Goal: Task Accomplishment & Management: Complete application form

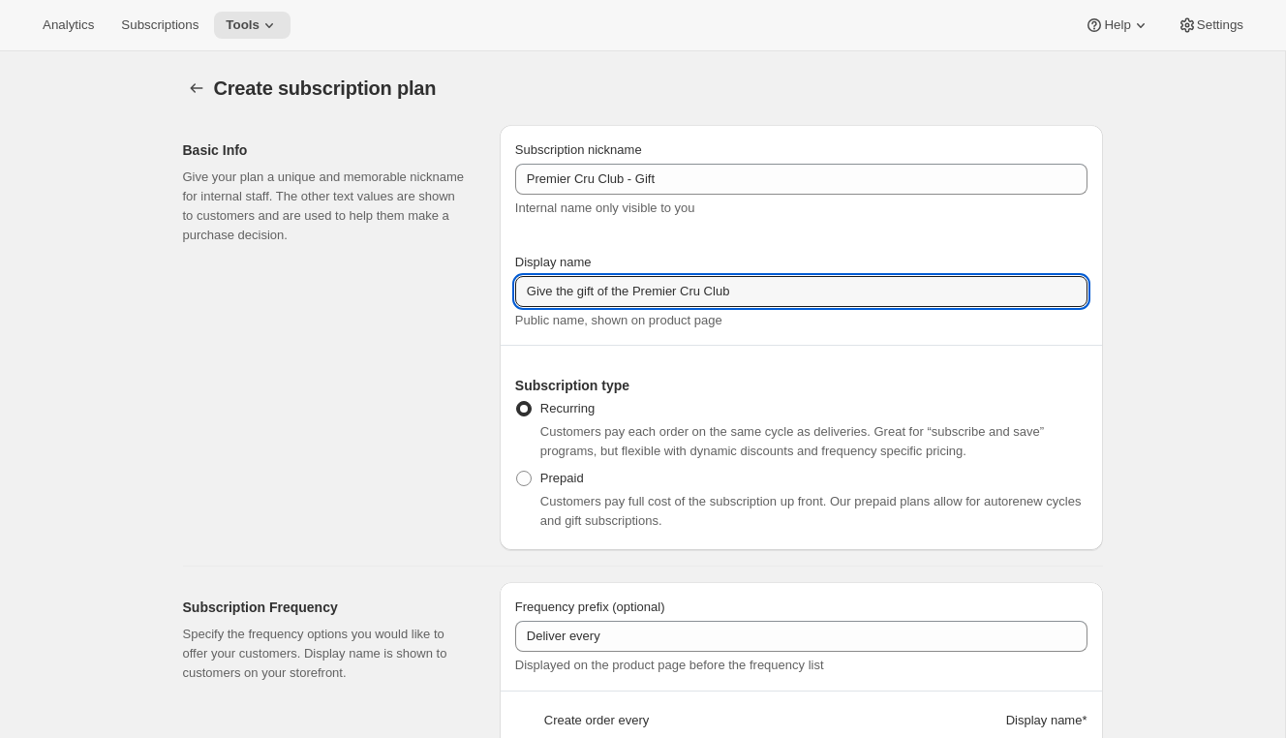
select select "WEEK"
select select "MONTH"
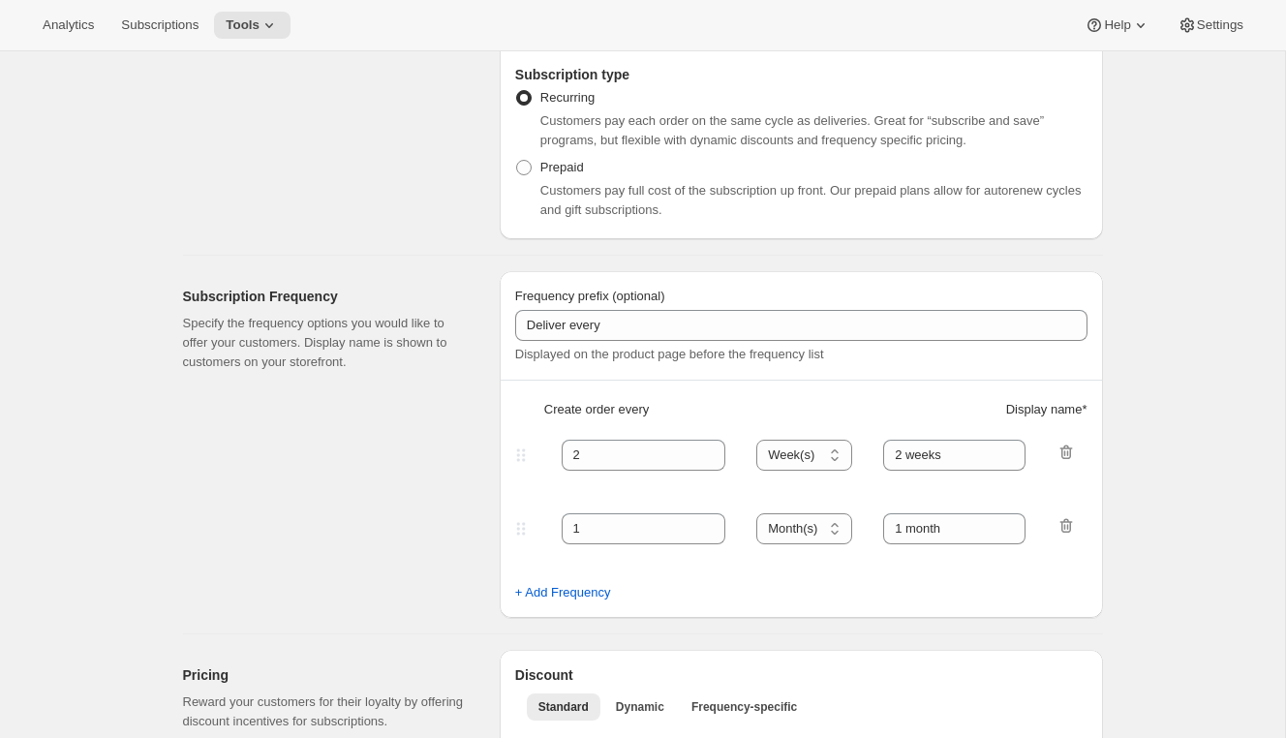
scroll to position [482, 0]
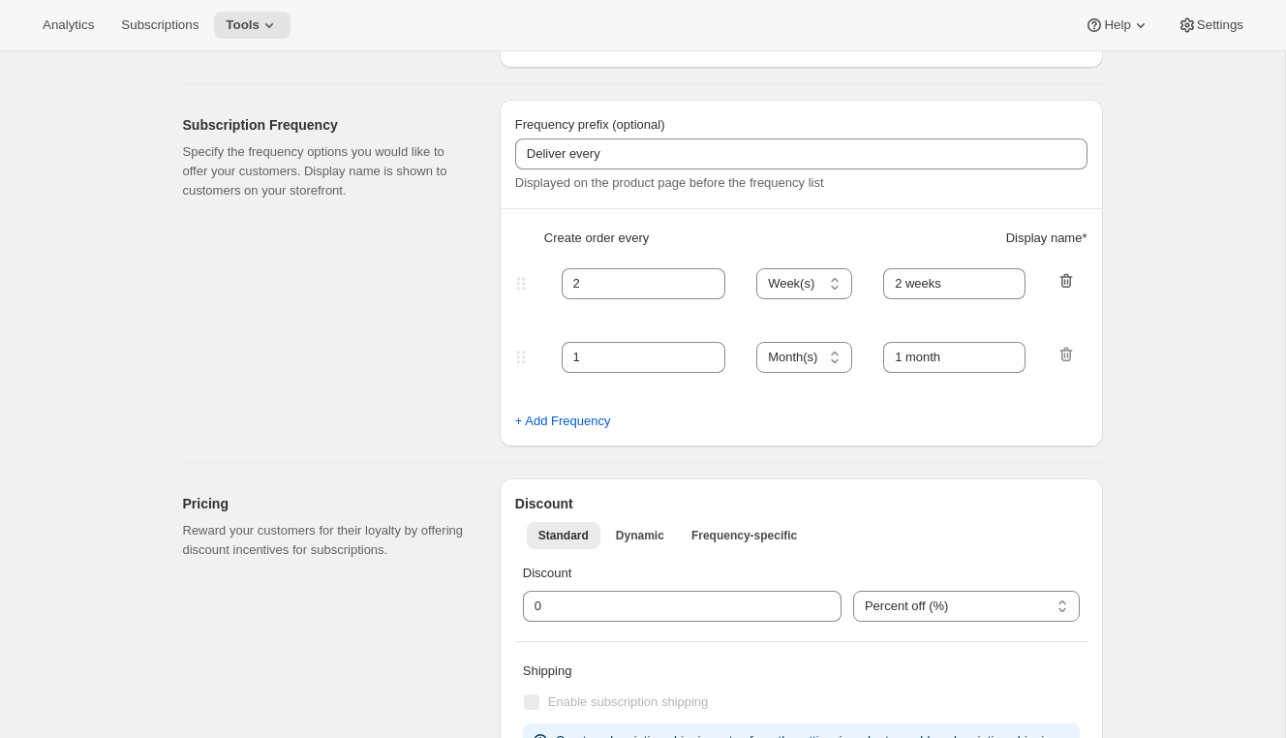
click at [1057, 281] on icon "button" at bounding box center [1065, 280] width 19 height 19
type input "1"
select select "MONTH"
type input "1 month"
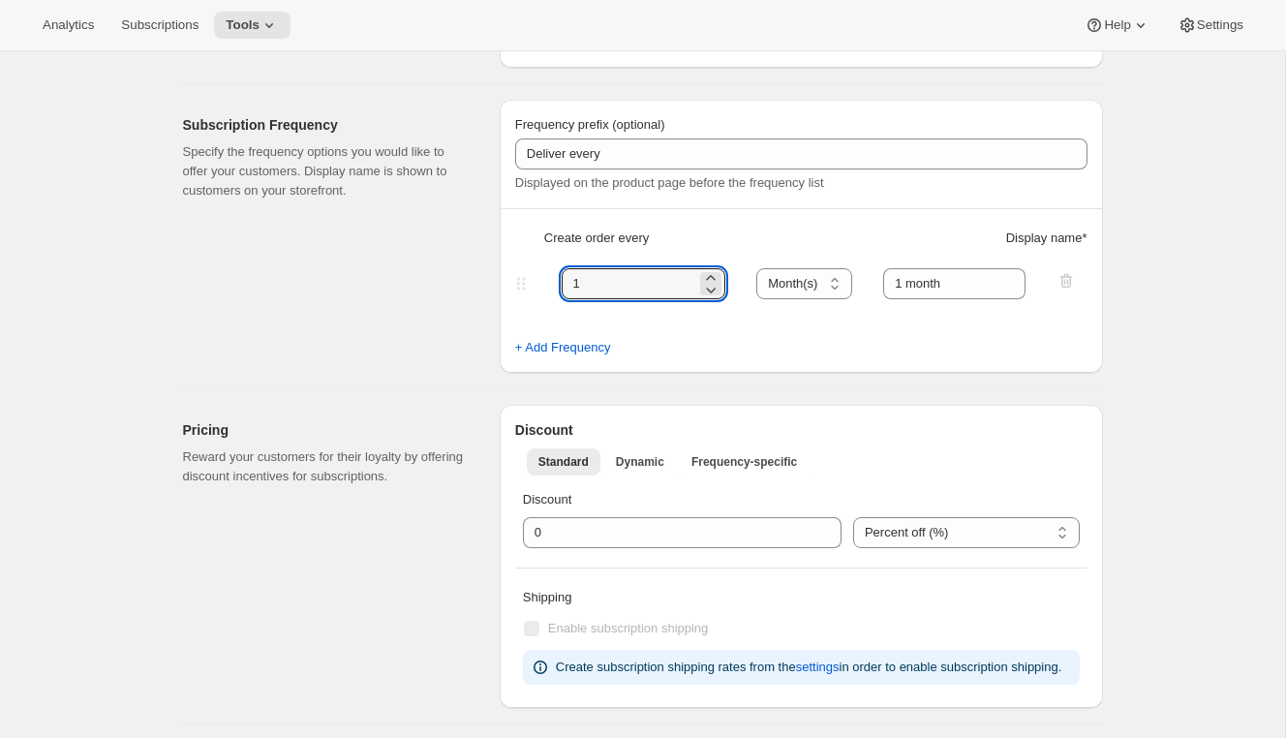
drag, startPoint x: 607, startPoint y: 287, endPoint x: 483, endPoint y: 284, distance: 124.0
click at [483, 284] on div "Subscription Frequency Specify the frequency options you would like to offer yo…" at bounding box center [634, 228] width 935 height 289
type input "3"
click at [811, 288] on select "Day(s) Week(s) Month(s) Year(s)" at bounding box center [804, 283] width 96 height 31
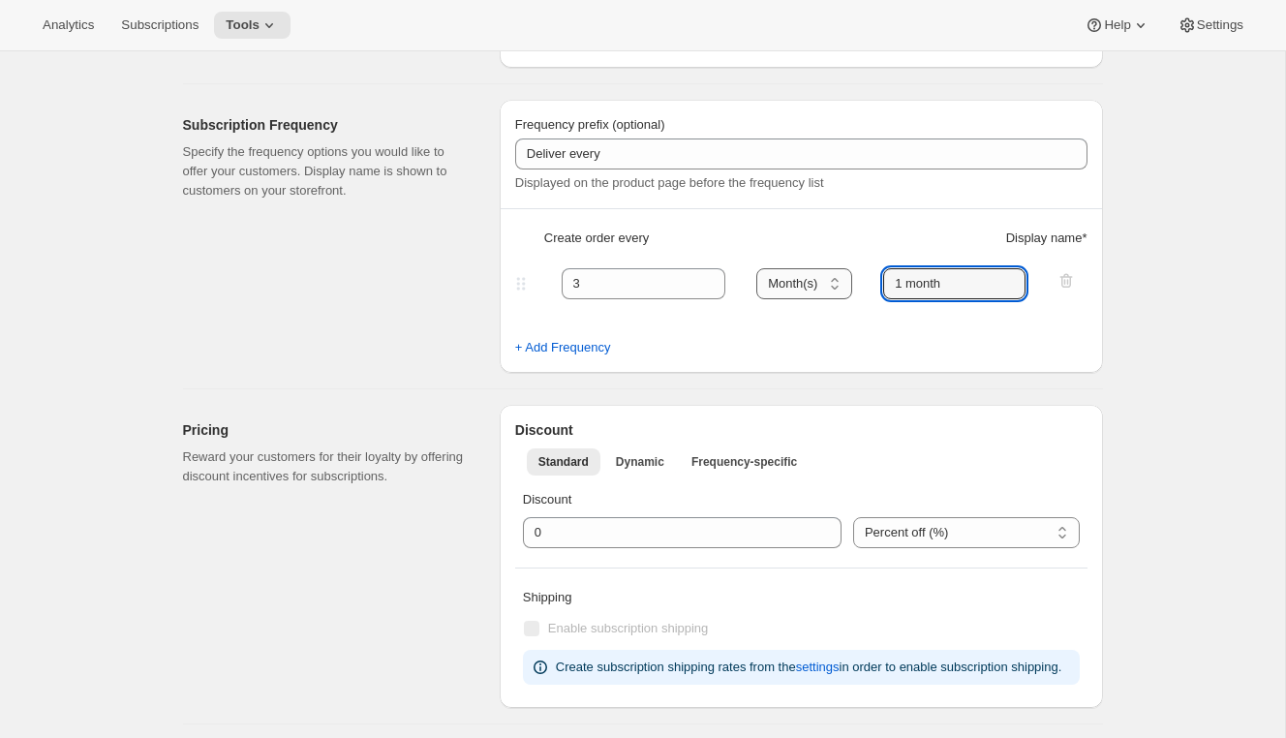
drag, startPoint x: 978, startPoint y: 281, endPoint x: 851, endPoint y: 277, distance: 126.9
click at [851, 277] on div "3 Day(s) Week(s) Month(s) Year(s) Month(s) 1 month" at bounding box center [793, 283] width 564 height 31
type input "3 months"
click at [467, 369] on div "Subscription Frequency Specify the frequency options you would like to offer yo…" at bounding box center [333, 236] width 301 height 273
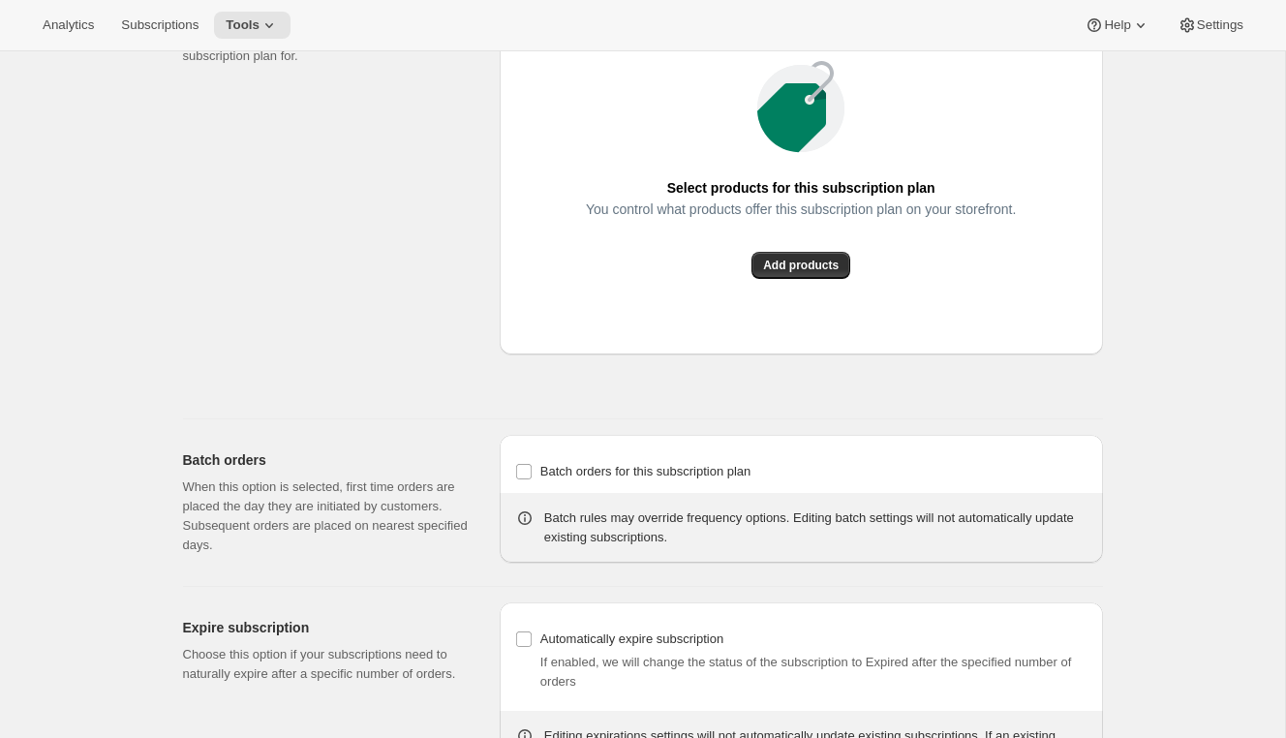
scroll to position [1449, 0]
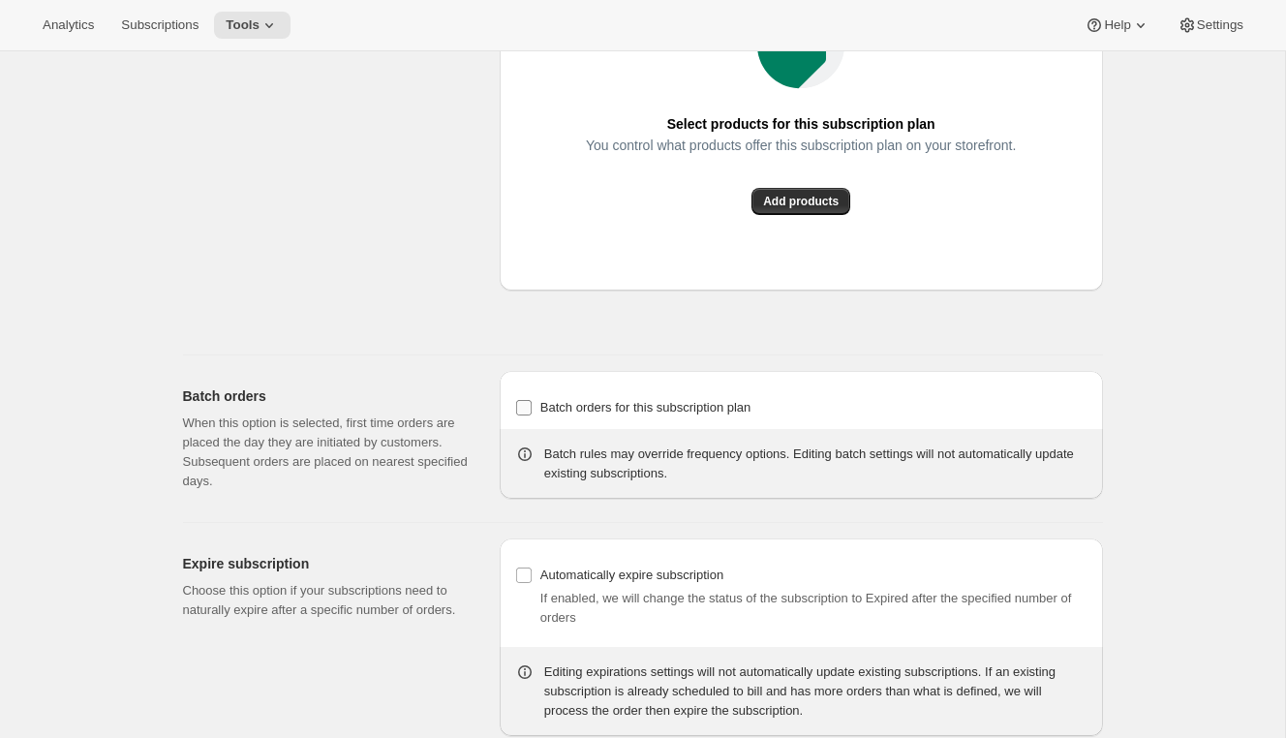
click at [588, 414] on span "Batch orders for this subscription plan" at bounding box center [645, 407] width 211 height 15
click at [532, 415] on input "Batch orders for this subscription plan" at bounding box center [523, 407] width 15 height 15
checkbox input "true"
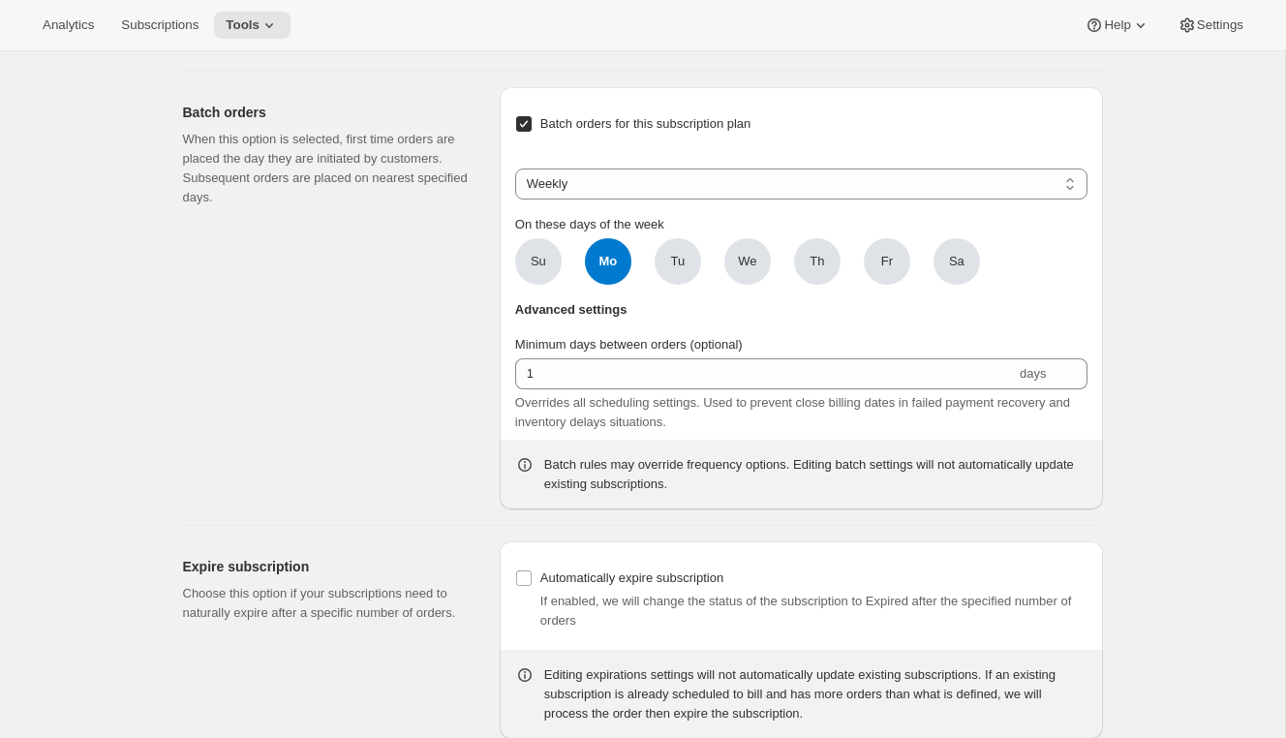
scroll to position [1771, 0]
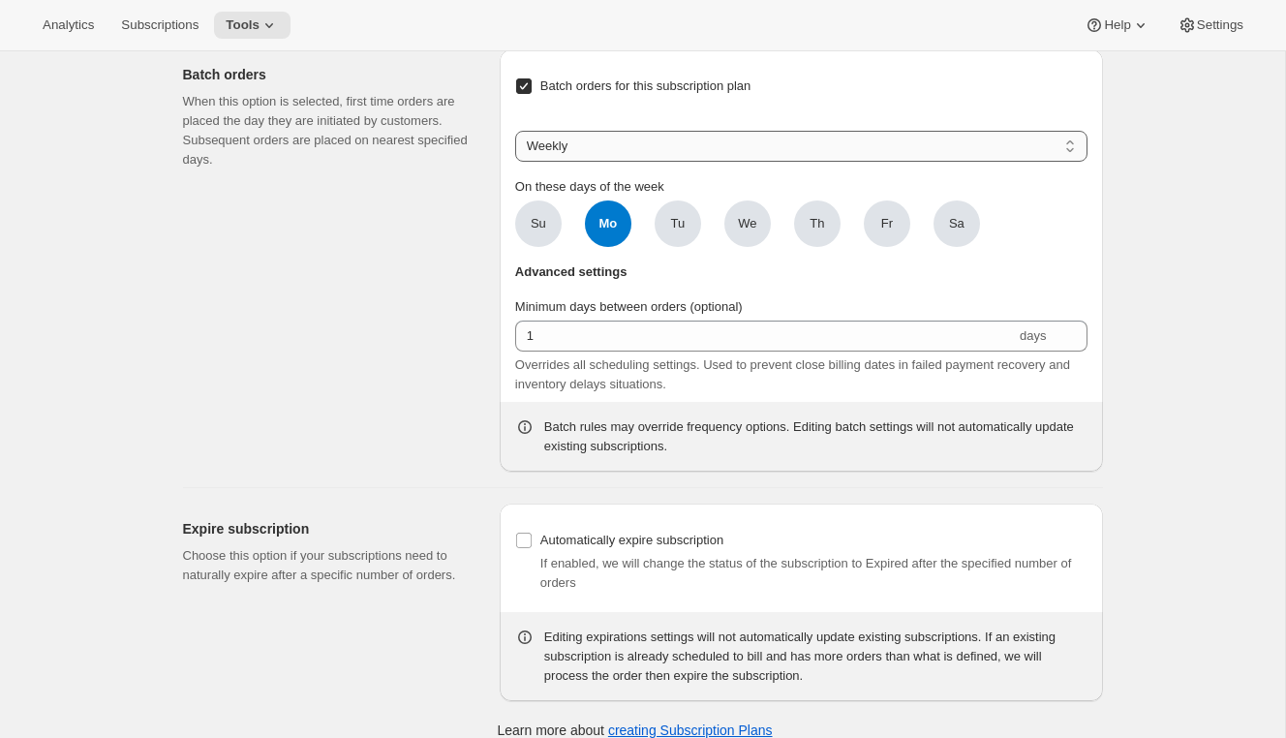
click at [637, 162] on select "Weekly Monthly Yearly" at bounding box center [801, 146] width 572 height 31
select select "YEARDAY"
click at [515, 162] on select "Weekly Monthly Yearly" at bounding box center [801, 146] width 572 height 31
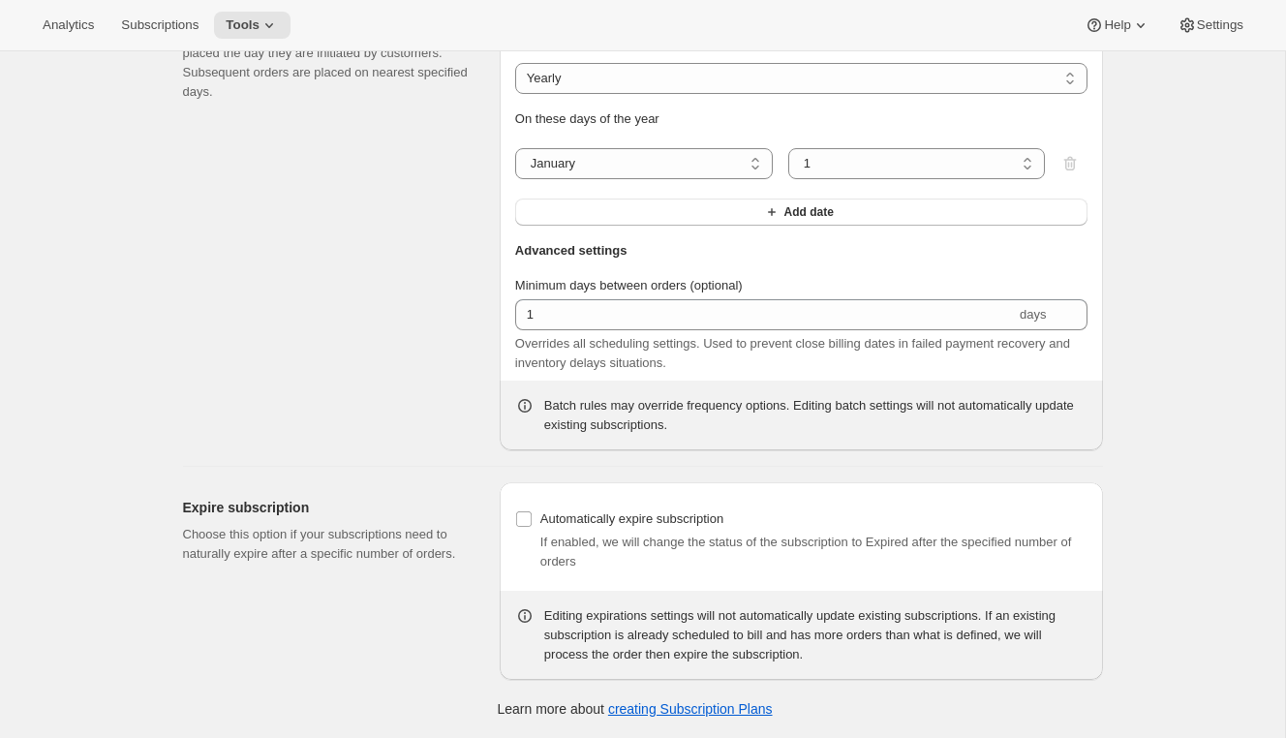
scroll to position [1903, 0]
click at [636, 170] on select "January February March April May June July August September October November De…" at bounding box center [644, 163] width 258 height 31
select select "11"
click at [515, 148] on select "January February March April May June July August September October November De…" at bounding box center [644, 163] width 258 height 31
click at [818, 164] on select "1 2 3 4 5 6 7 8 9 10 11 12 13 14 15 16 17 18 19 20 21 22 23 24 25 26 27 28 29 30" at bounding box center [917, 163] width 258 height 31
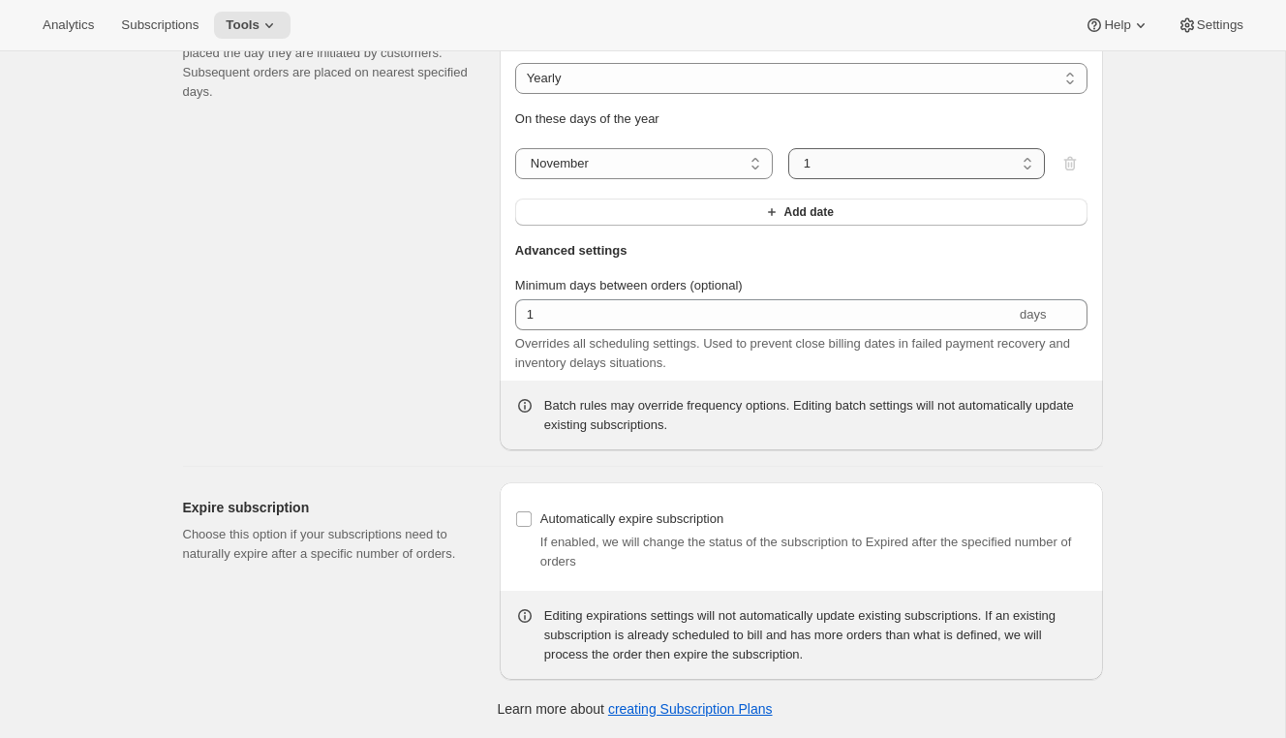
select select "9"
click at [788, 148] on select "1 2 3 4 5 6 7 8 9 10 11 12 13 14 15 16 17 18 19 20 21 22 23 24 25 26 27 28 29 30" at bounding box center [917, 163] width 258 height 31
click at [697, 162] on select "January February March April May June July August September October November De…" at bounding box center [644, 163] width 258 height 31
select select "12"
click at [515, 148] on select "January February March April May June July August September October November De…" at bounding box center [644, 163] width 258 height 31
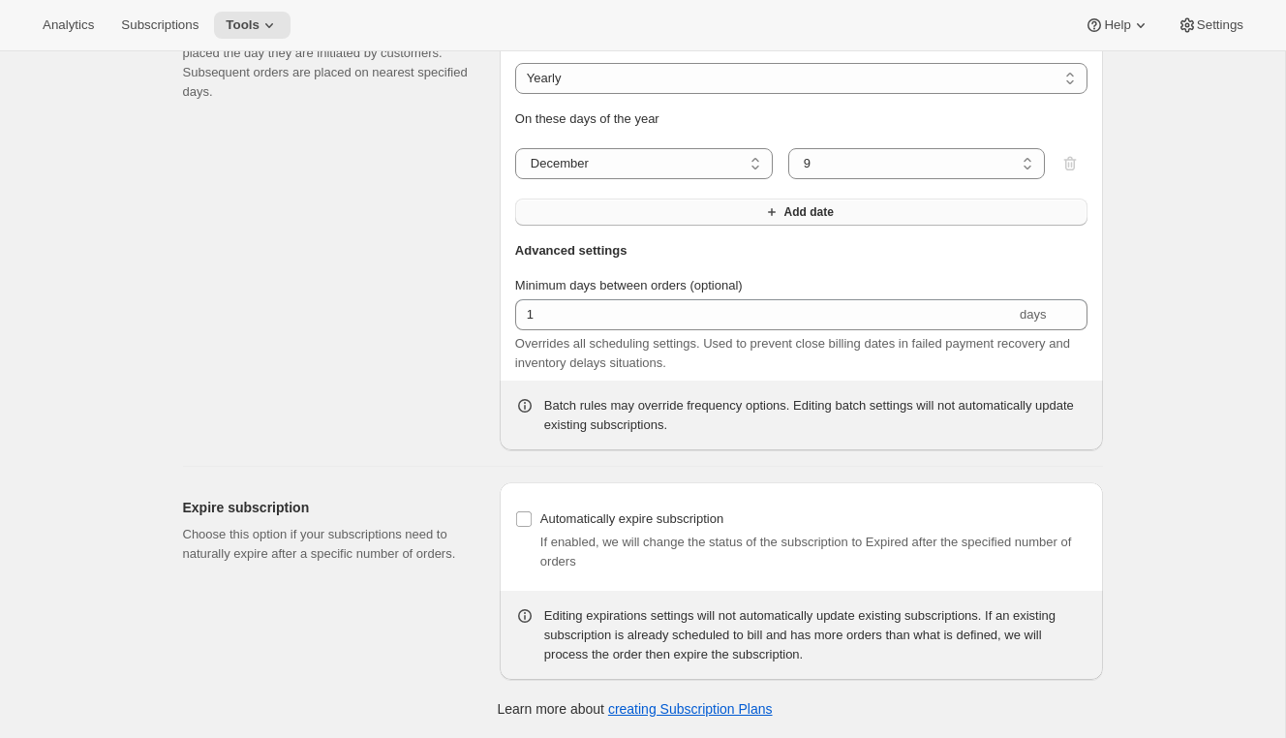
click at [656, 215] on button "Add date" at bounding box center [801, 211] width 572 height 27
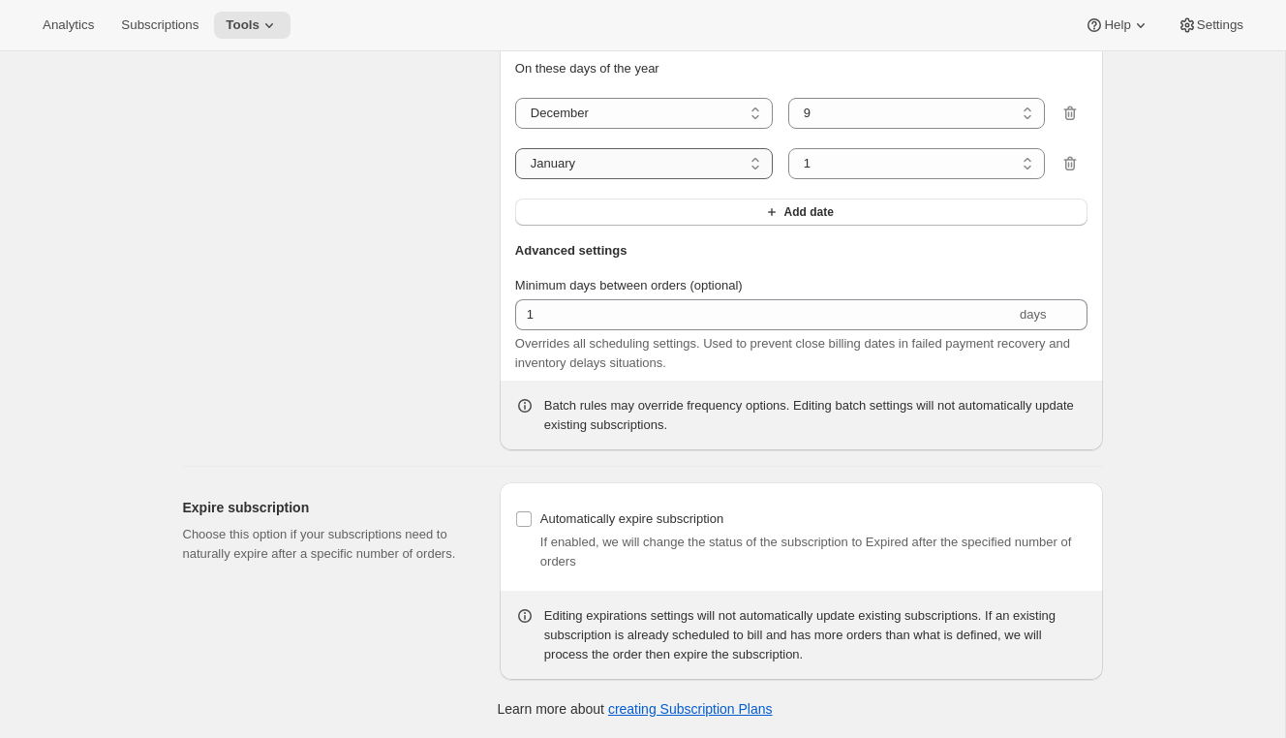
click at [651, 179] on select "January February March April May June July August September October November De…" at bounding box center [644, 163] width 258 height 31
select select "3"
click at [515, 179] on select "January February March April May June July August September October November De…" at bounding box center [644, 163] width 258 height 31
click at [683, 226] on button "Add date" at bounding box center [801, 211] width 572 height 27
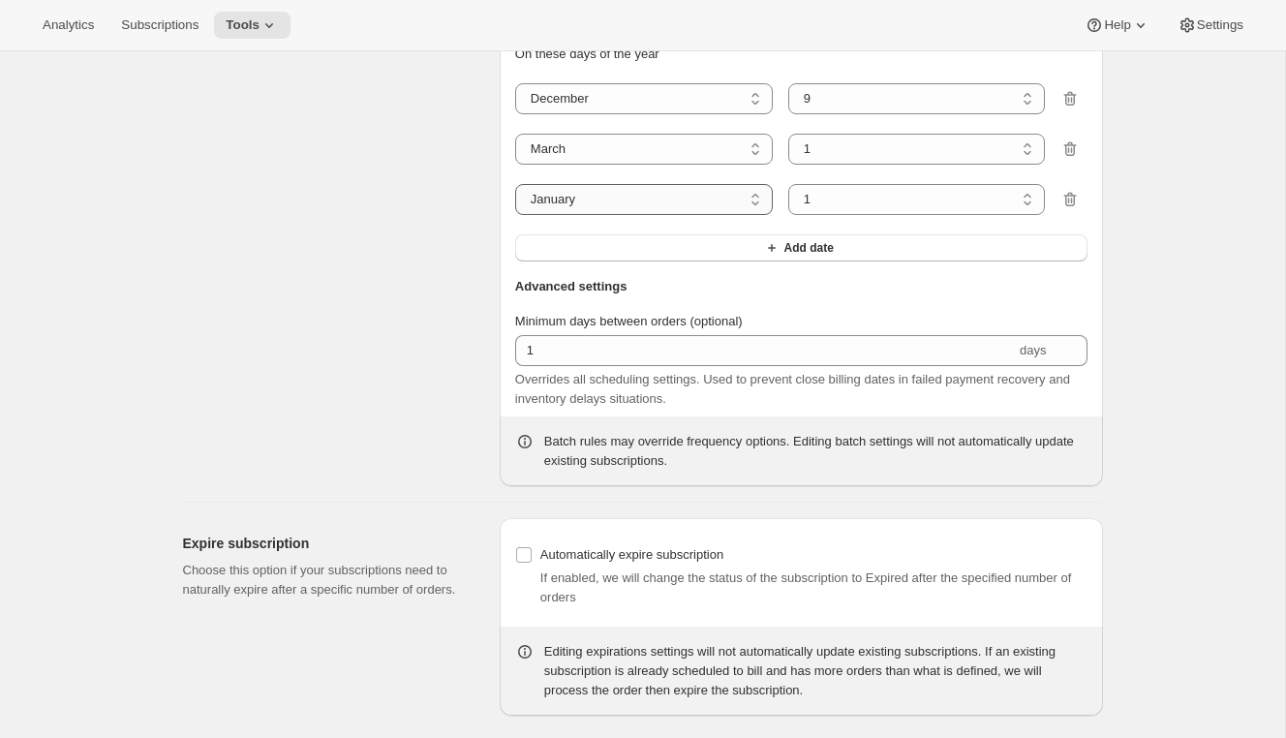
click at [634, 215] on select "January February March April May June July August September October November De…" at bounding box center [644, 199] width 258 height 31
select select "6"
click at [515, 215] on select "January February March April May June July August September October November De…" at bounding box center [644, 199] width 258 height 31
click at [697, 261] on button "Add date" at bounding box center [801, 247] width 572 height 27
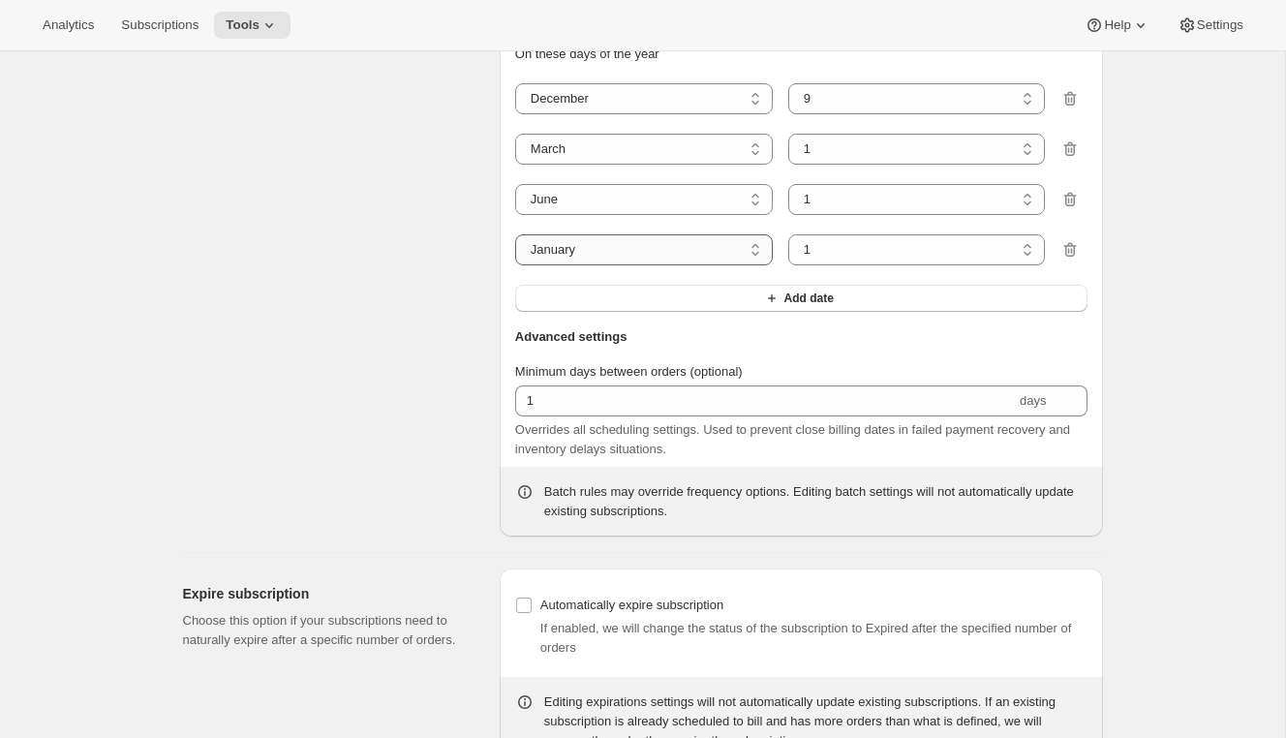
click at [691, 265] on select "January February March April May June July August September October November De…" at bounding box center [644, 249] width 258 height 31
select select "9"
click at [515, 265] on select "January February March April May June July August September October November De…" at bounding box center [644, 249] width 258 height 31
click at [870, 165] on select "1 2 3 4 5 6 7 8 9 10 11 12 13 14 15 16 17 18 19 20 21 22 23 24 25 26 27 28 29 3…" at bounding box center [917, 149] width 258 height 31
select select "10"
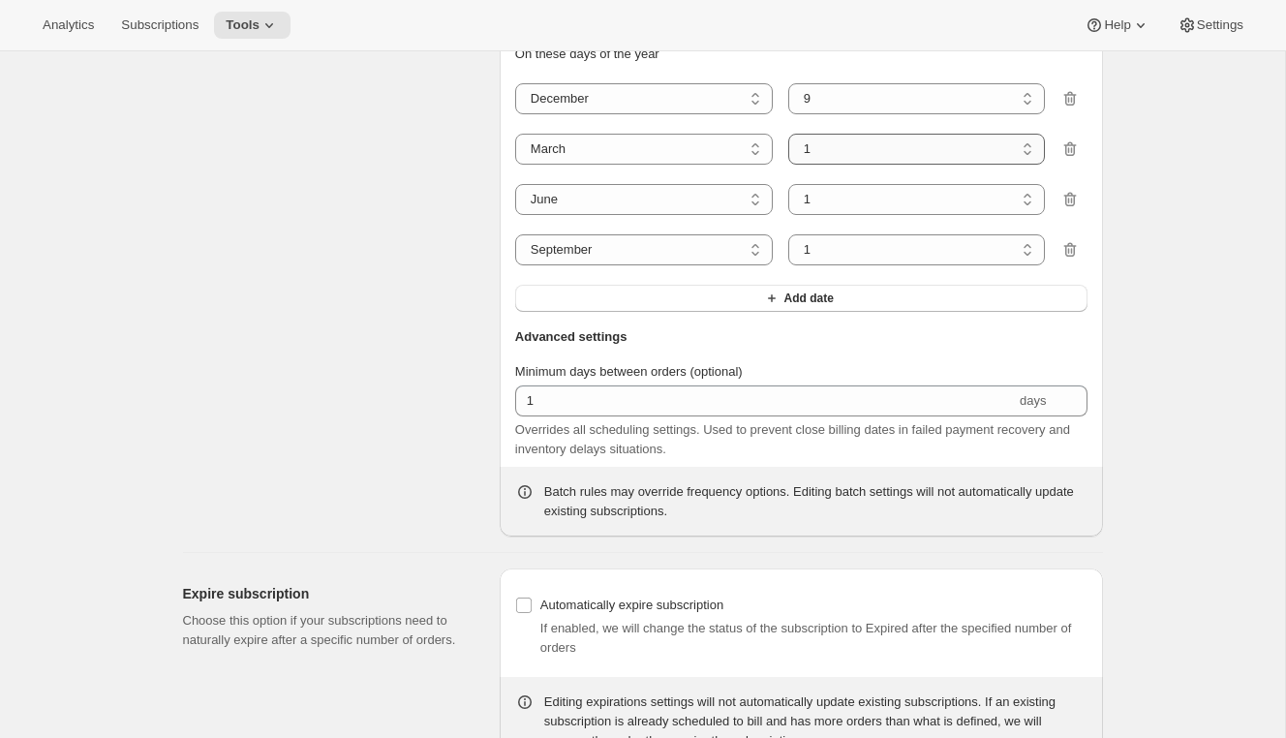
click at [788, 165] on select "1 2 3 4 5 6 7 8 9 10 11 12 13 14 15 16 17 18 19 20 21 22 23 24 25 26 27 28 29 3…" at bounding box center [917, 149] width 258 height 31
click at [889, 215] on select "1 2 3 4 5 6 7 8 9 10 11 12 13 14 15 16 17 18 19 20 21 22 23 24 25 26 27 28 29 30" at bounding box center [917, 199] width 258 height 31
select select "9"
click at [788, 215] on select "1 2 3 4 5 6 7 8 9 10 11 12 13 14 15 16 17 18 19 20 21 22 23 24 25 26 27 28 29 30" at bounding box center [917, 199] width 258 height 31
click at [870, 265] on select "1 2 3 4 5 6 7 8 9 10 11 12 13 14 15 16 17 18 19 20 21 22 23 24 25 26 27 28 29 30" at bounding box center [917, 249] width 258 height 31
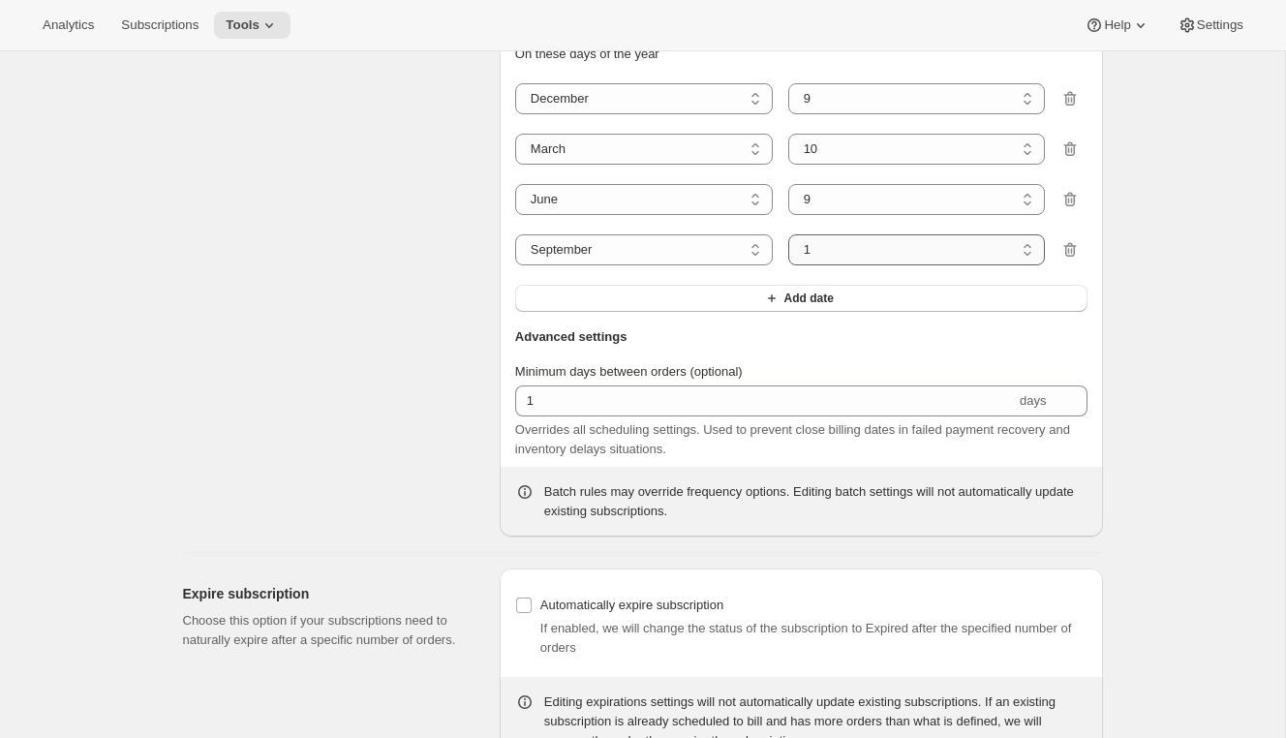
select select "15"
click at [788, 265] on select "1 2 3 4 5 6 7 8 9 10 11 12 13 14 15 16 17 18 19 20 21 22 23 24 25 26 27 28 29 30" at bounding box center [917, 249] width 258 height 31
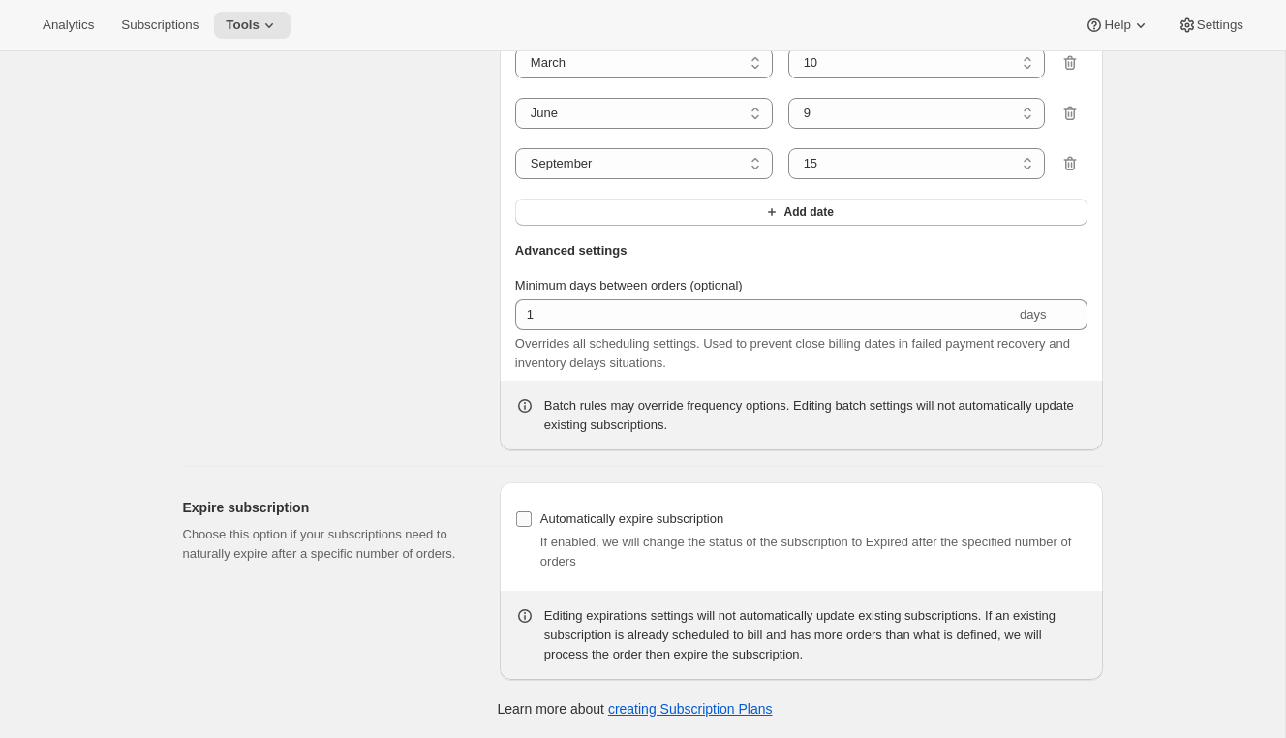
click at [650, 522] on span "Automatically expire subscription" at bounding box center [631, 518] width 183 height 15
click at [532, 522] on input "Automatically expire subscription" at bounding box center [523, 518] width 15 height 15
checkbox input "true"
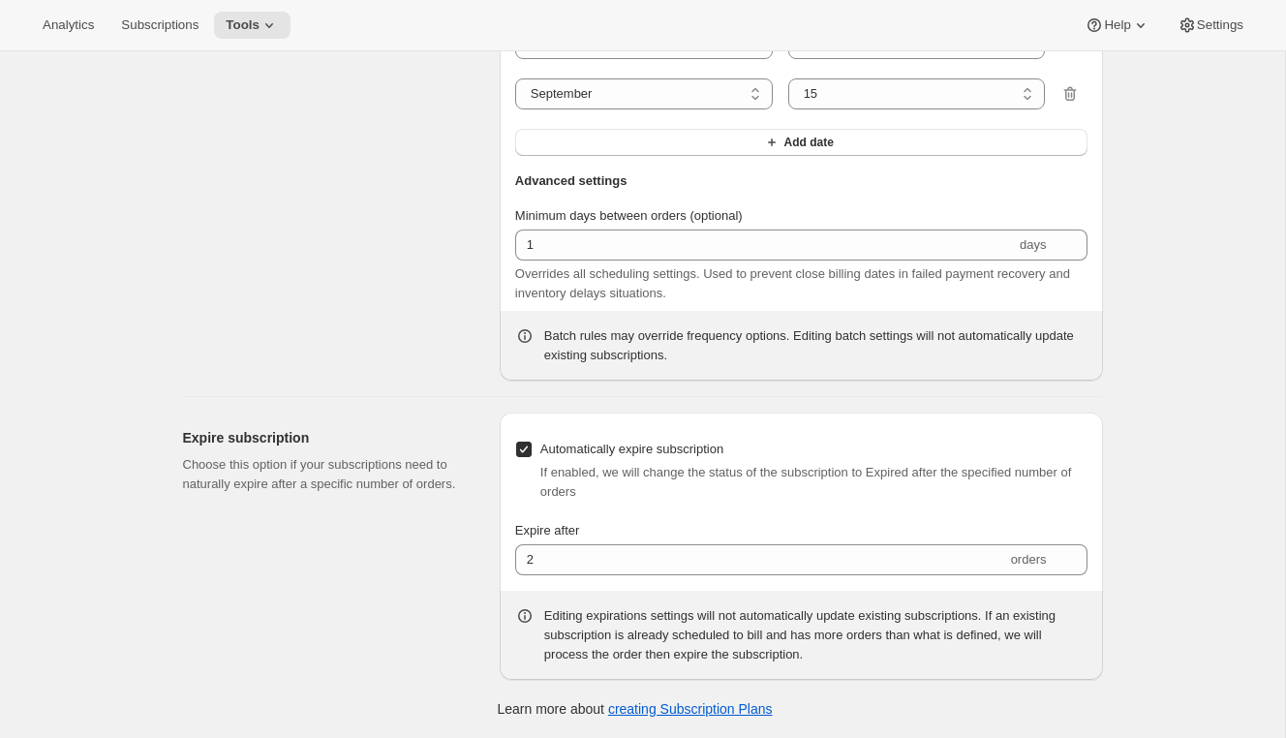
scroll to position [2108, 0]
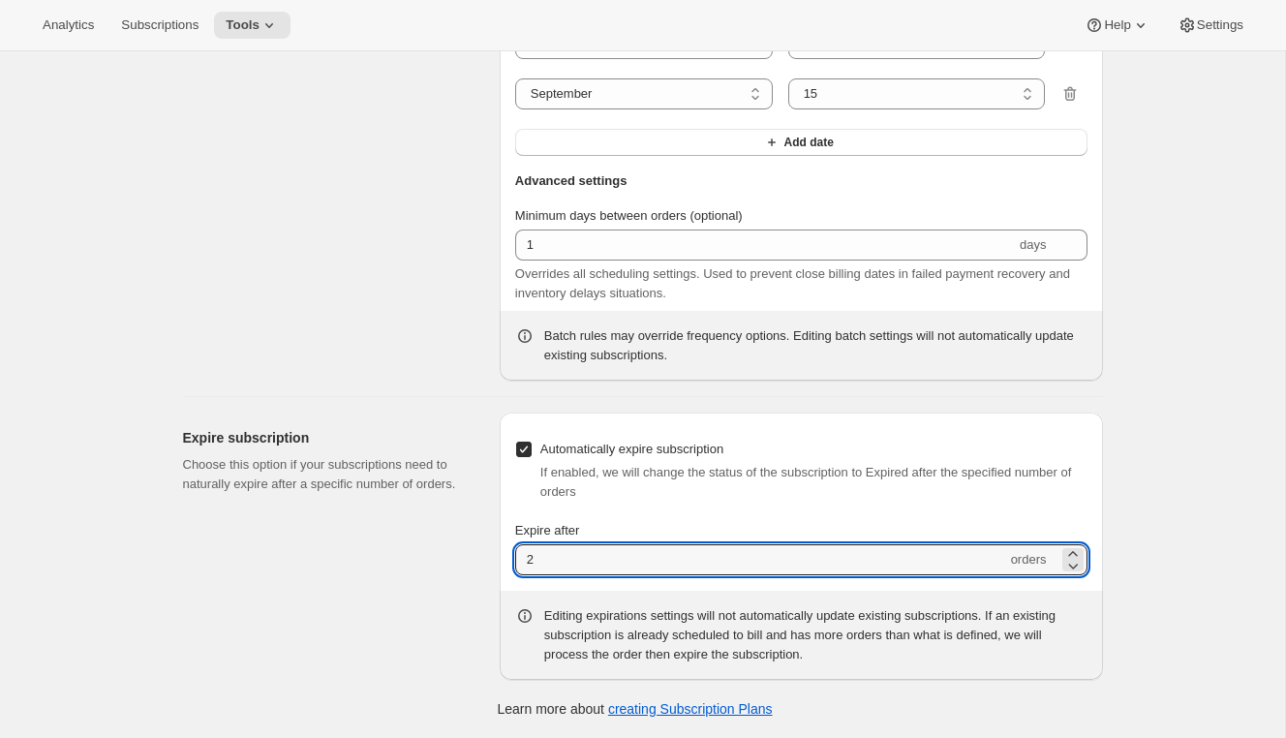
drag, startPoint x: 535, startPoint y: 579, endPoint x: 448, endPoint y: 579, distance: 87.1
click at [448, 579] on div "Expire subscription Choose this option if your subscriptions need to naturally …" at bounding box center [634, 538] width 935 height 283
type input "4"
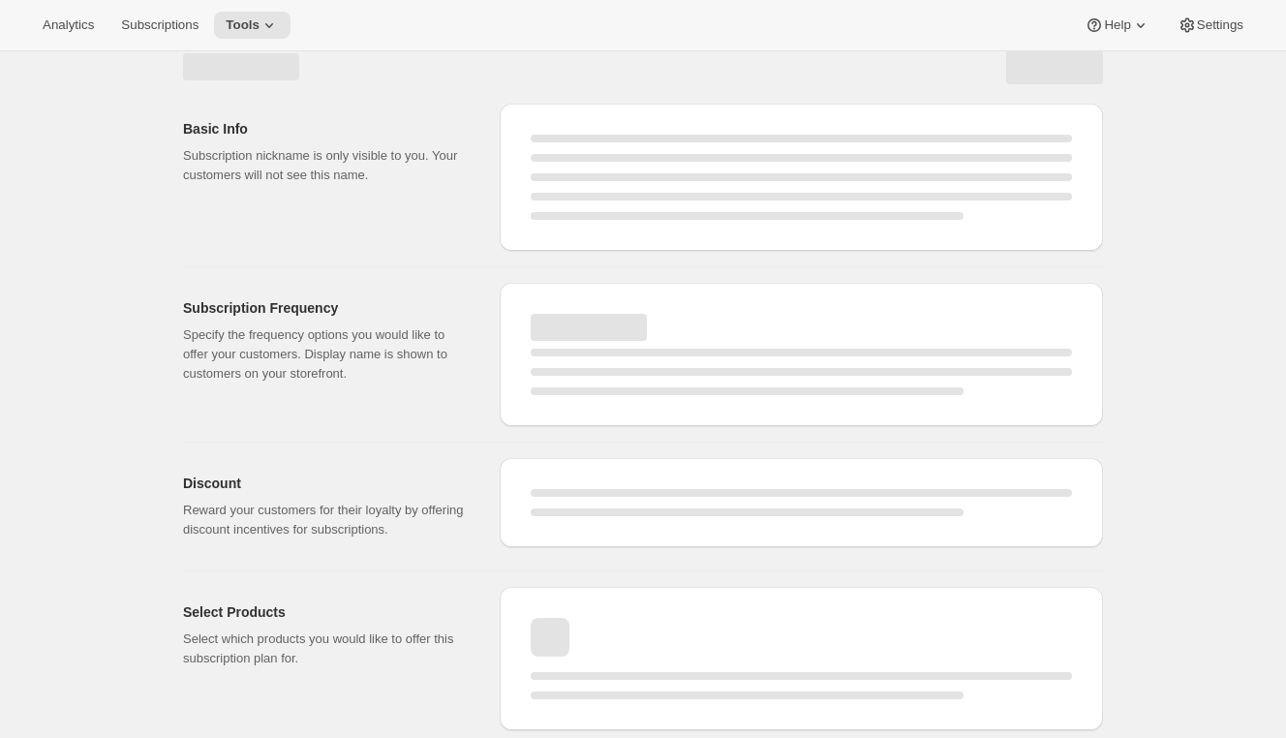
select select "WEEK"
select select "MONTH"
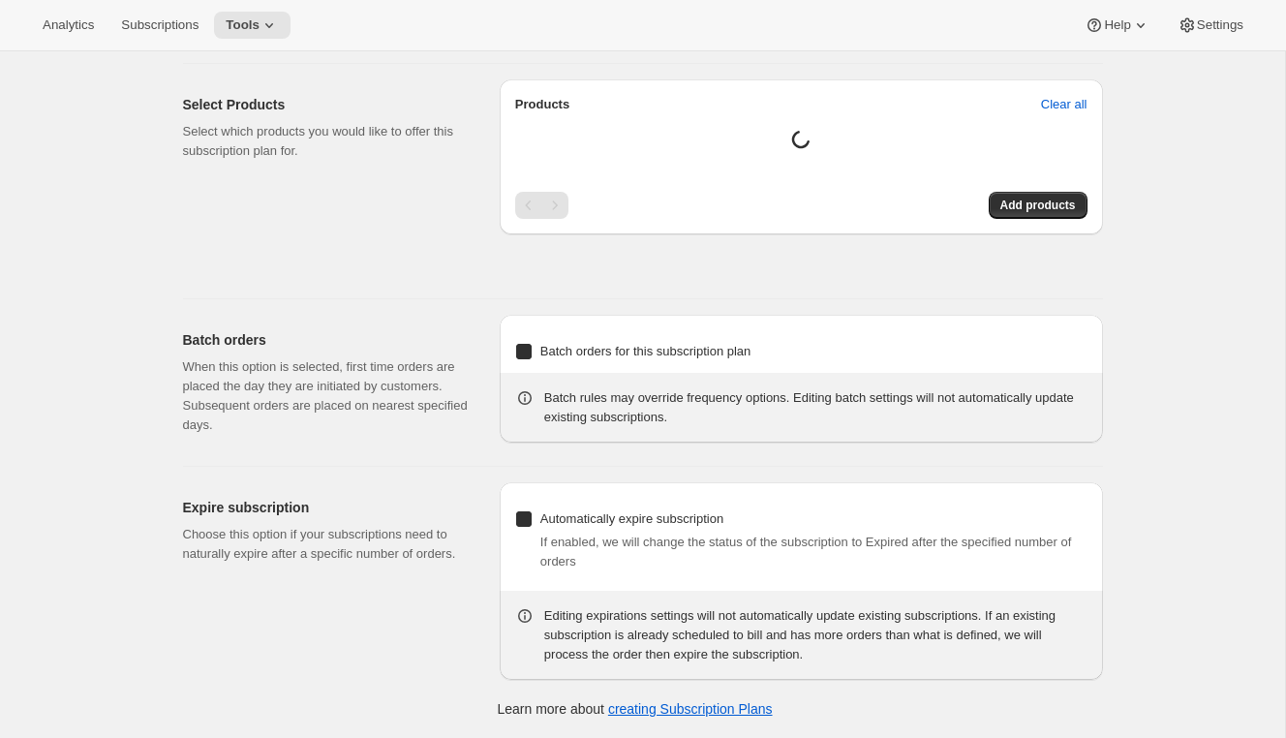
type input "Premier Cru Club - Gift"
type input "Give the gift of the Premier Cru Club"
type input "3"
select select "MONTH"
type input "3 months"
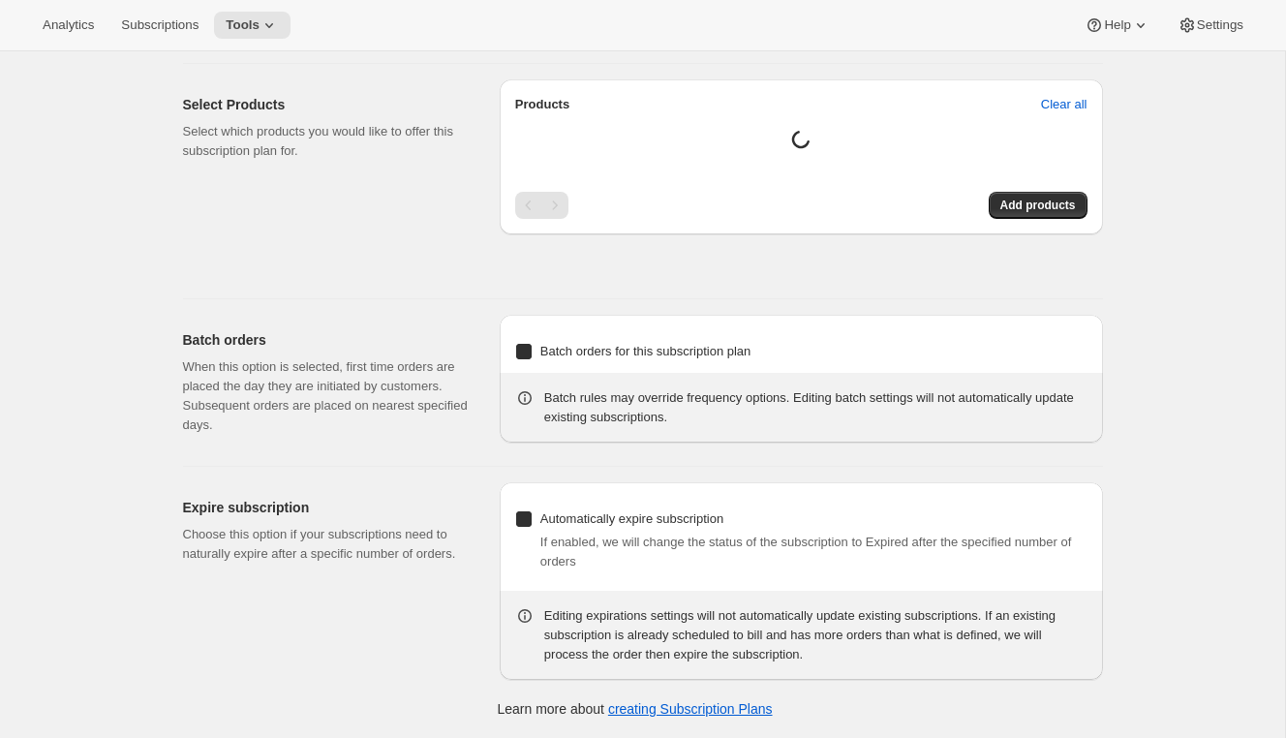
checkbox input "true"
select select "YEARDAY"
select select "12"
select select "9"
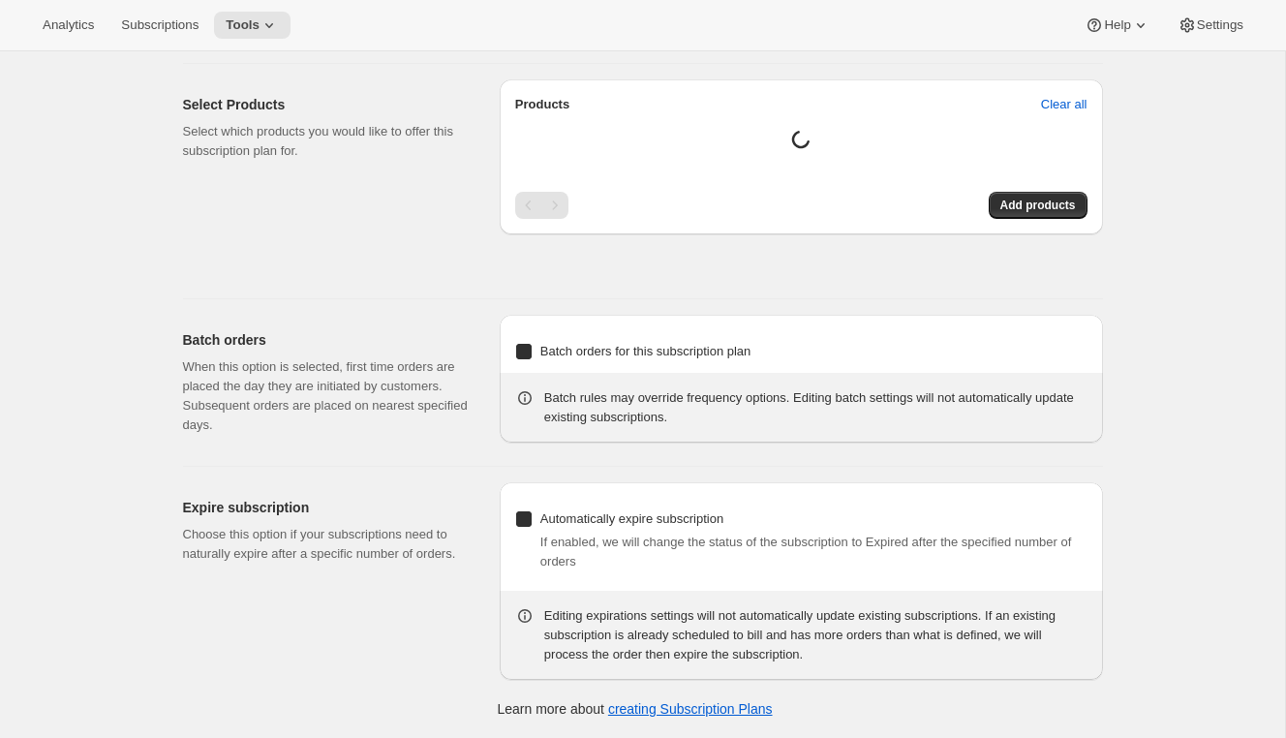
select select "3"
select select "10"
select select "6"
select select "9"
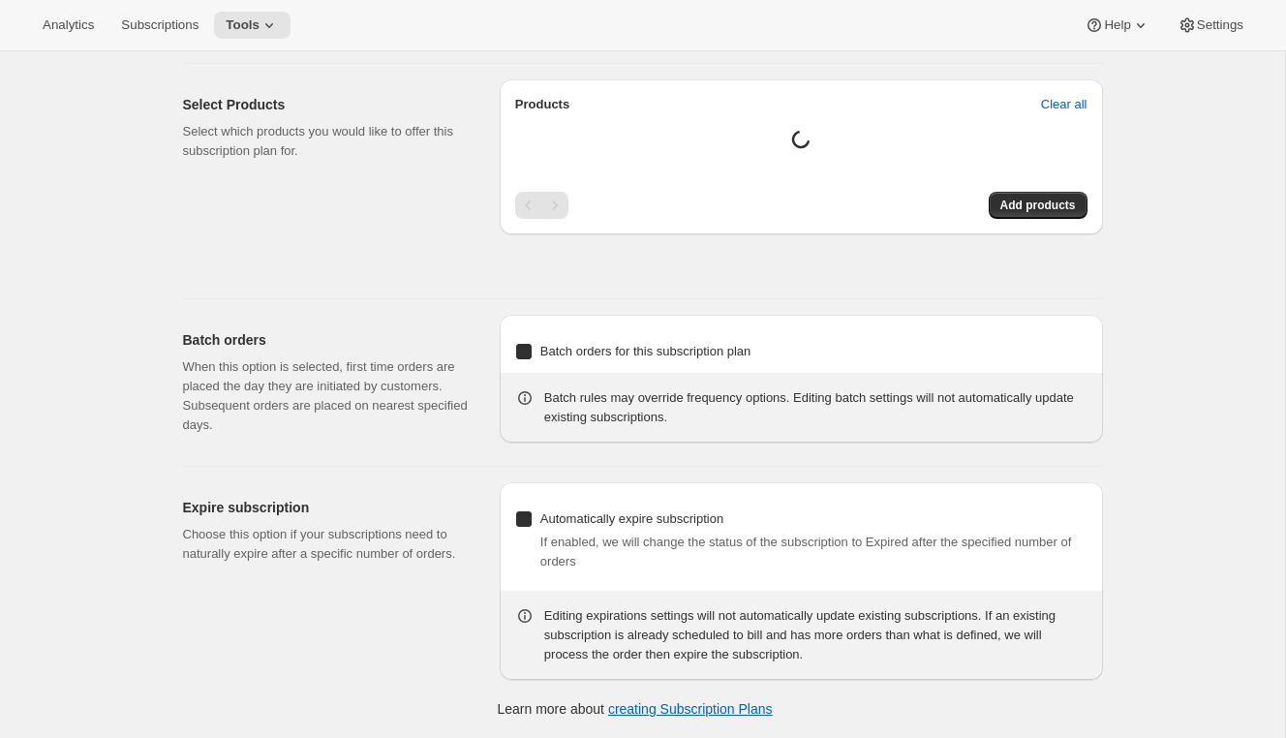
select select "15"
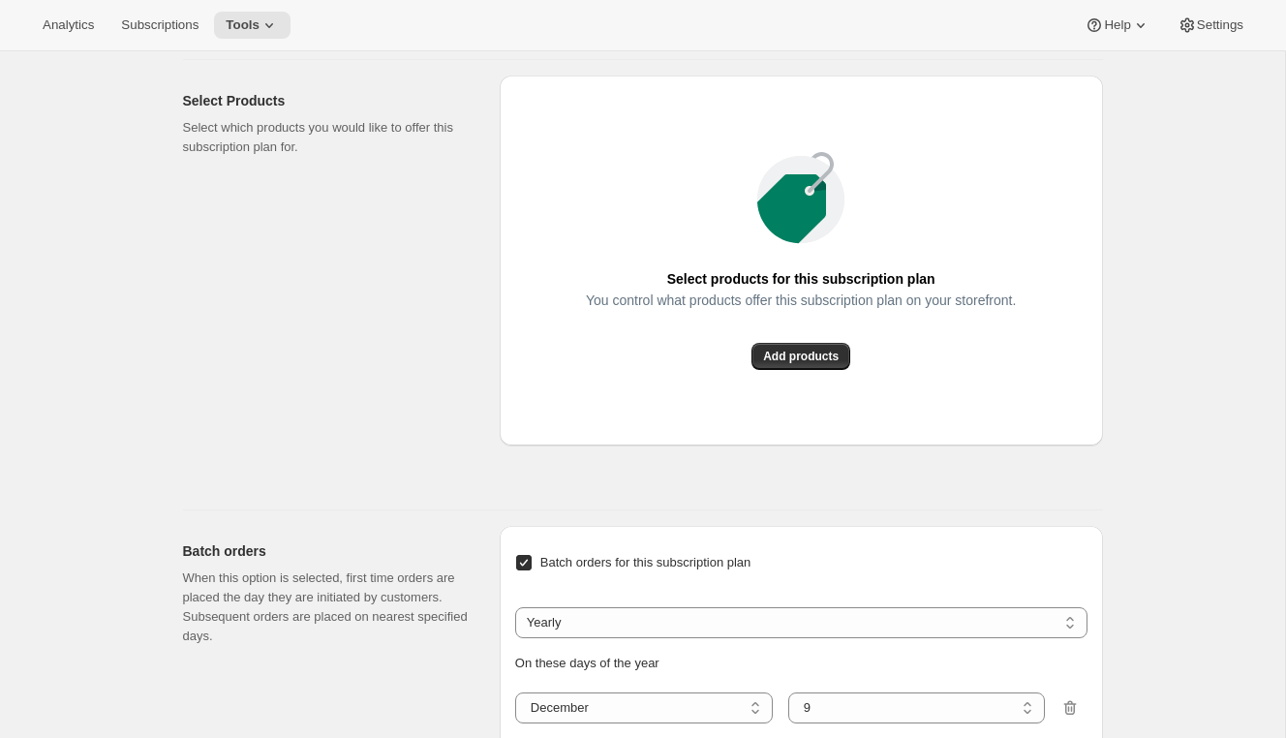
scroll to position [2028, 0]
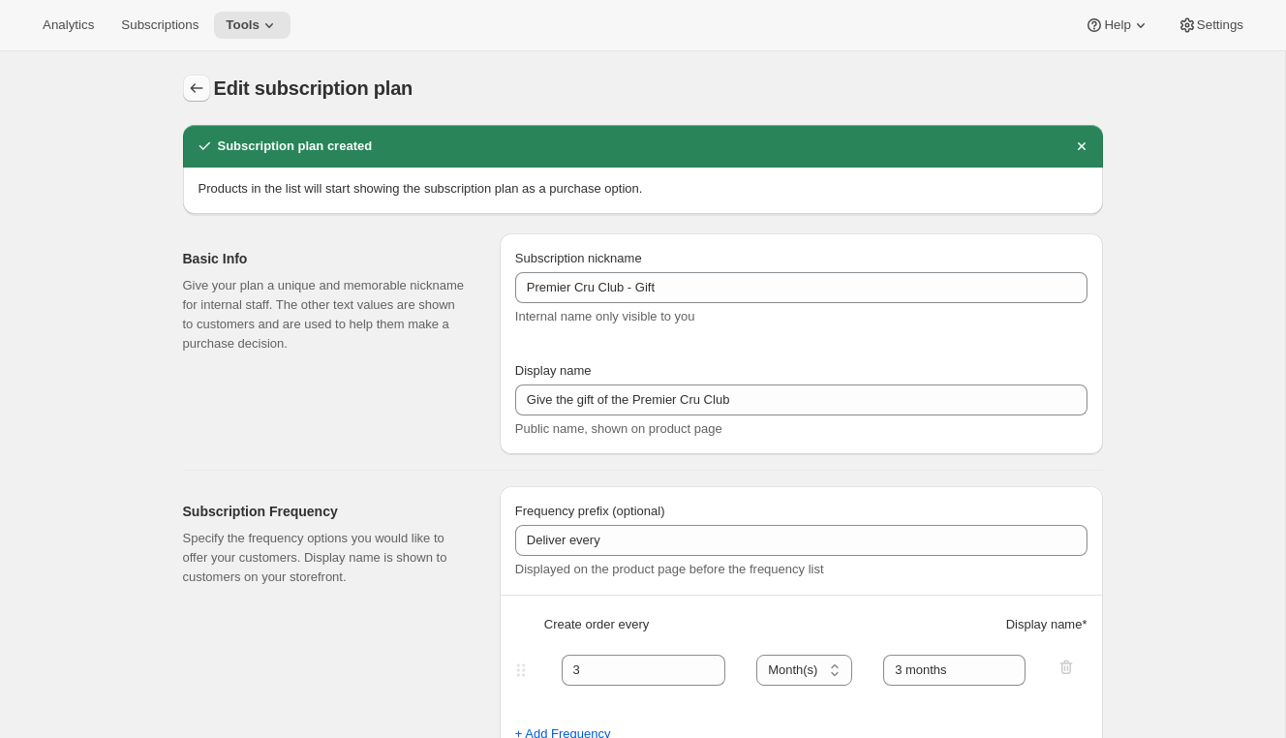
click at [190, 81] on icon "Subscription plans" at bounding box center [196, 87] width 19 height 19
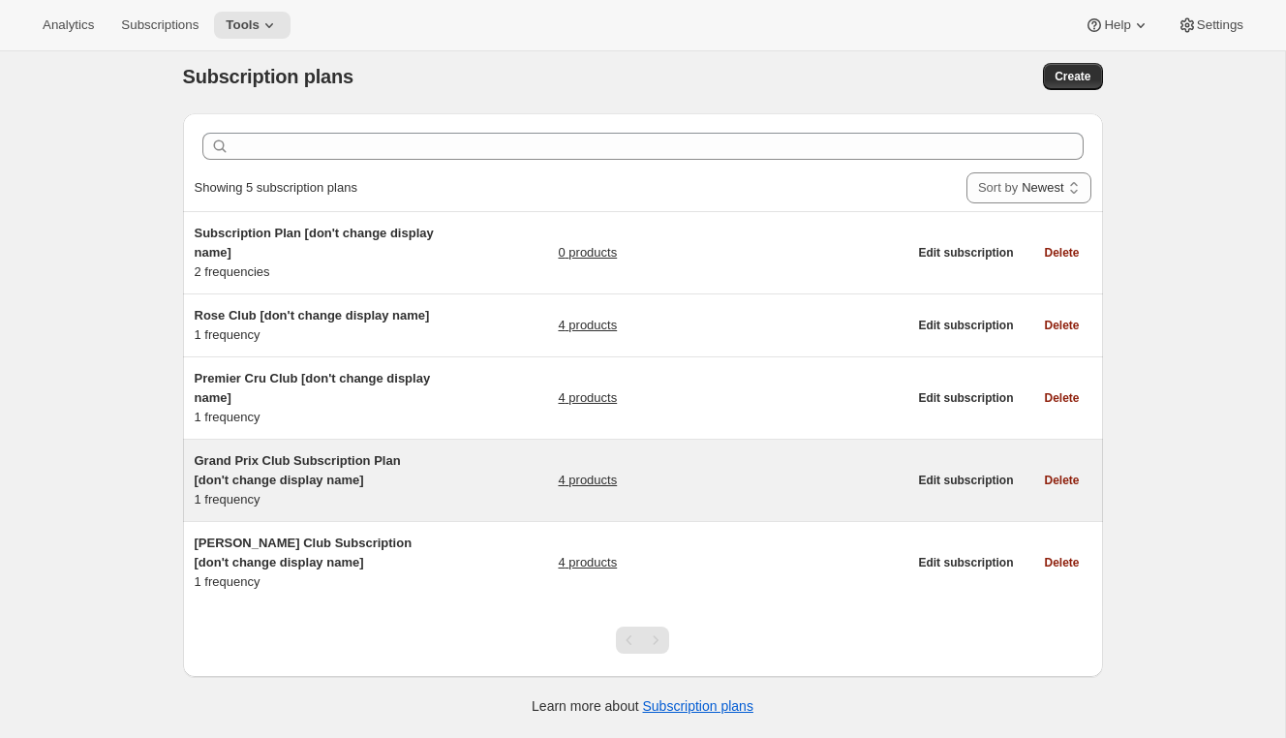
scroll to position [24, 0]
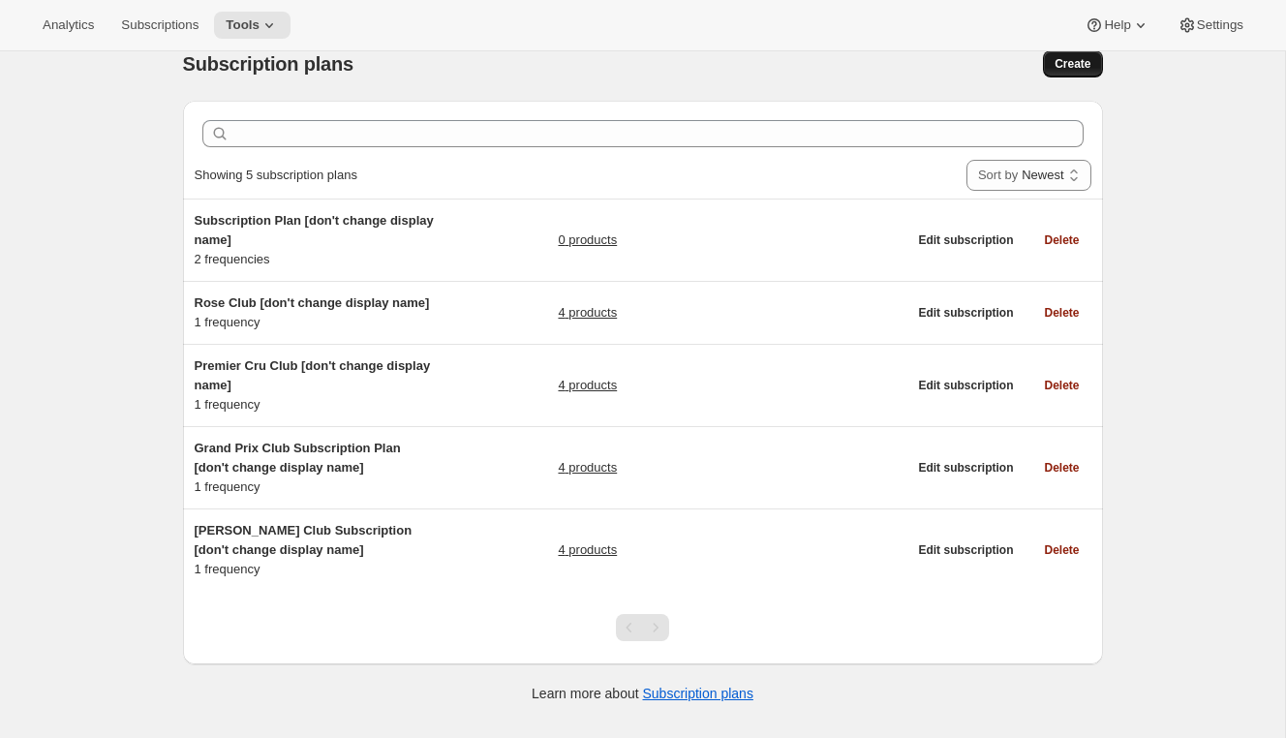
click at [1075, 71] on span "Create" at bounding box center [1072, 63] width 36 height 15
select select "WEEK"
select select "MONTH"
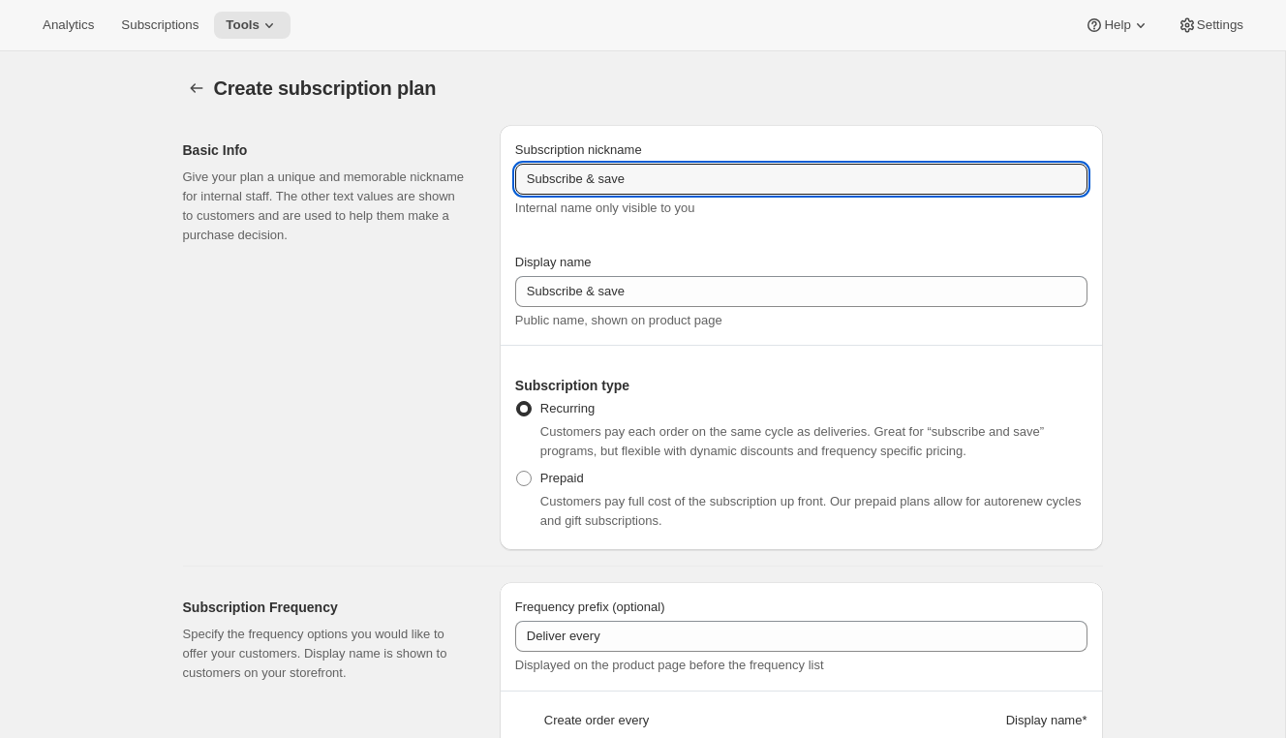
drag, startPoint x: 722, startPoint y: 176, endPoint x: 455, endPoint y: 155, distance: 268.1
click at [455, 156] on div "Basic Info Give your plan a unique and memorable nickname for internal staff. T…" at bounding box center [634, 329] width 935 height 441
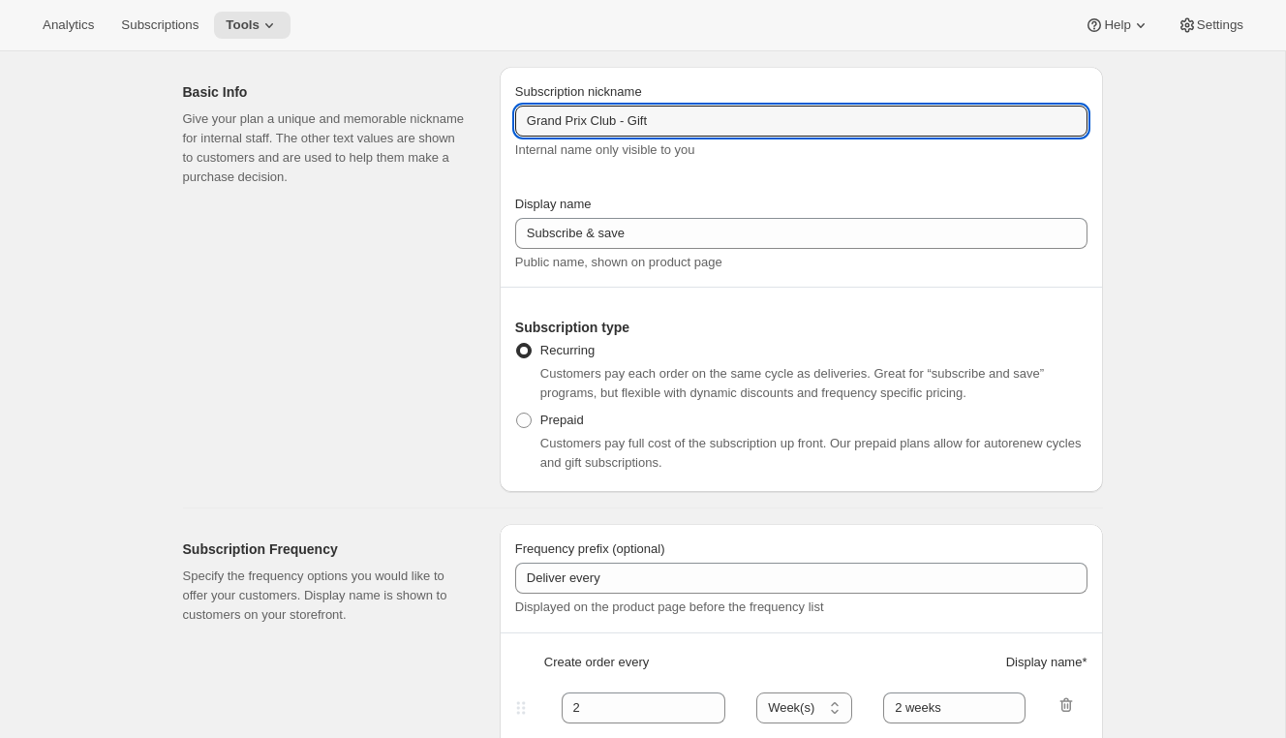
scroll to position [65, 0]
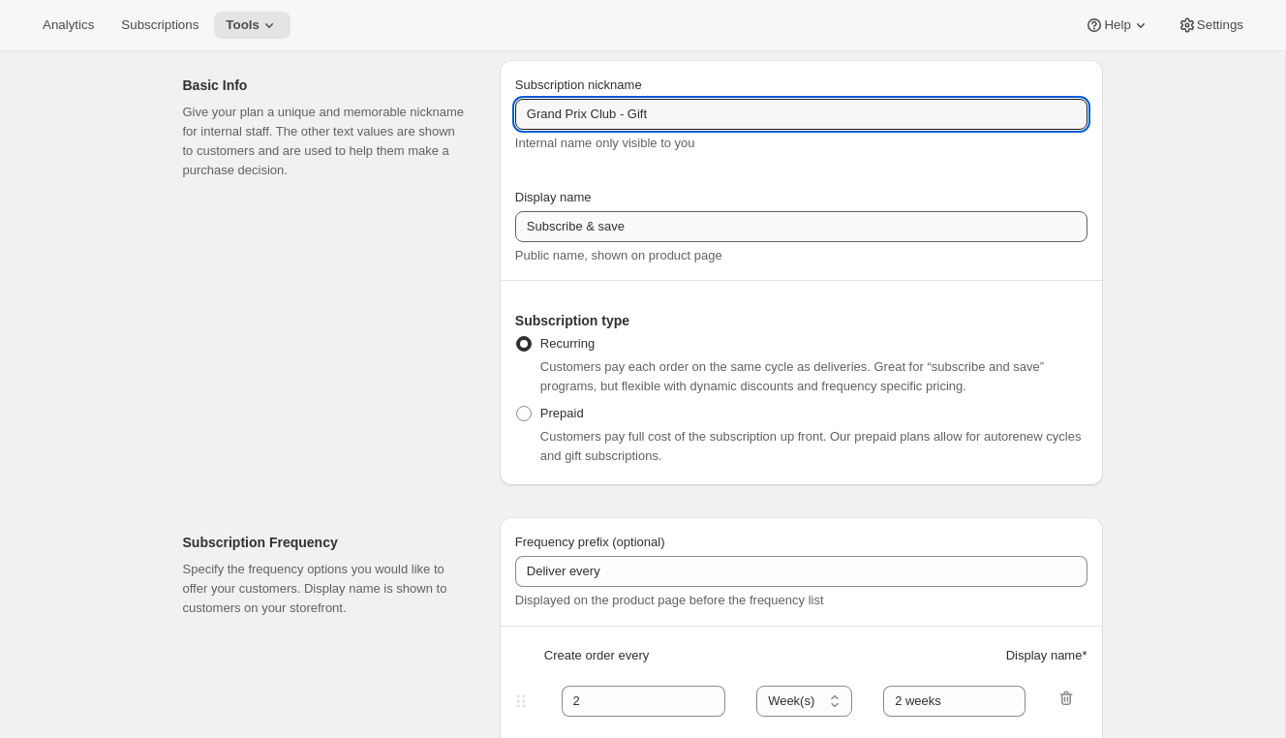
type input "Grand Prix Club - Gift"
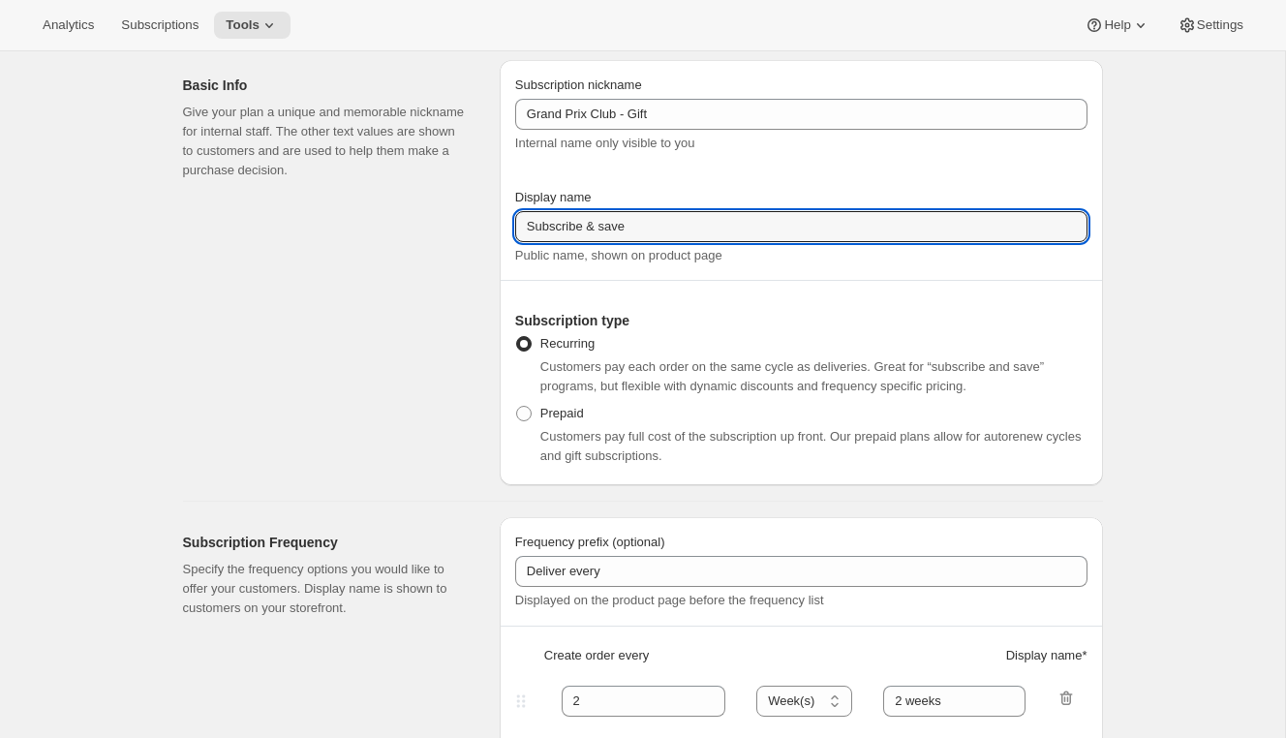
drag, startPoint x: 656, startPoint y: 228, endPoint x: 463, endPoint y: 216, distance: 194.0
click at [463, 216] on div "Basic Info Give your plan a unique and memorable nickname for internal staff. T…" at bounding box center [634, 265] width 935 height 441
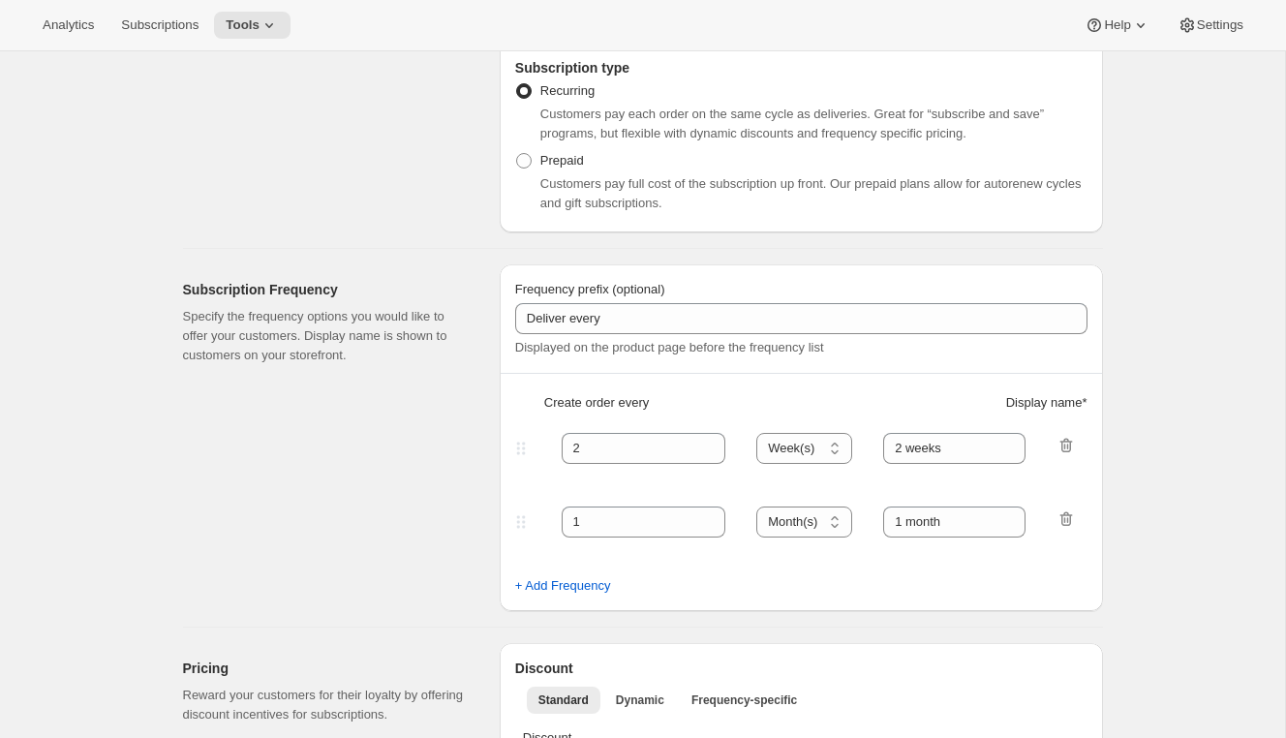
scroll to position [319, 0]
type input "Give the gift of the Grand Prix Club"
click at [1069, 516] on icon "button" at bounding box center [1065, 518] width 13 height 15
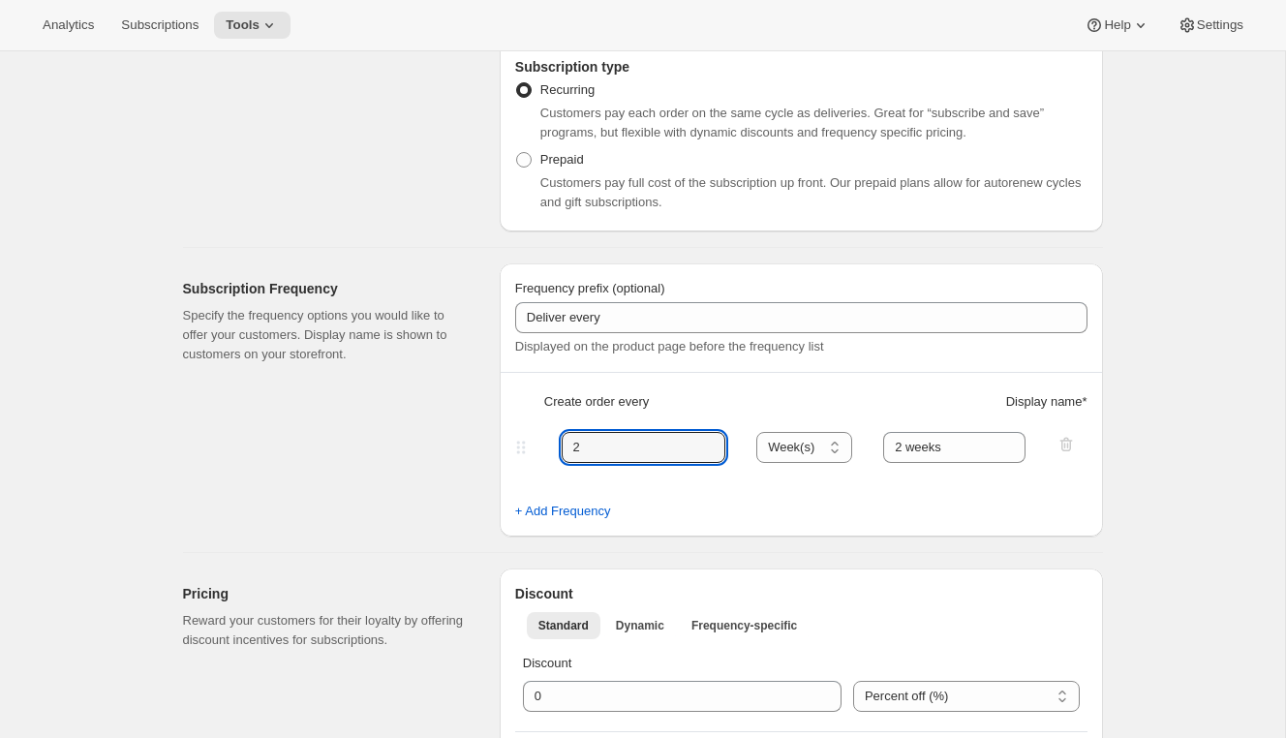
drag, startPoint x: 630, startPoint y: 453, endPoint x: 459, endPoint y: 453, distance: 171.4
click at [459, 453] on div "Subscription Frequency Specify the frequency options you would like to offer yo…" at bounding box center [634, 392] width 935 height 289
type input "3"
click at [789, 443] on select "Day(s) Week(s) Month(s) Year(s)" at bounding box center [804, 447] width 96 height 31
select select "MONTH"
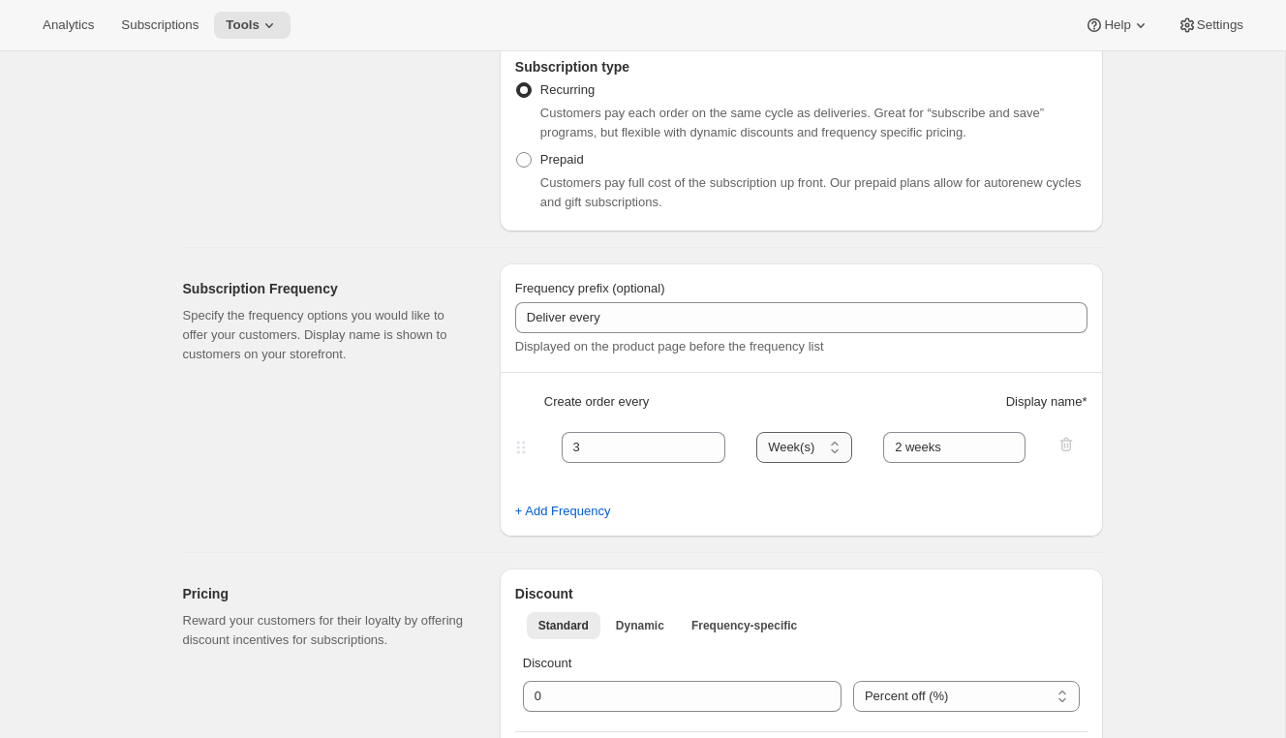
click at [757, 432] on select "Day(s) Week(s) Month(s) Year(s)" at bounding box center [804, 447] width 96 height 31
drag, startPoint x: 968, startPoint y: 447, endPoint x: 798, endPoint y: 437, distance: 170.7
click at [798, 437] on div "3 Day(s) Week(s) Month(s) Year(s) Month(s) 2 weeks" at bounding box center [793, 447] width 564 height 31
type input "3 months"
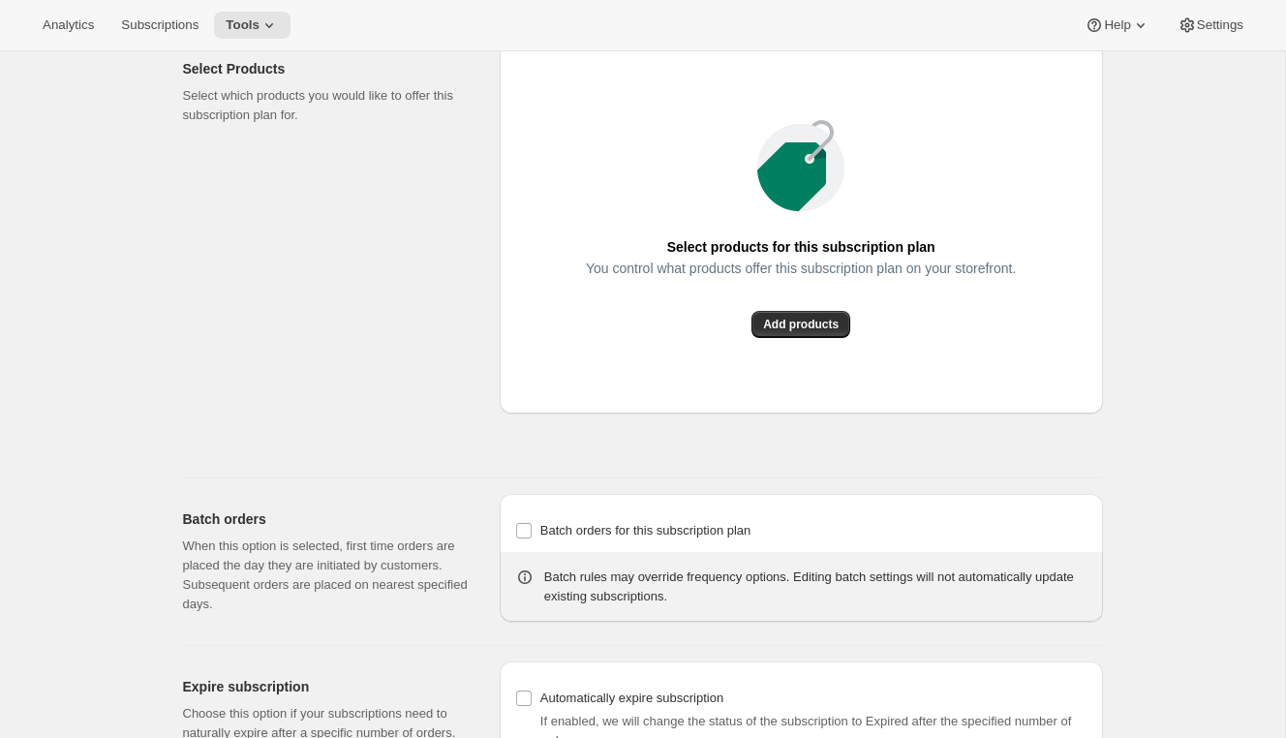
scroll to position [1570, 0]
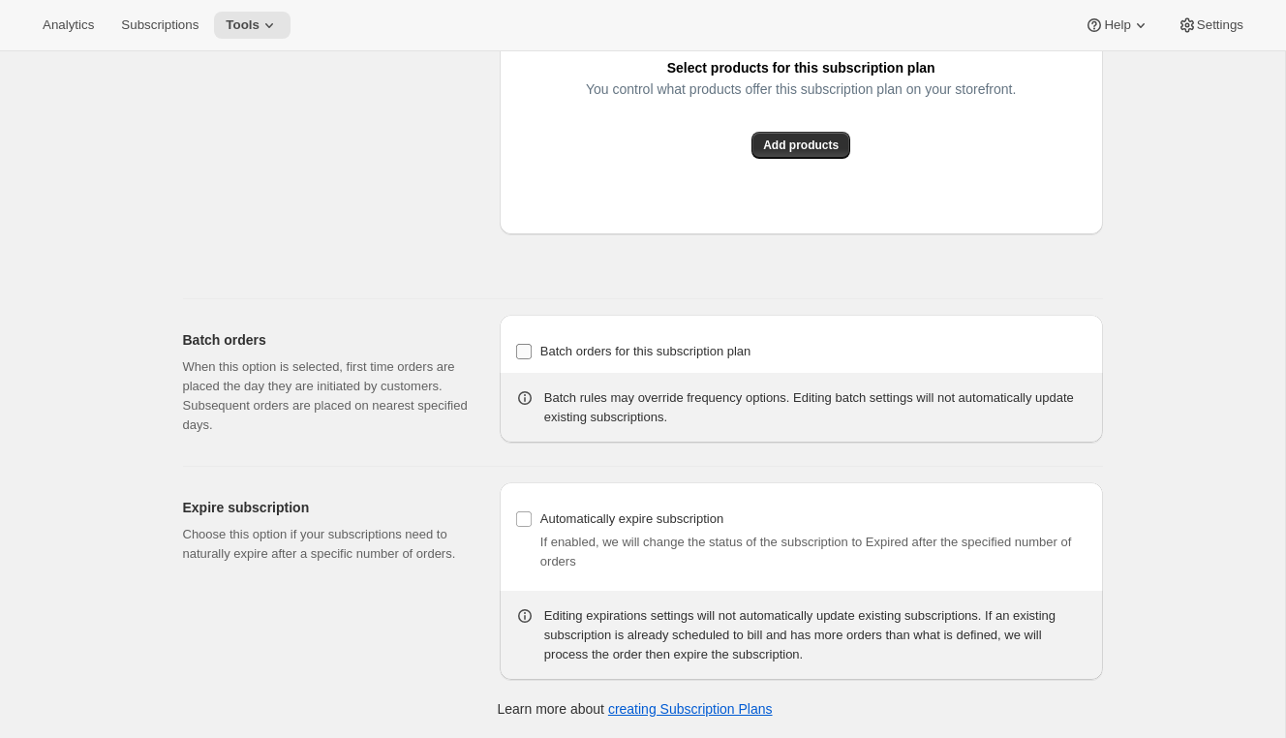
click at [589, 351] on span "Batch orders for this subscription plan" at bounding box center [645, 351] width 211 height 15
click at [532, 351] on input "Batch orders for this subscription plan" at bounding box center [523, 351] width 15 height 15
checkbox input "true"
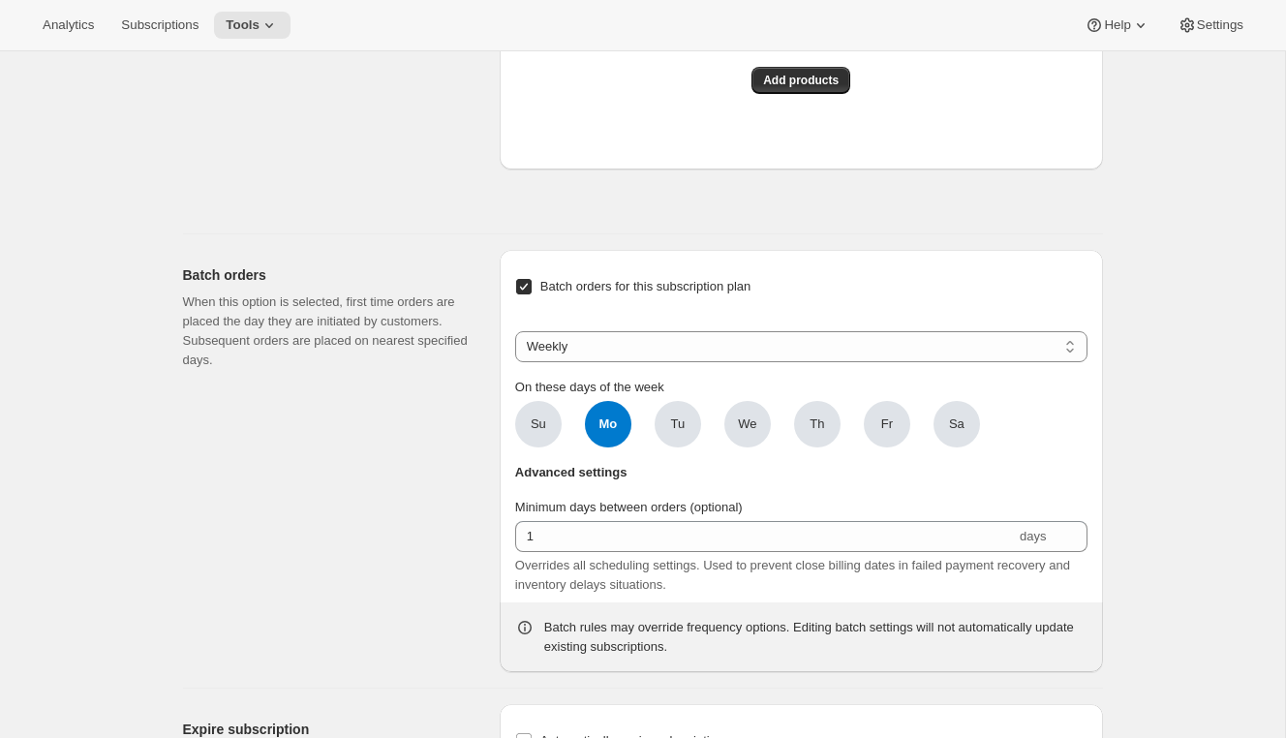
scroll to position [1666, 0]
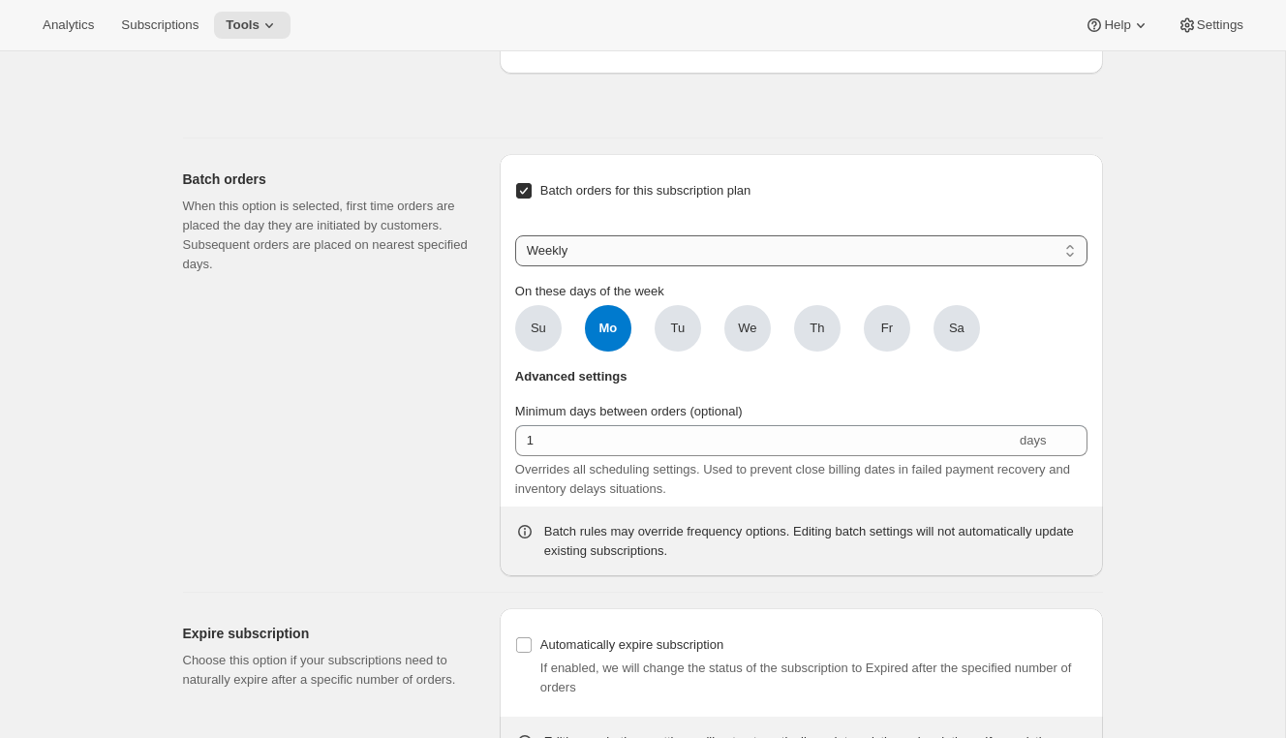
click at [576, 266] on select "Weekly Monthly Yearly" at bounding box center [801, 250] width 572 height 31
select select "YEARDAY"
click at [515, 266] on select "Weekly Monthly Yearly" at bounding box center [801, 250] width 572 height 31
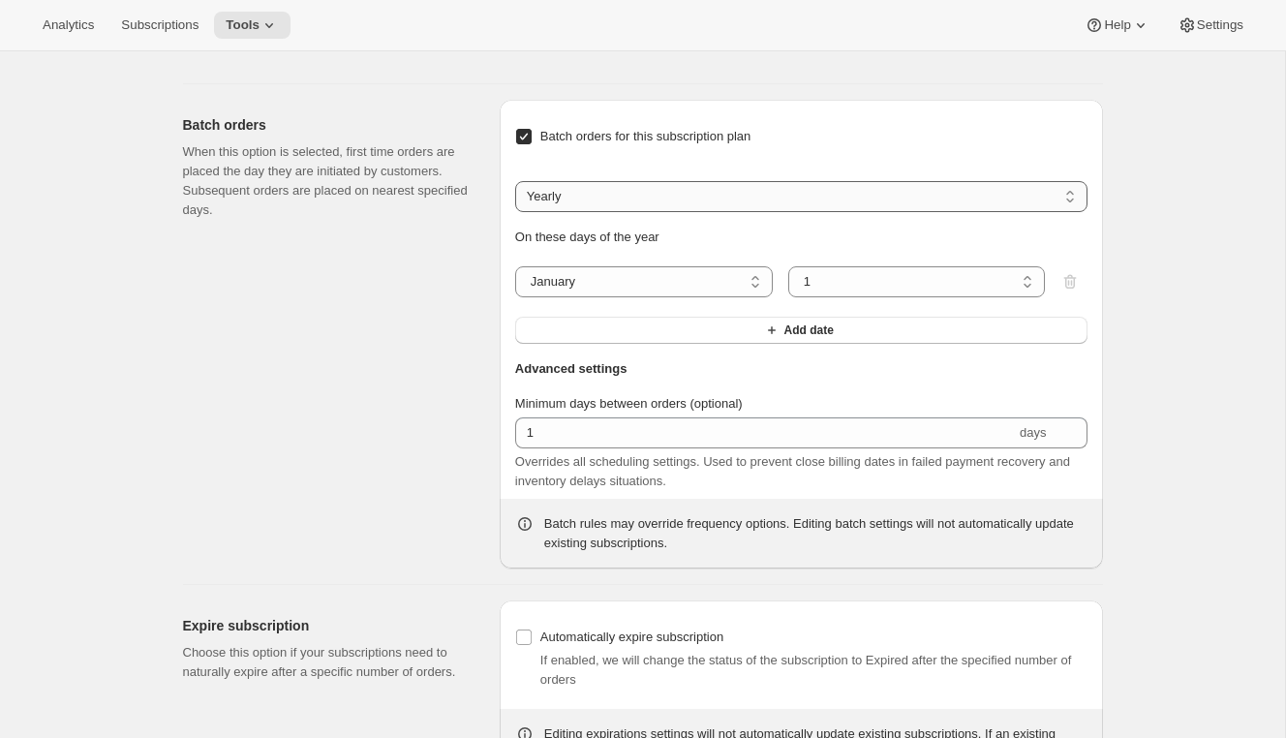
scroll to position [1759, 0]
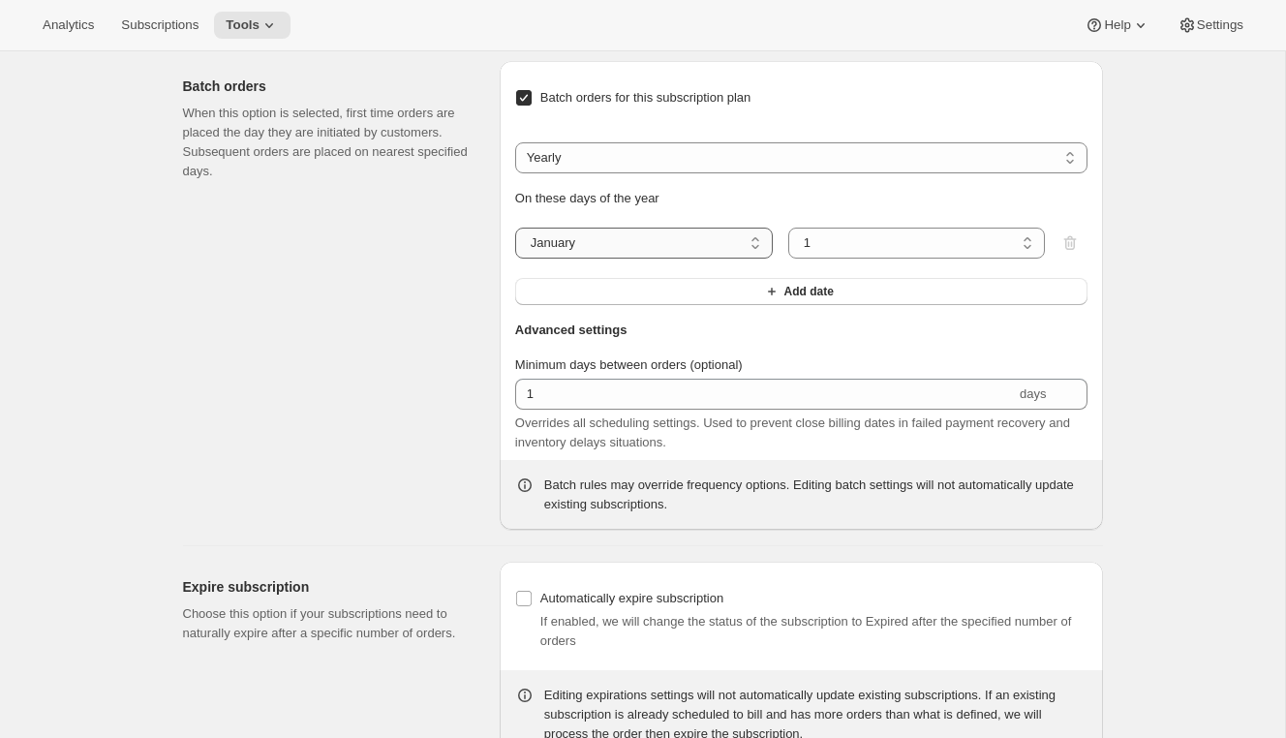
click at [582, 259] on select "January February March April May June July August September October November De…" at bounding box center [644, 243] width 258 height 31
select select "12"
click at [515, 259] on select "January February March April May June July August September October November De…" at bounding box center [644, 243] width 258 height 31
click at [696, 305] on button "Add date" at bounding box center [801, 291] width 572 height 27
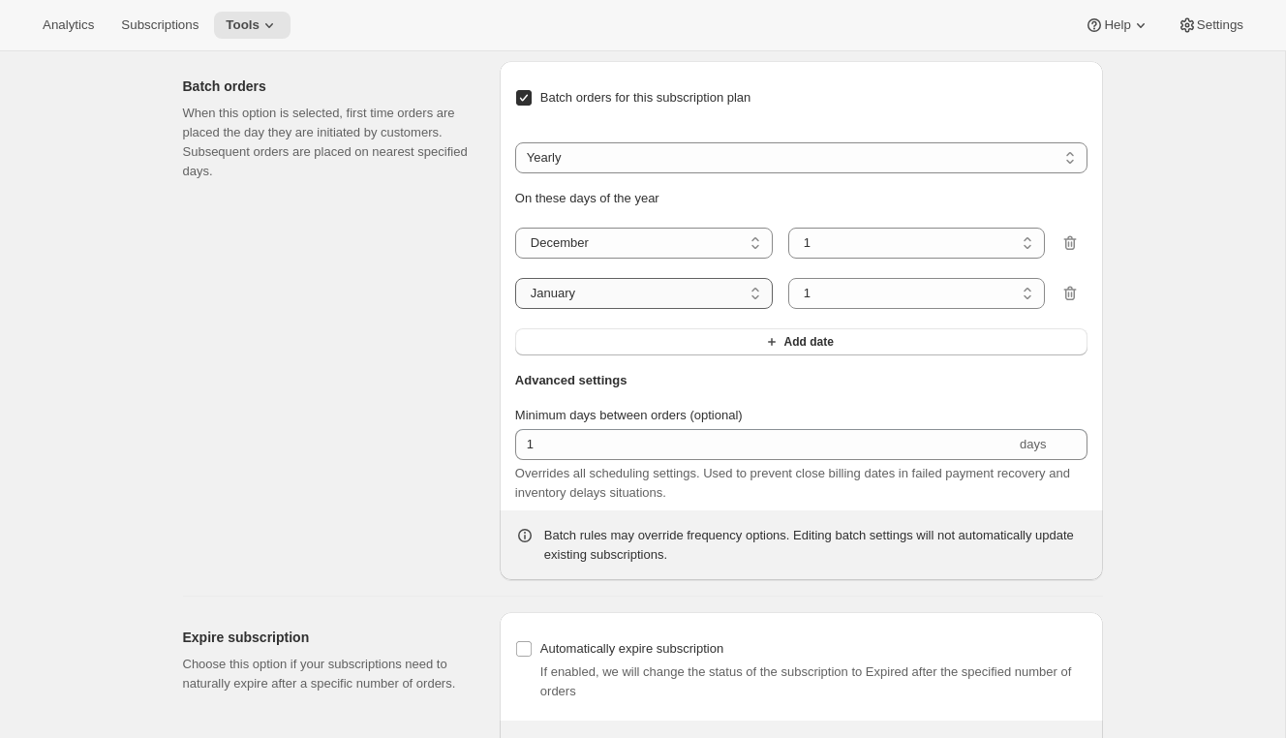
click at [648, 309] on select "January February March April May June July August September October November De…" at bounding box center [644, 293] width 258 height 31
select select "3"
click at [515, 309] on select "January February March April May June July August September October November De…" at bounding box center [644, 293] width 258 height 31
click at [649, 355] on button "Add date" at bounding box center [801, 341] width 572 height 27
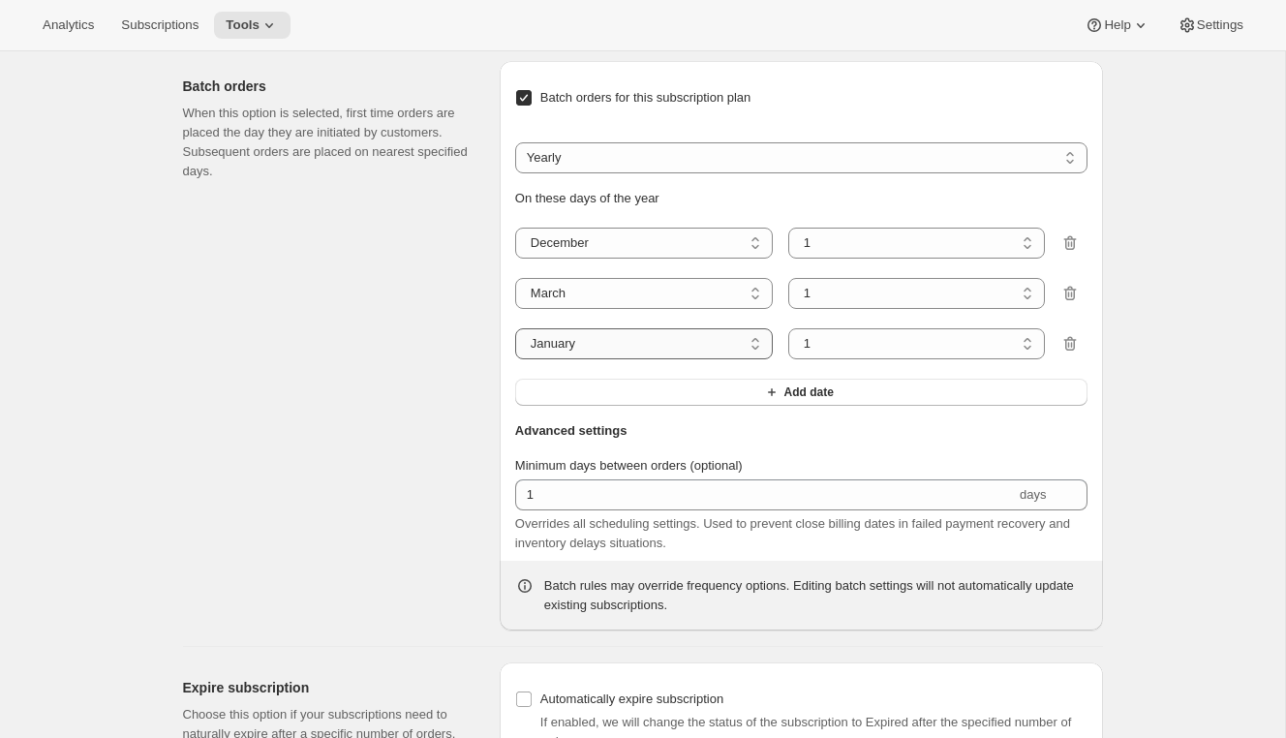
click at [620, 359] on select "January February March April May June July August September October November De…" at bounding box center [644, 343] width 258 height 31
select select "6"
click at [515, 359] on select "January February March April May June July August September October November De…" at bounding box center [644, 343] width 258 height 31
click at [639, 406] on button "Add date" at bounding box center [801, 392] width 572 height 27
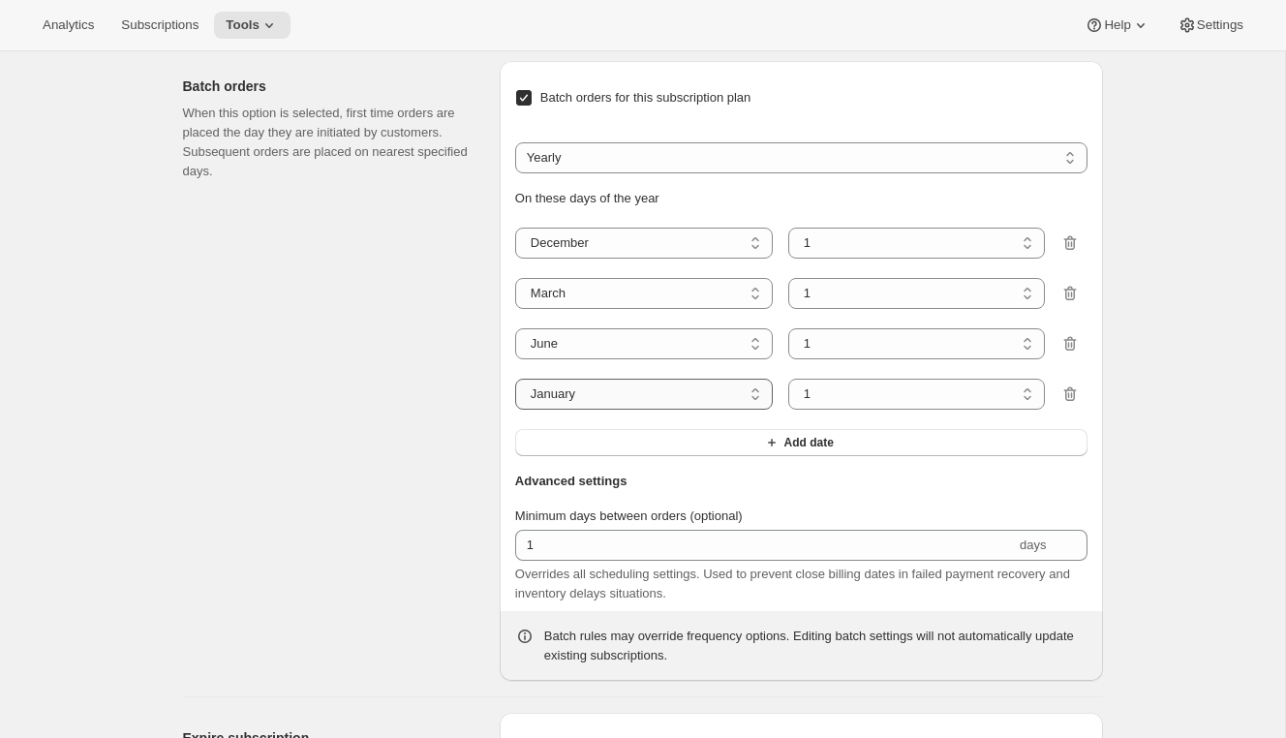
click at [628, 410] on select "January February March April May June July August September October November De…" at bounding box center [644, 394] width 258 height 31
select select "9"
click at [515, 410] on select "January February March April May June July August September October November De…" at bounding box center [644, 394] width 258 height 31
click at [892, 259] on select "1 2 3 4 5 6 7 8 9 10 11 12 13 14 15 16 17 18 19 20 21 22 23 24 25 26 27 28 29 3…" at bounding box center [917, 243] width 258 height 31
select select "9"
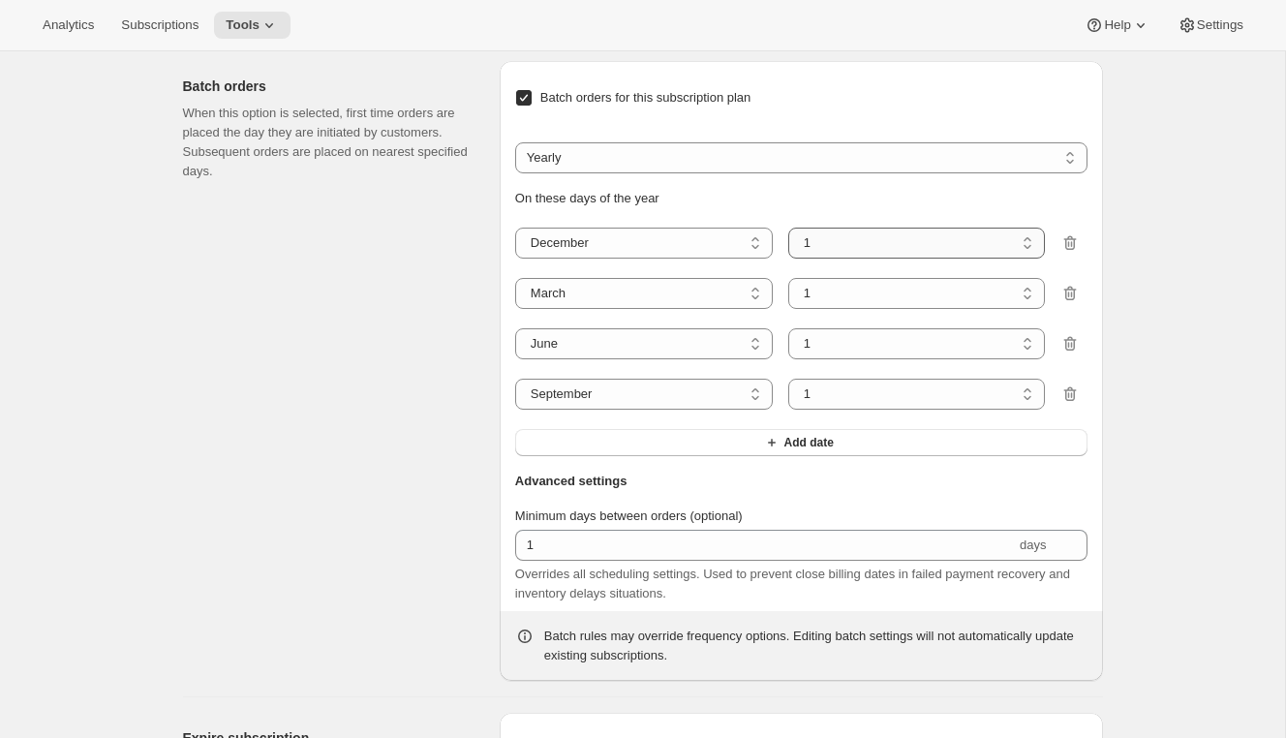
click at [788, 259] on select "1 2 3 4 5 6 7 8 9 10 11 12 13 14 15 16 17 18 19 20 21 22 23 24 25 26 27 28 29 3…" at bounding box center [917, 243] width 258 height 31
click at [892, 309] on select "1 2 3 4 5 6 7 8 9 10 11 12 13 14 15 16 17 18 19 20 21 22 23 24 25 26 27 28 29 3…" at bounding box center [917, 293] width 258 height 31
select select "10"
click at [788, 309] on select "1 2 3 4 5 6 7 8 9 10 11 12 13 14 15 16 17 18 19 20 21 22 23 24 25 26 27 28 29 3…" at bounding box center [917, 293] width 258 height 31
click at [874, 359] on select "1 2 3 4 5 6 7 8 9 10 11 12 13 14 15 16 17 18 19 20 21 22 23 24 25 26 27 28 29 30" at bounding box center [917, 343] width 258 height 31
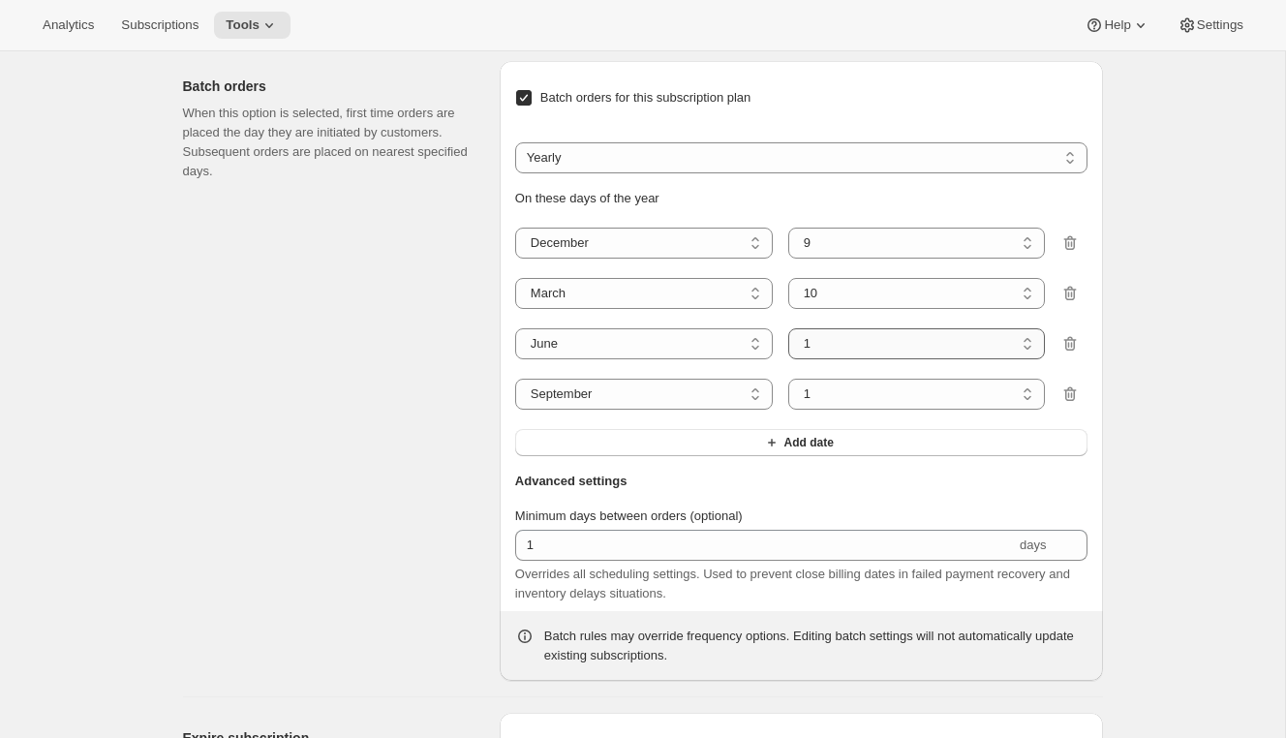
select select "9"
click at [788, 359] on select "1 2 3 4 5 6 7 8 9 10 11 12 13 14 15 16 17 18 19 20 21 22 23 24 25 26 27 28 29 30" at bounding box center [917, 343] width 258 height 31
click at [895, 410] on select "1 2 3 4 5 6 7 8 9 10 11 12 13 14 15 16 17 18 19 20 21 22 23 24 25 26 27 28 29 30" at bounding box center [917, 394] width 258 height 31
select select "14"
click at [788, 410] on select "1 2 3 4 5 6 7 8 9 10 11 12 13 14 15 16 17 18 19 20 21 22 23 24 25 26 27 28 29 30" at bounding box center [917, 394] width 258 height 31
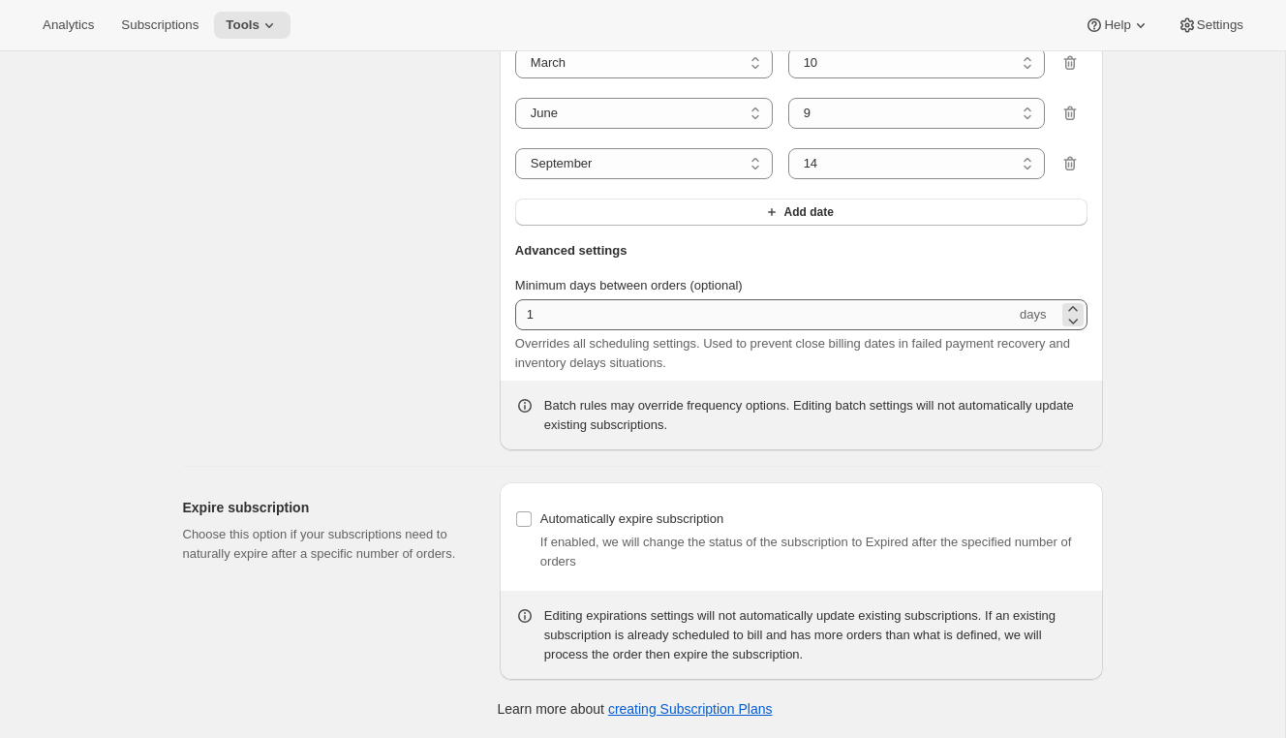
scroll to position [2055, 0]
click at [580, 518] on span "Automatically expire subscription" at bounding box center [631, 518] width 183 height 15
click at [532, 518] on input "Automatically expire subscription" at bounding box center [523, 518] width 15 height 15
checkbox input "true"
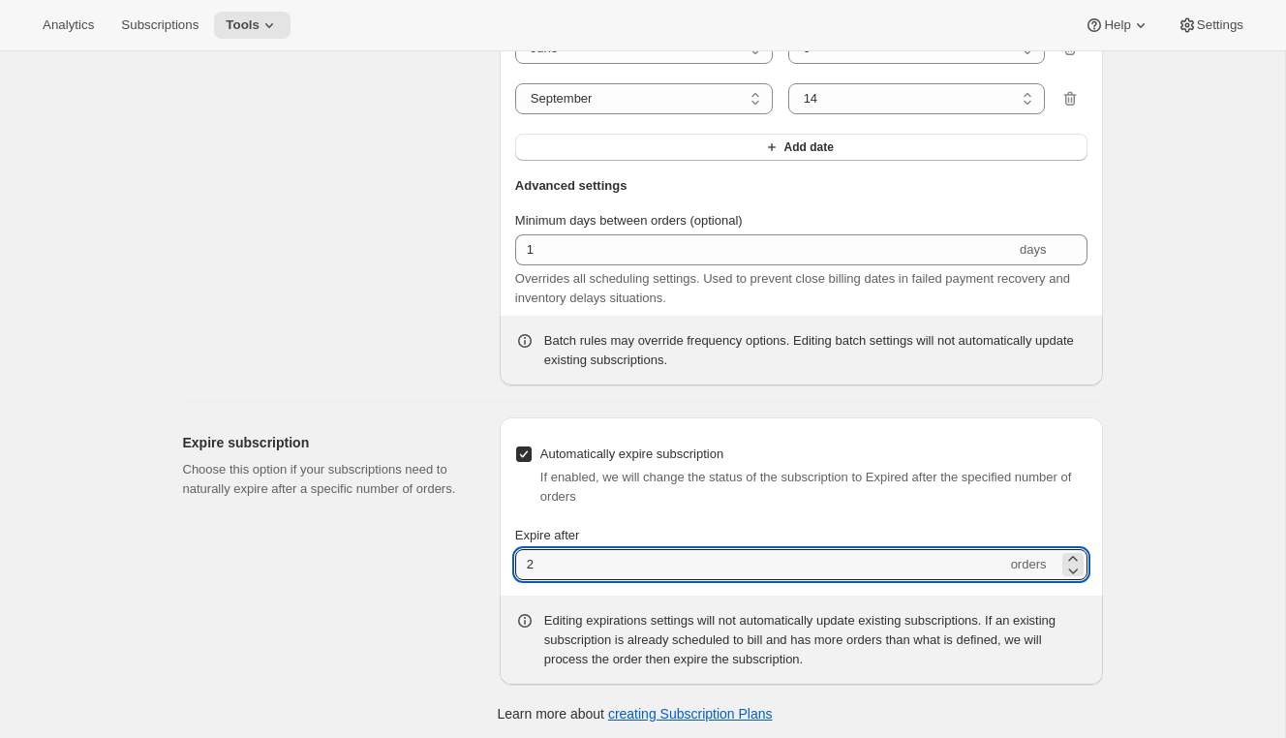
drag, startPoint x: 533, startPoint y: 629, endPoint x: 463, endPoint y: 629, distance: 69.7
click at [463, 629] on div "Expire subscription Choose this option if your subscriptions need to naturally …" at bounding box center [634, 543] width 935 height 283
type input "4"
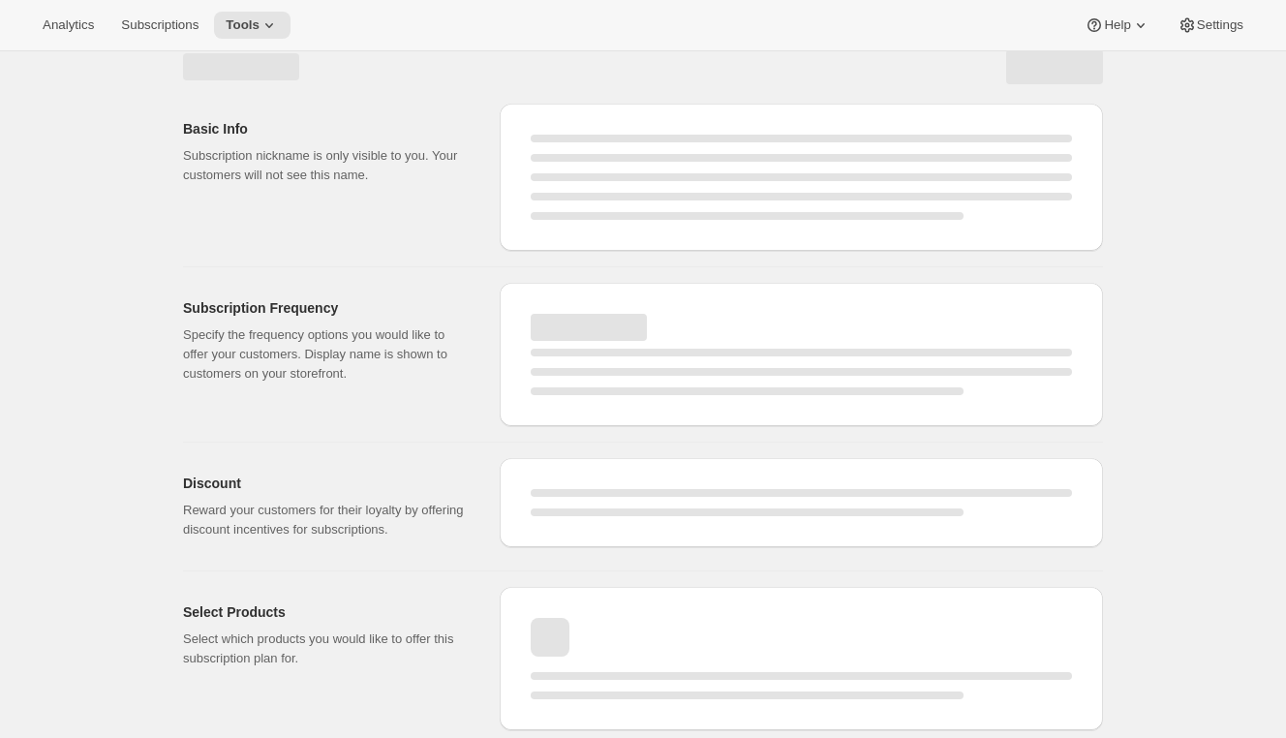
select select "WEEK"
select select "MONTH"
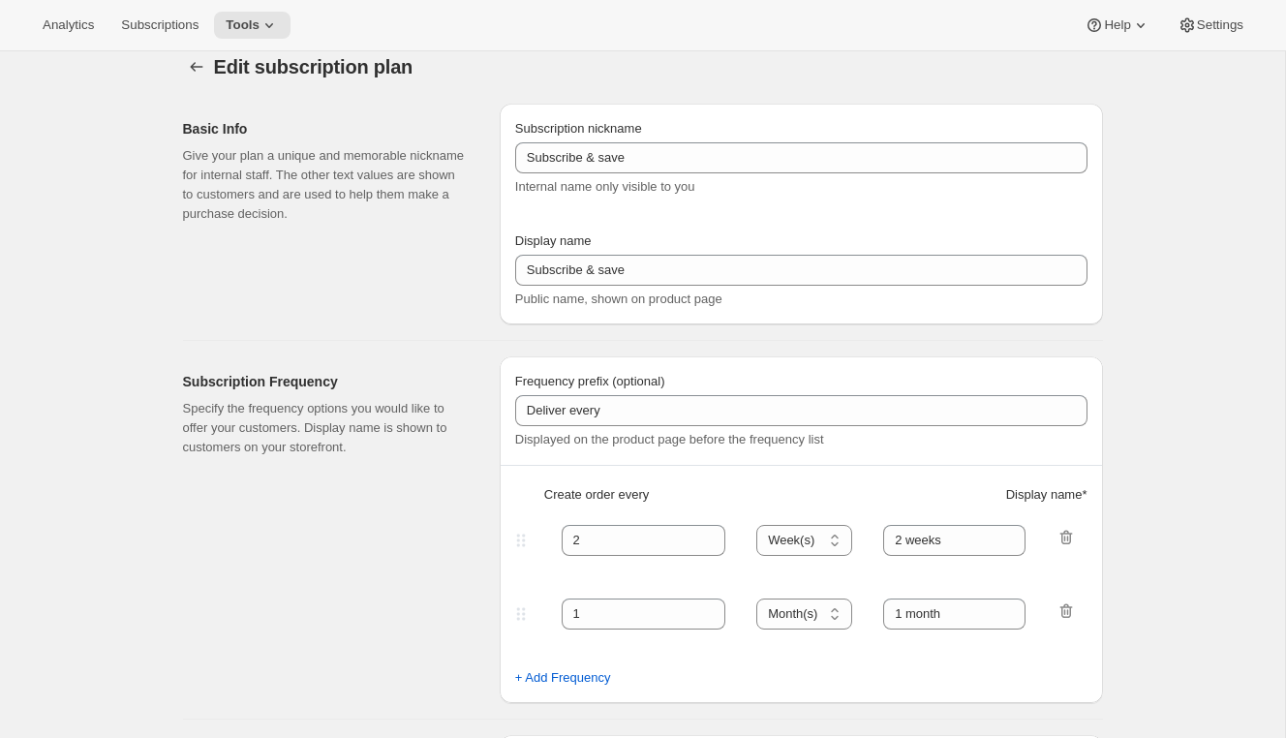
scroll to position [1199, 0]
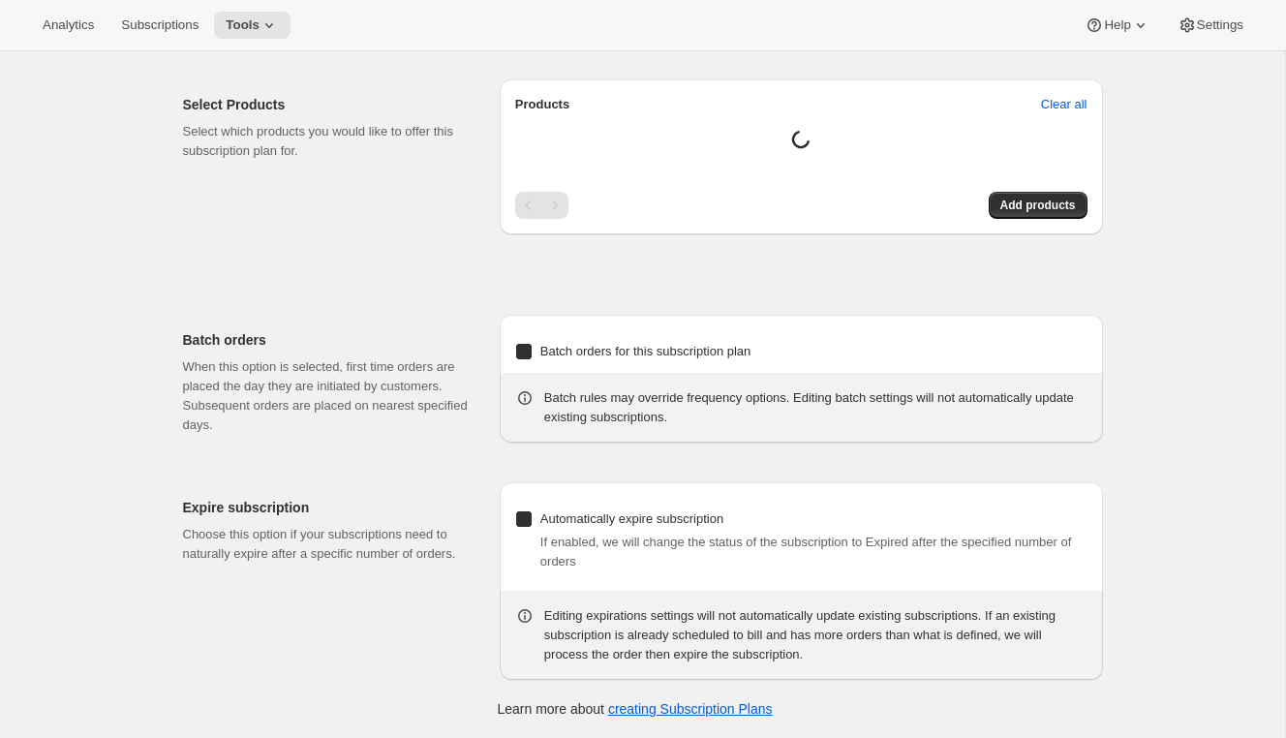
type input "Grand Prix Club - Gift"
type input "Give the gift of the Grand Prix Club"
type input "3"
select select "MONTH"
type input "3 months"
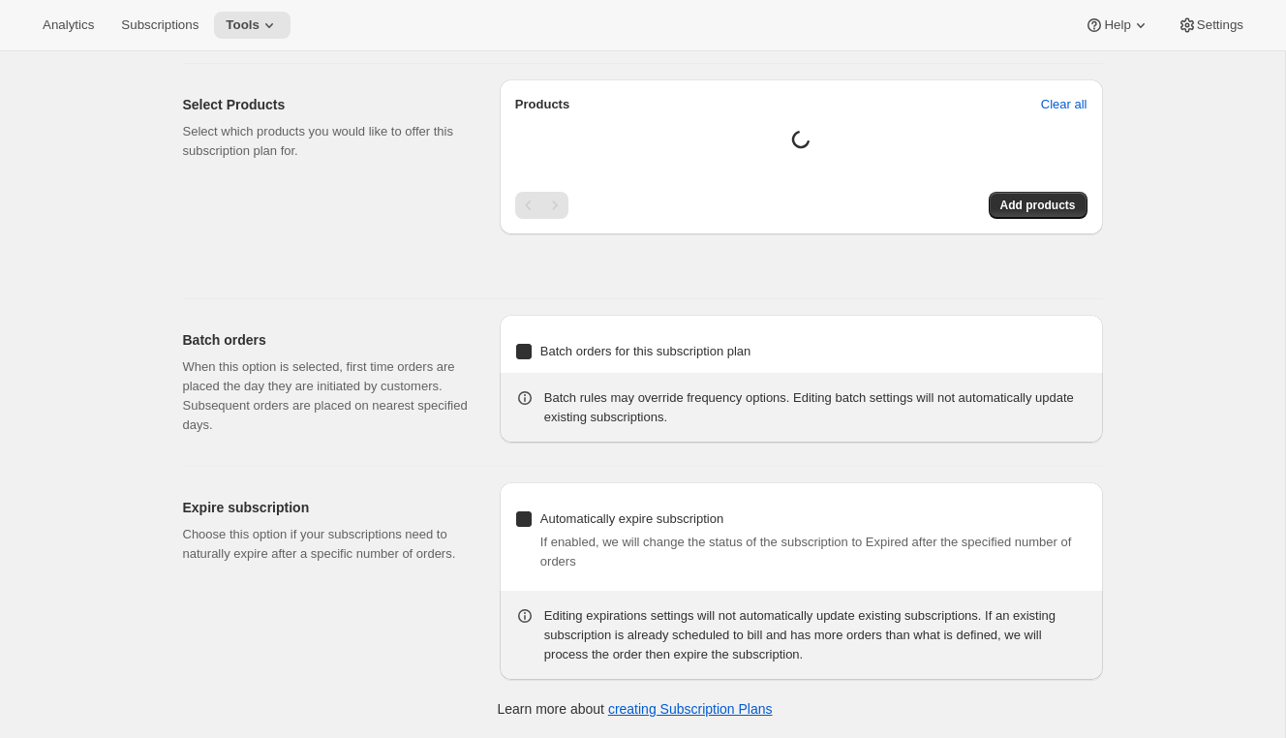
checkbox input "true"
select select "YEARDAY"
select select "12"
select select "9"
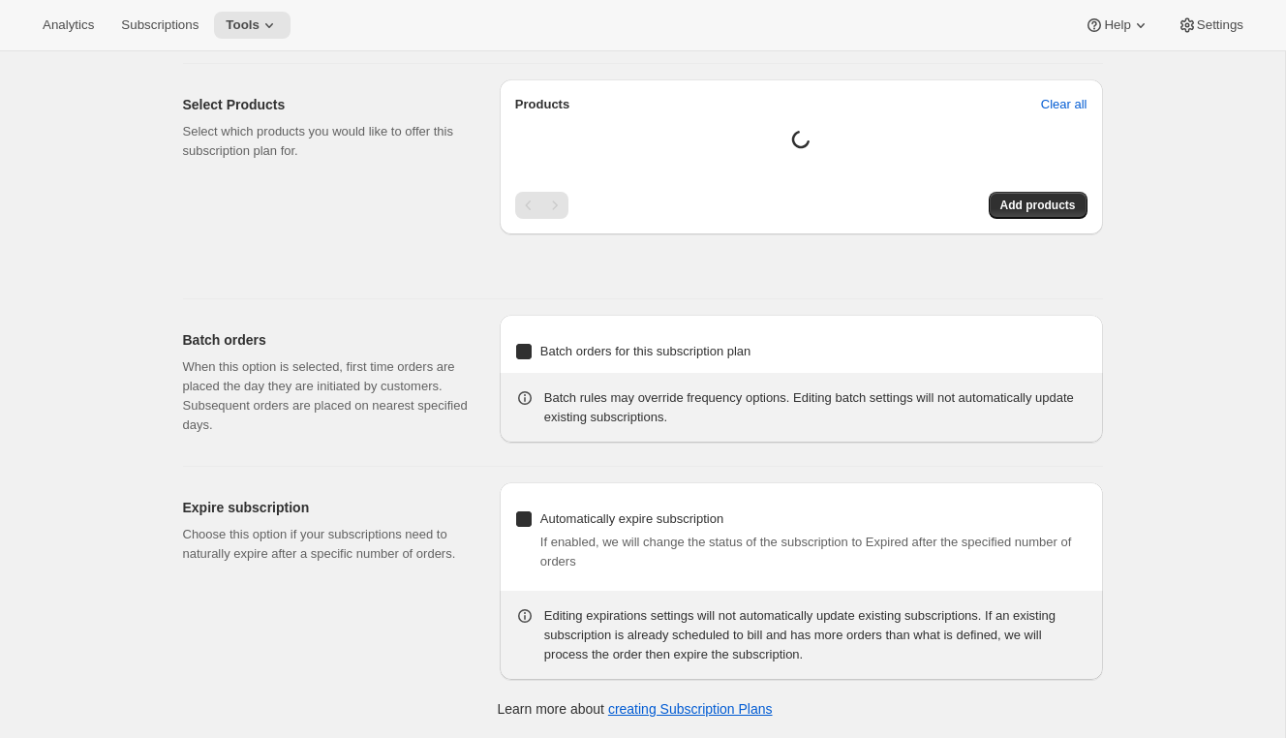
select select "3"
select select "10"
select select "6"
select select "9"
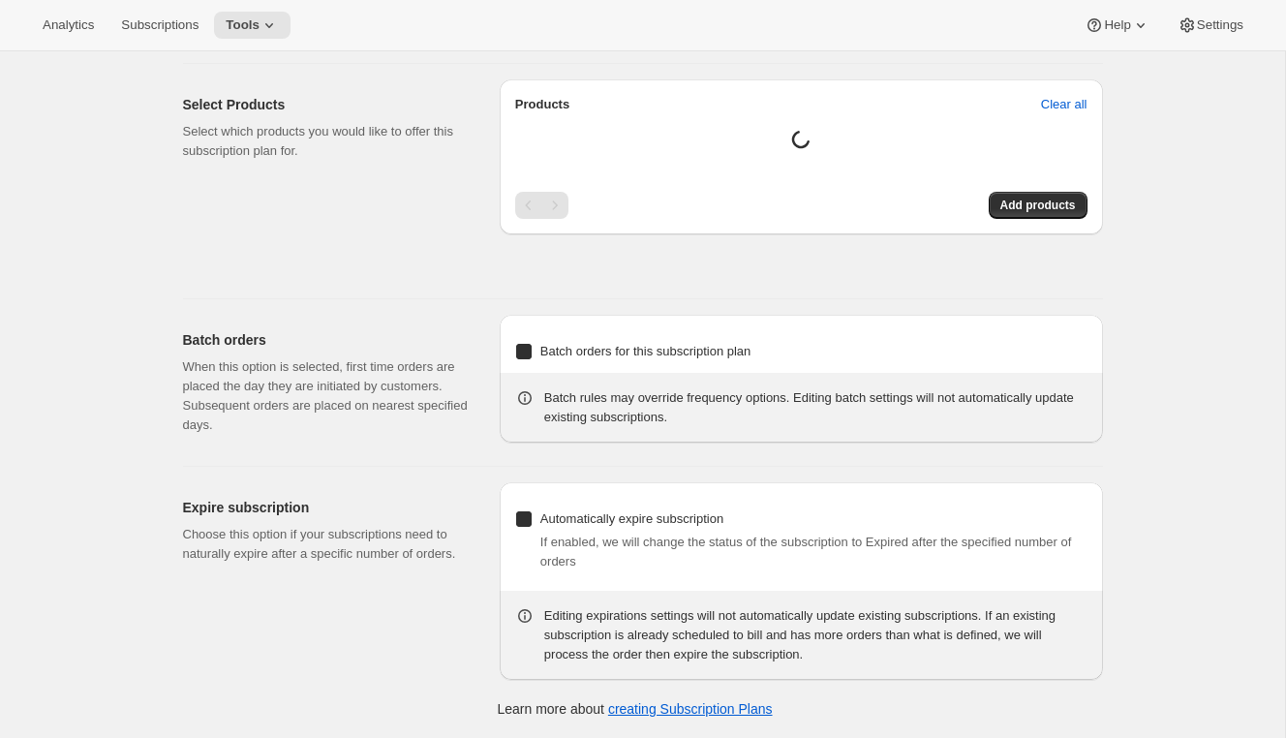
select select "14"
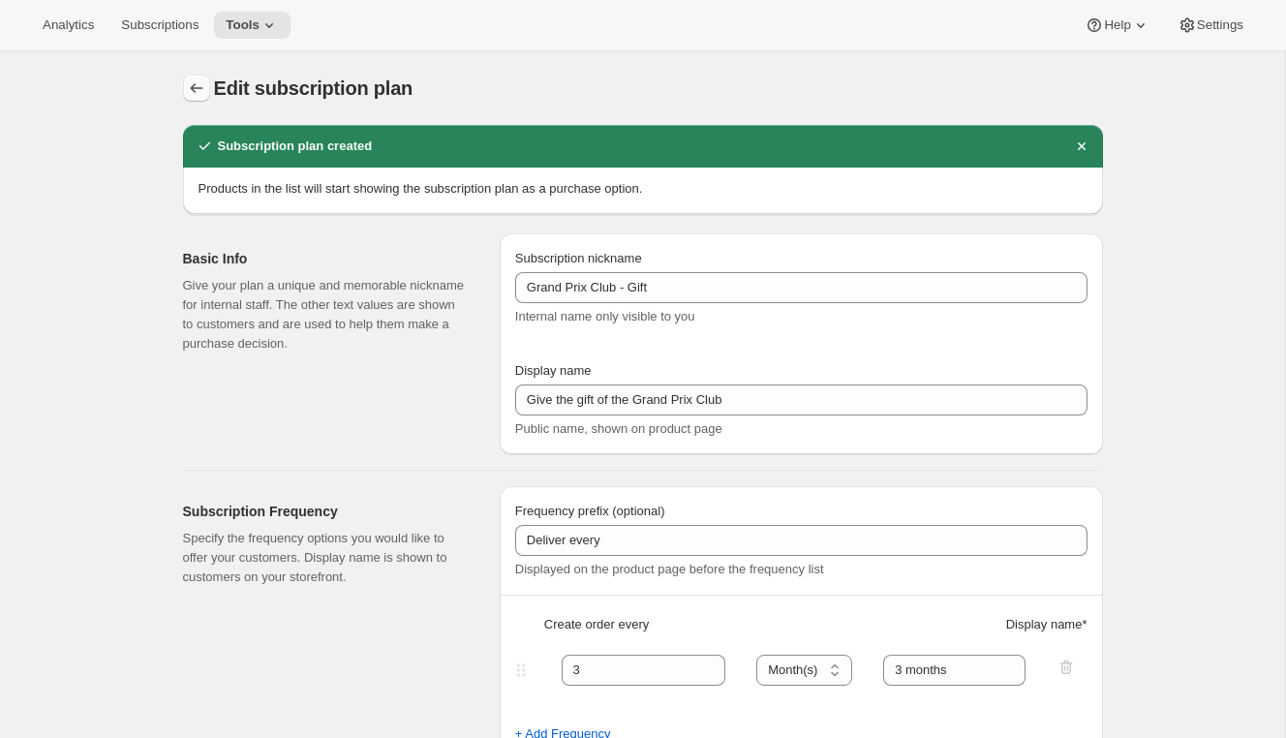
click at [197, 84] on icon "Subscription plans" at bounding box center [196, 87] width 19 height 19
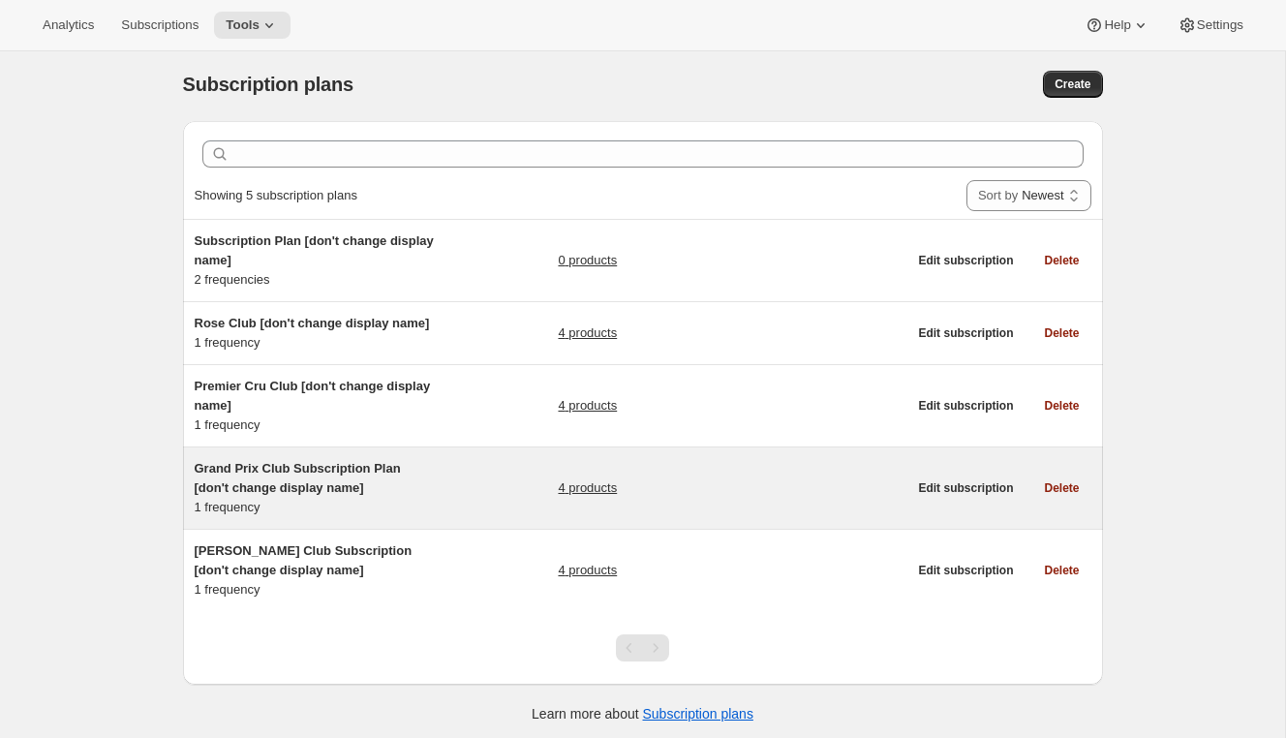
scroll to position [5, 0]
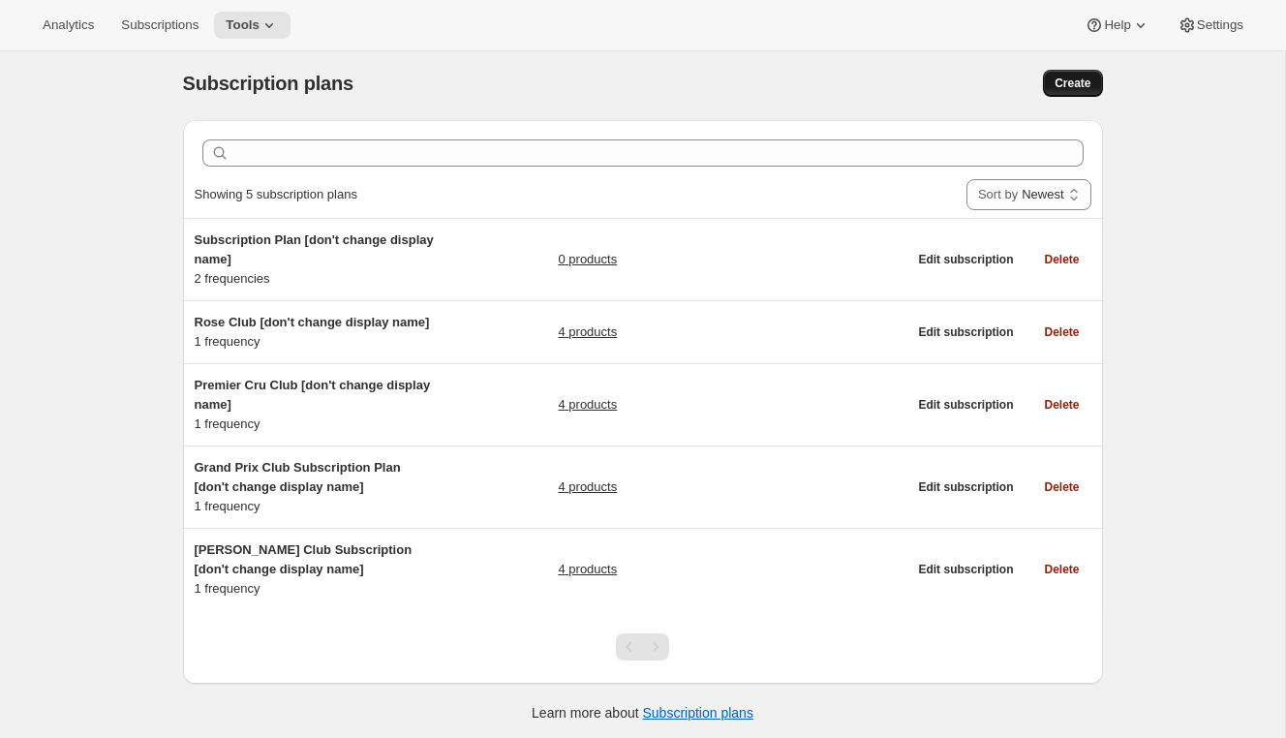
click at [1064, 93] on button "Create" at bounding box center [1072, 83] width 59 height 27
select select "WEEK"
select select "MONTH"
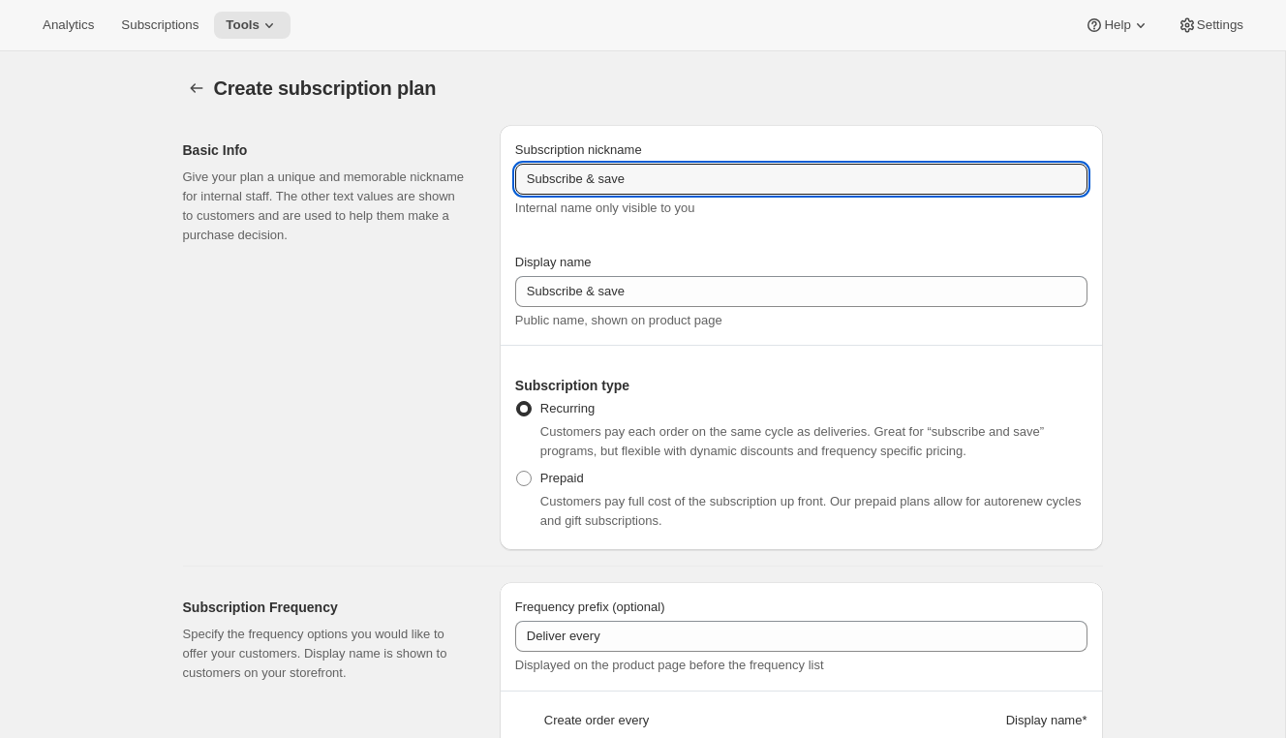
drag, startPoint x: 653, startPoint y: 185, endPoint x: 455, endPoint y: 154, distance: 199.9
click at [455, 154] on div "Basic Info Give your plan a unique and memorable nickname for internal staff. T…" at bounding box center [634, 329] width 935 height 441
type input "[PERSON_NAME] Club Gift"
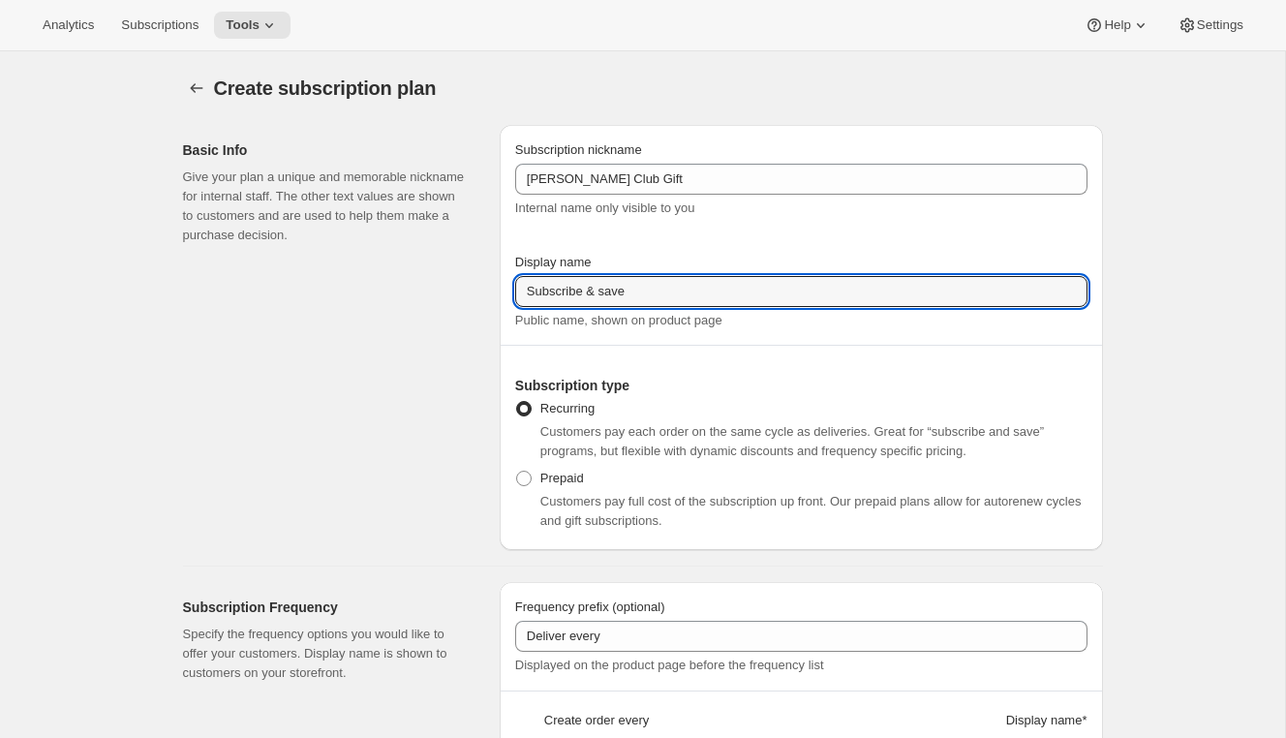
drag, startPoint x: 597, startPoint y: 298, endPoint x: 466, endPoint y: 282, distance: 132.7
click at [466, 282] on div "Basic Info Give your plan a unique and memorable nickname for internal staff. T…" at bounding box center [634, 329] width 935 height 441
click at [644, 291] on input "Give the gift of the hunt club" at bounding box center [801, 291] width 572 height 31
click at [679, 295] on input "Give the gift of the Hunt club" at bounding box center [801, 291] width 572 height 31
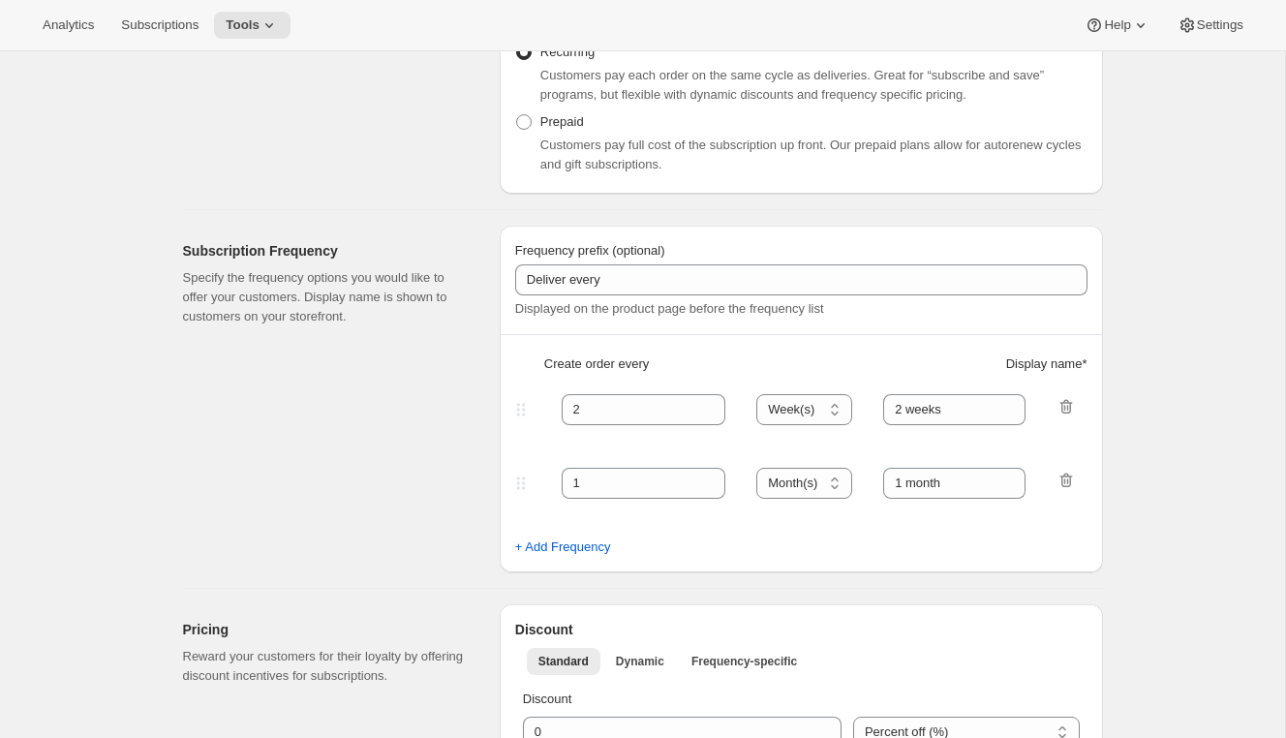
scroll to position [392, 0]
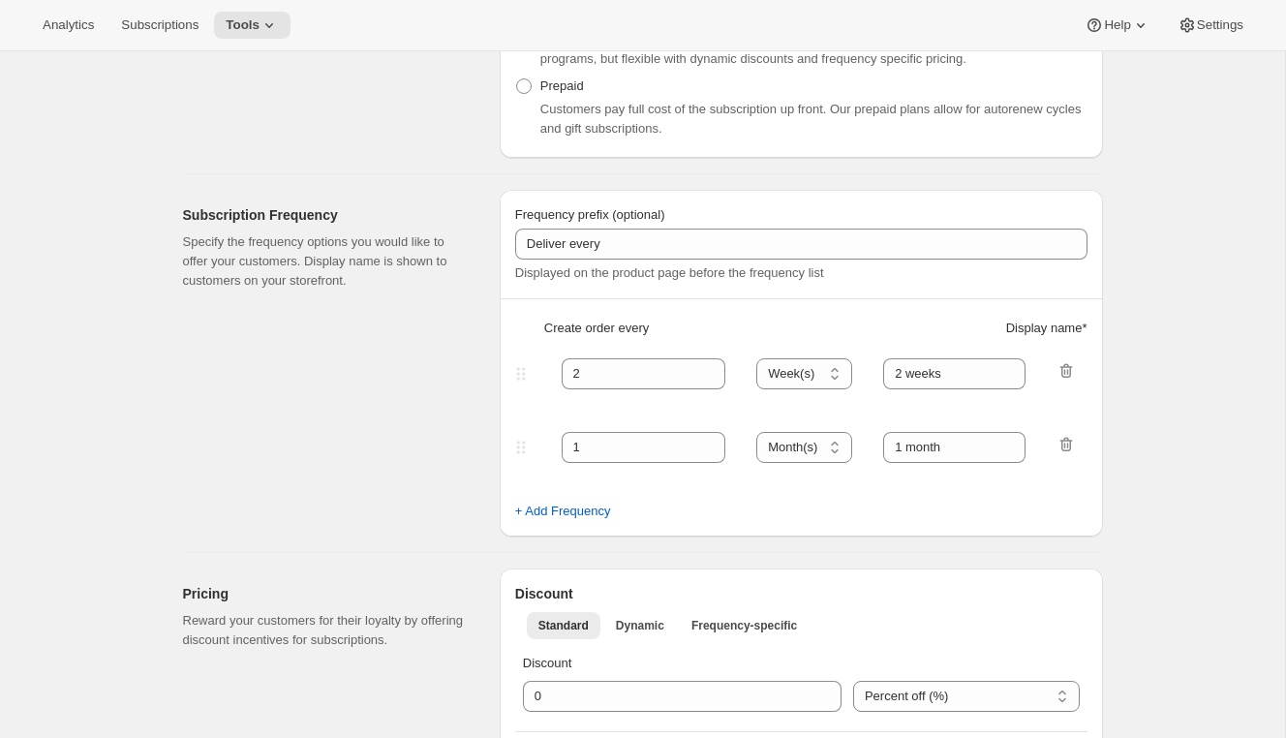
type input "Give the gift of the Hunt Club"
click at [614, 427] on fieldset "2 Day(s) Week(s) Month(s) Year(s) Week(s) 2 weeks" at bounding box center [801, 390] width 568 height 75
drag, startPoint x: 606, startPoint y: 441, endPoint x: 525, endPoint y: 440, distance: 81.3
click at [520, 440] on div "1 Day(s) Week(s) Month(s) Year(s) Month(s) 1 month" at bounding box center [793, 447] width 564 height 31
type input "3"
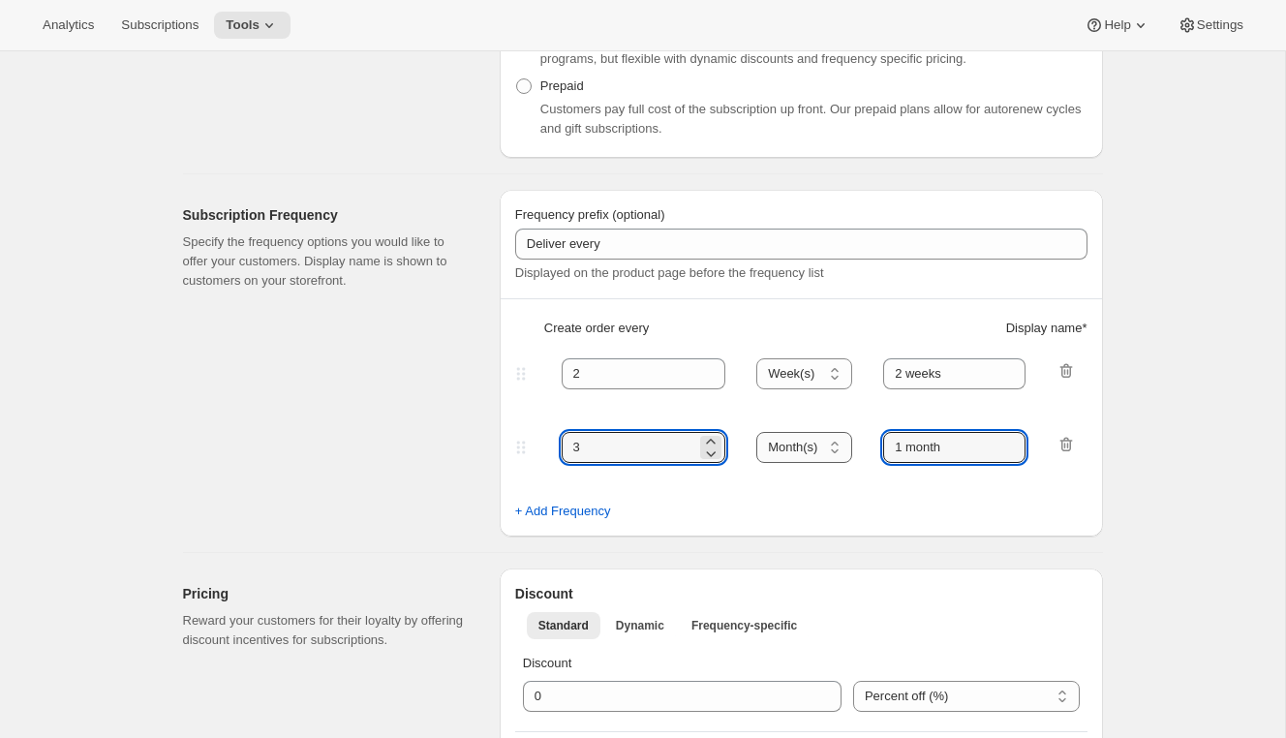
click at [828, 448] on div "3 Day(s) Week(s) Month(s) Year(s) Month(s) 1 month" at bounding box center [793, 447] width 564 height 31
type input "3 months"
click at [1063, 375] on icon "button" at bounding box center [1065, 370] width 19 height 19
type input "3"
select select "MONTH"
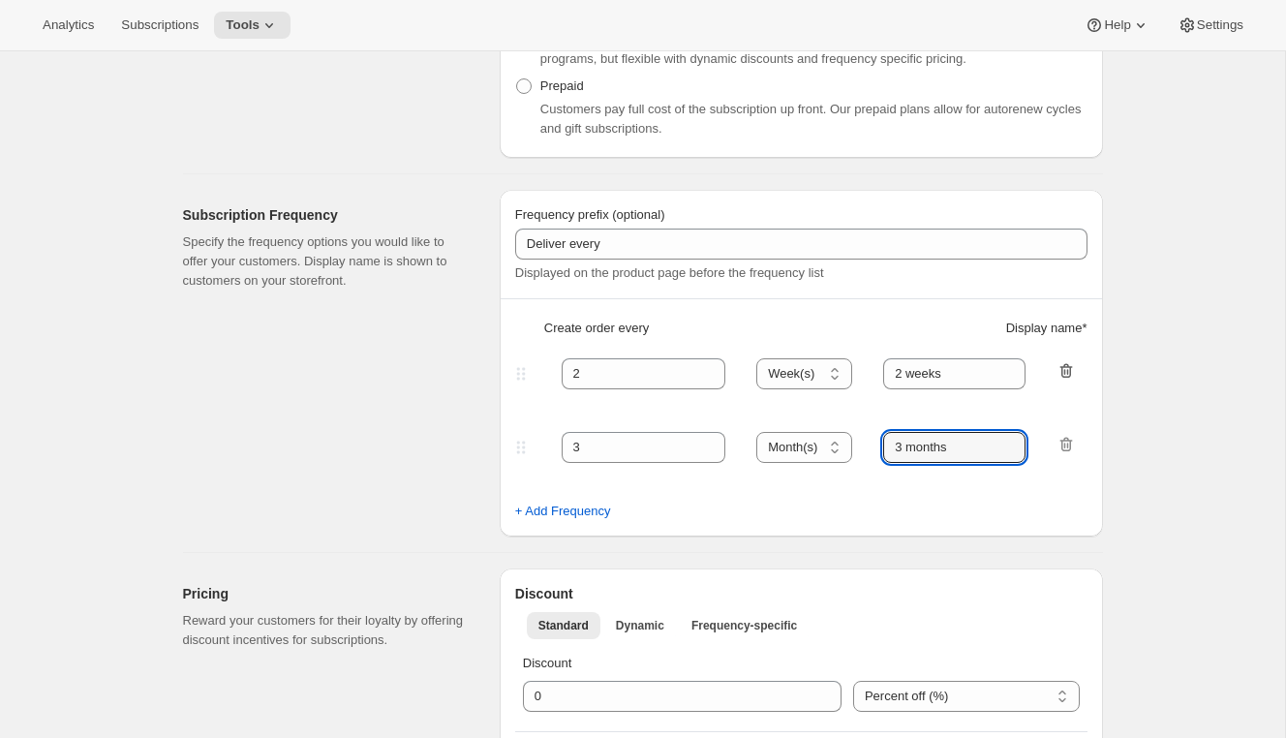
type input "3 months"
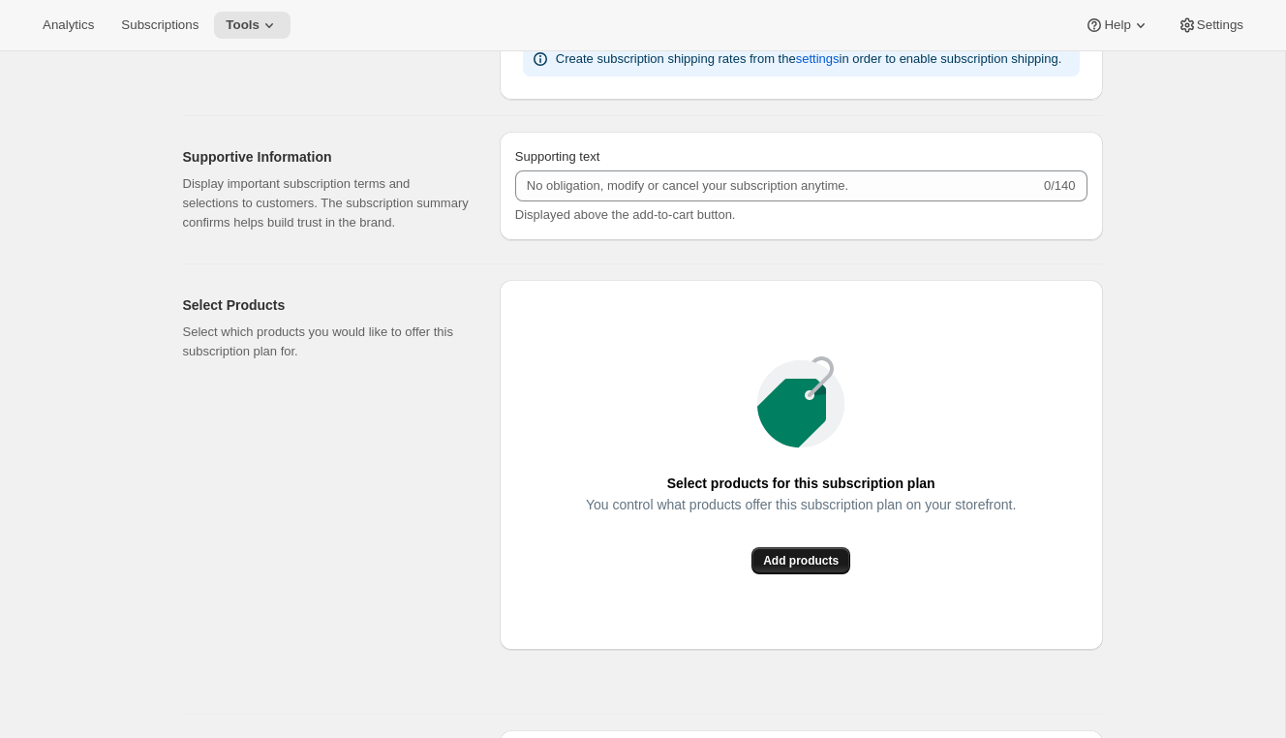
scroll to position [1570, 0]
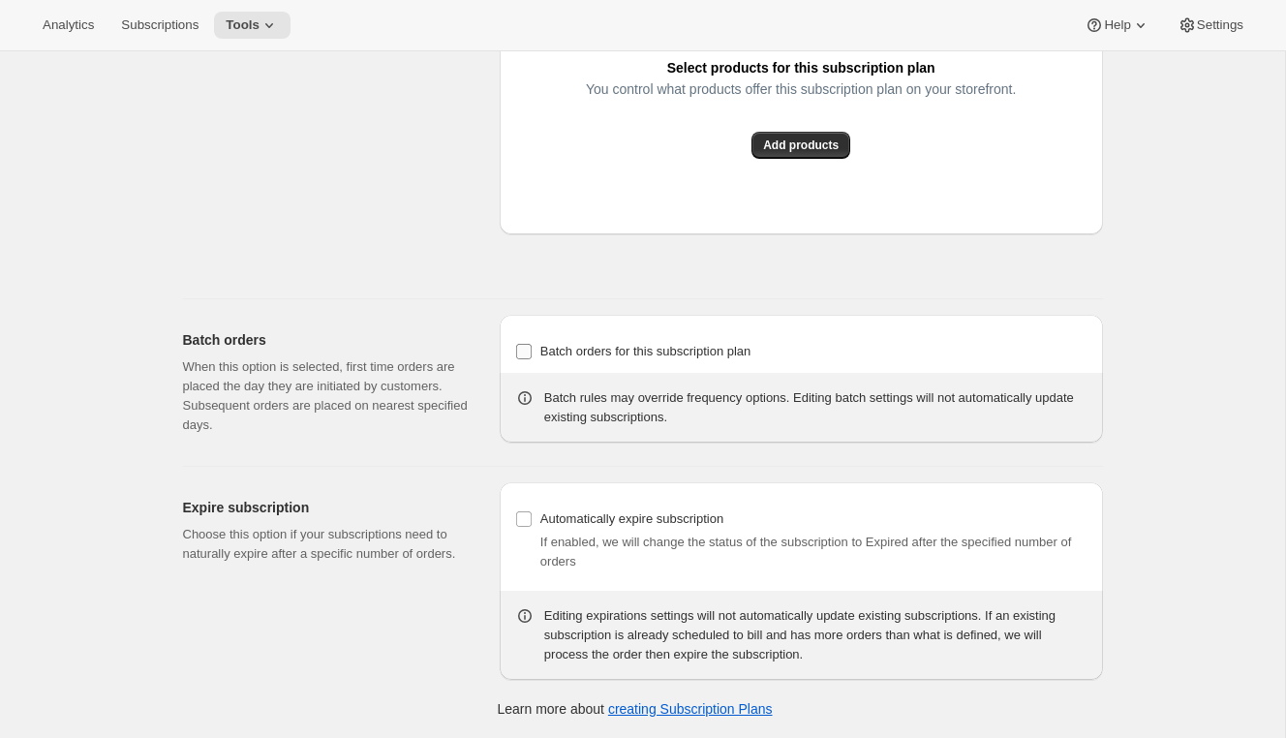
click at [579, 352] on span "Batch orders for this subscription plan" at bounding box center [645, 351] width 211 height 15
click at [532, 352] on input "Batch orders for this subscription plan" at bounding box center [523, 351] width 15 height 15
checkbox input "true"
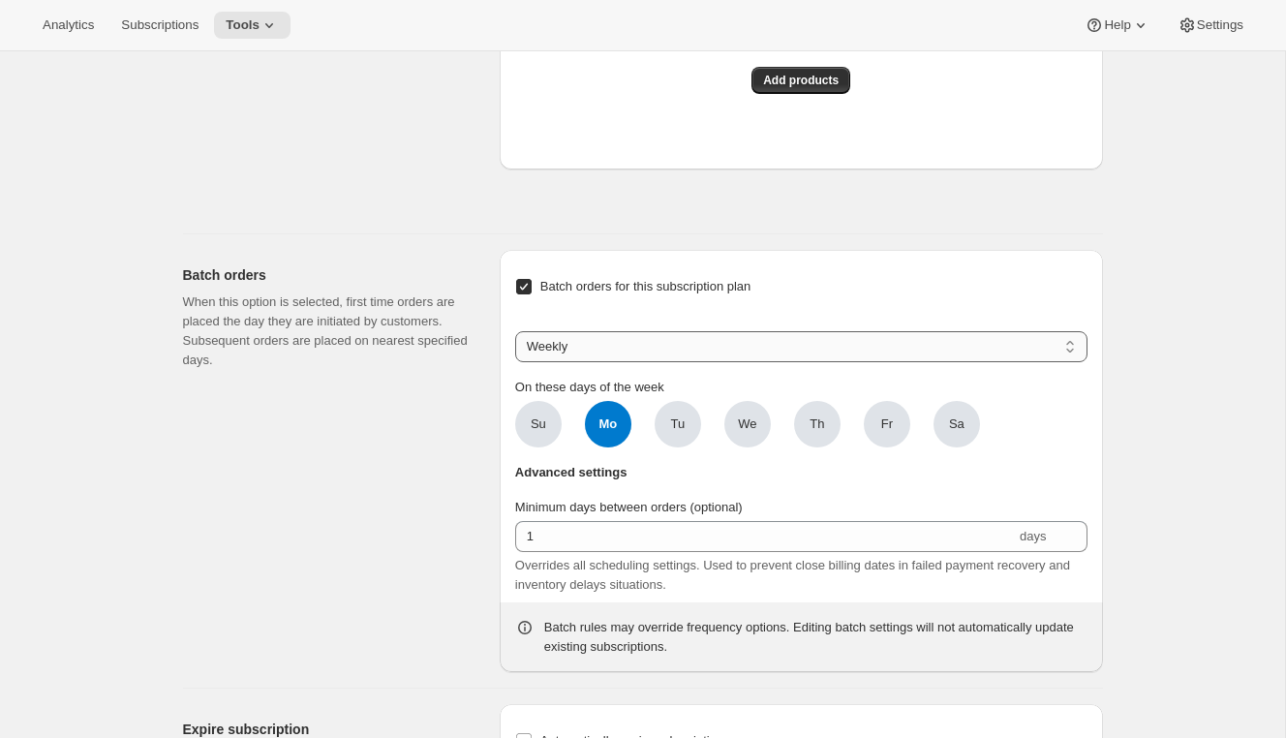
click at [571, 362] on select "Weekly Monthly Yearly" at bounding box center [801, 346] width 572 height 31
select select "YEARDAY"
click at [515, 362] on select "Weekly Monthly Yearly" at bounding box center [801, 346] width 572 height 31
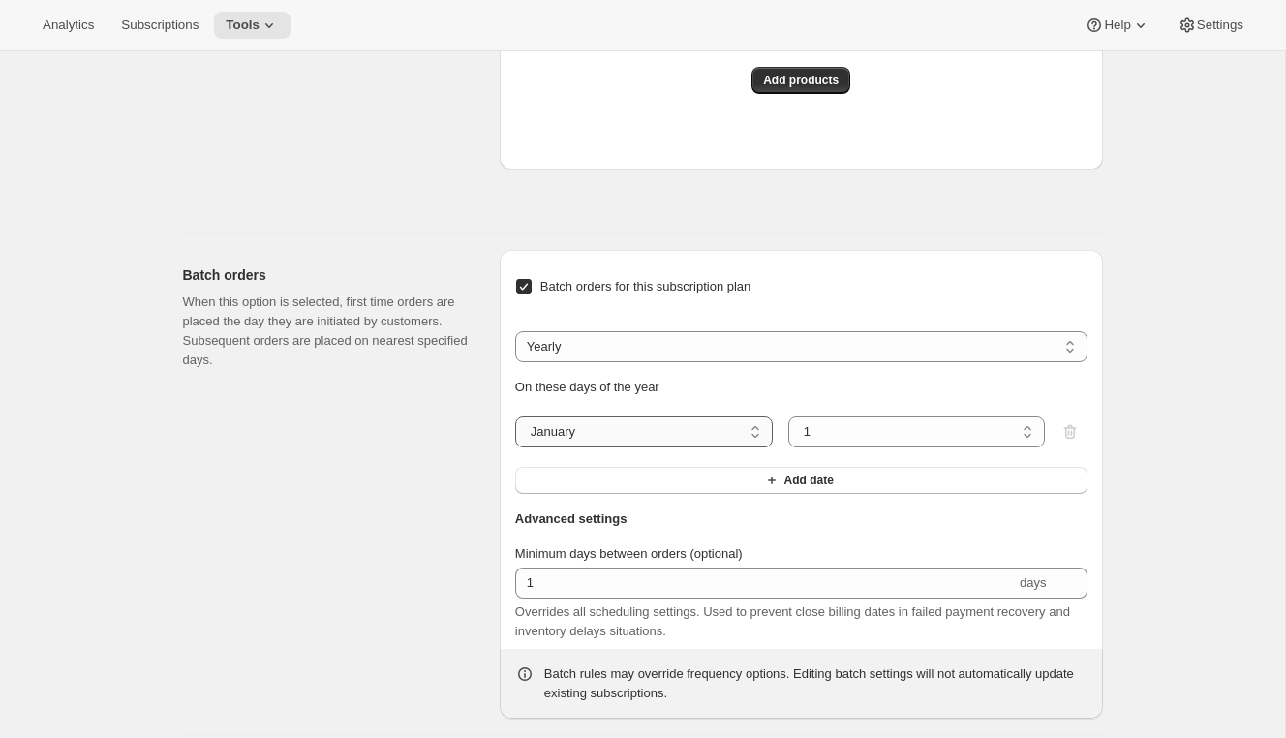
scroll to position [1667, 0]
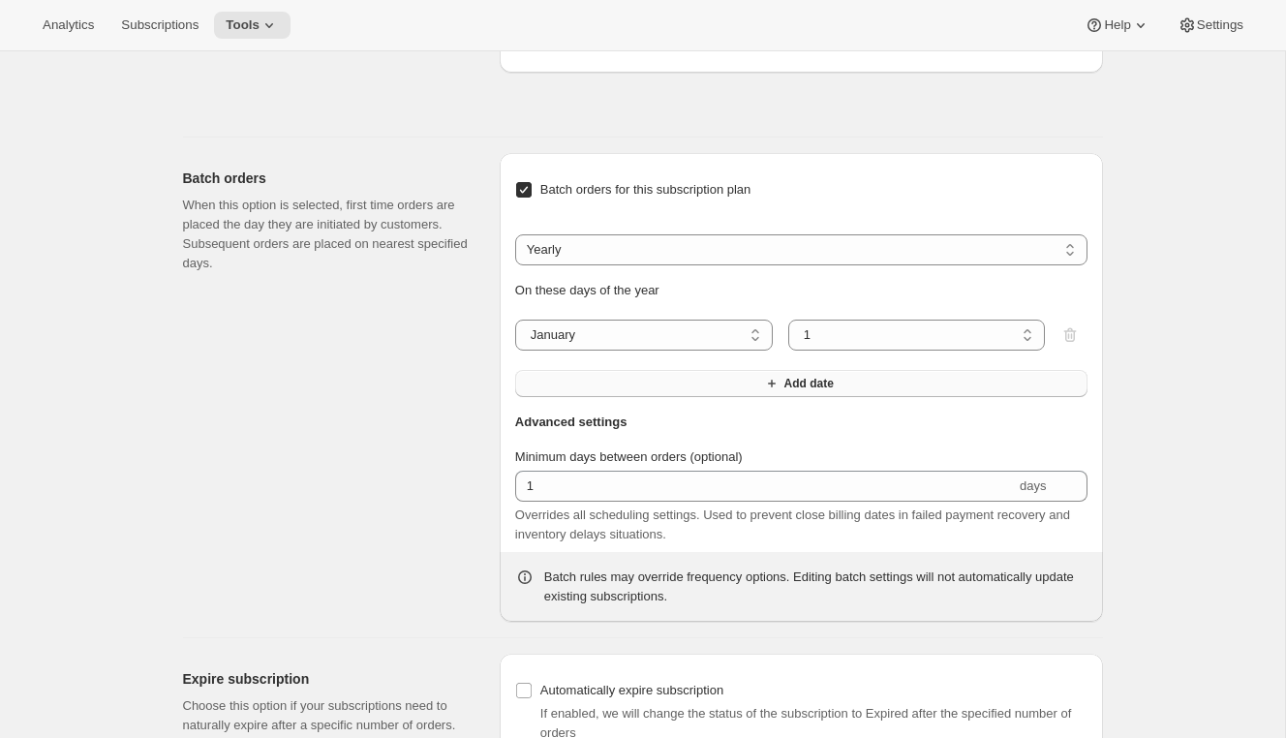
click at [599, 397] on button "Add date" at bounding box center [801, 383] width 572 height 27
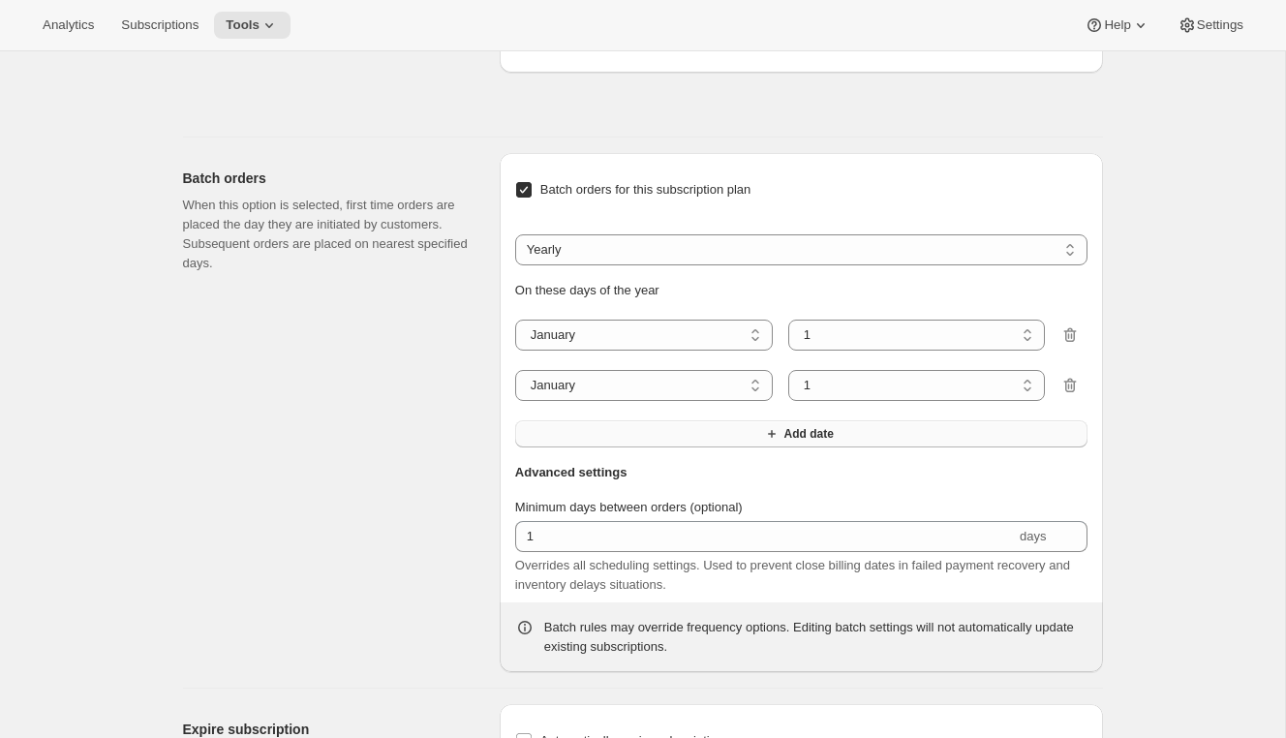
click at [587, 447] on button "Add date" at bounding box center [801, 433] width 572 height 27
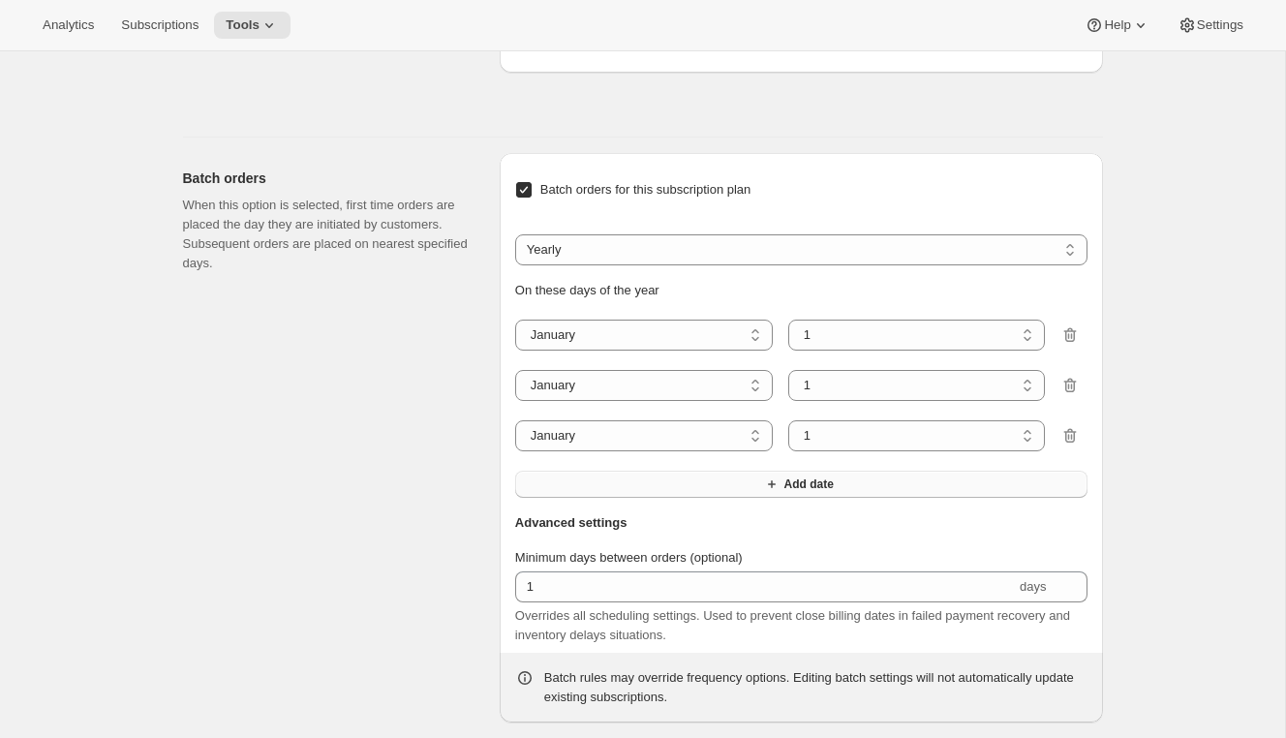
click at [580, 498] on button "Add date" at bounding box center [801, 484] width 572 height 27
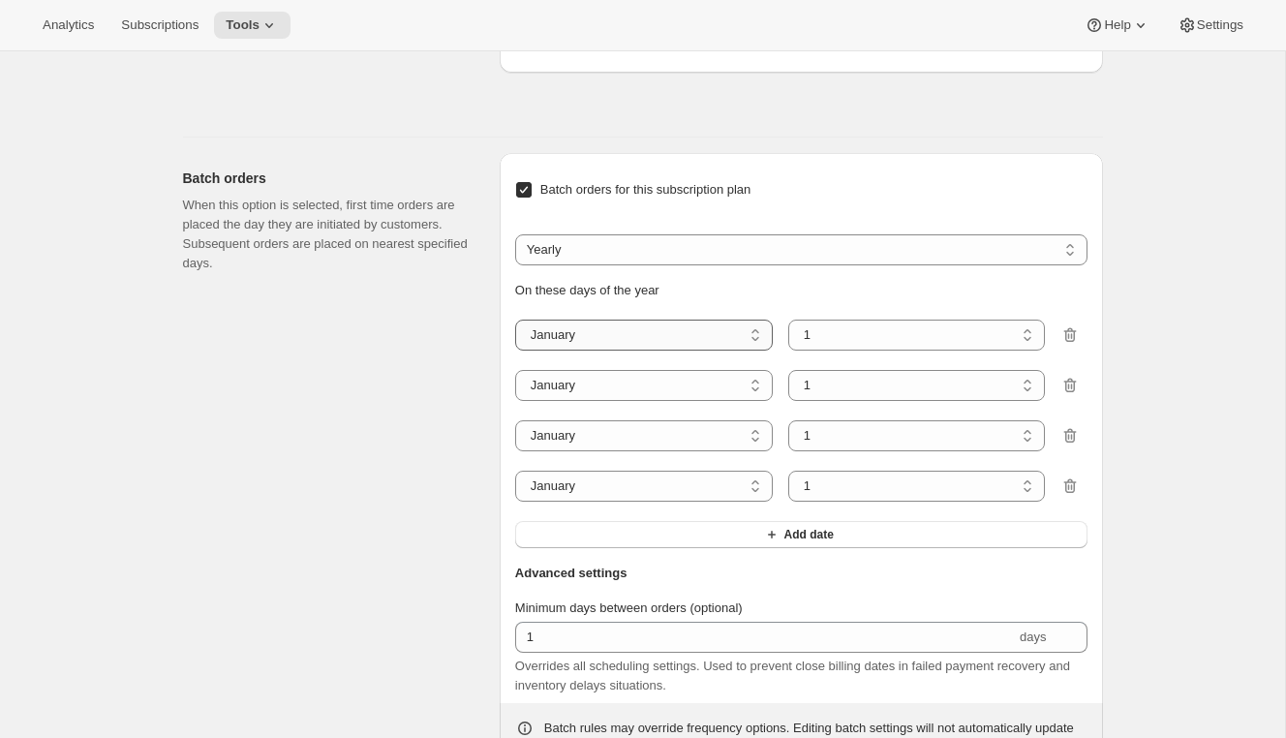
click at [632, 350] on select "January February March April May June July August September October November De…" at bounding box center [644, 335] width 258 height 31
select select "12"
click at [515, 350] on select "January February March April May June July August September October November De…" at bounding box center [644, 335] width 258 height 31
click at [642, 401] on select "January February March April May June July August September October November De…" at bounding box center [644, 385] width 258 height 31
click at [515, 401] on select "January February March April May June July August September October November De…" at bounding box center [644, 385] width 258 height 31
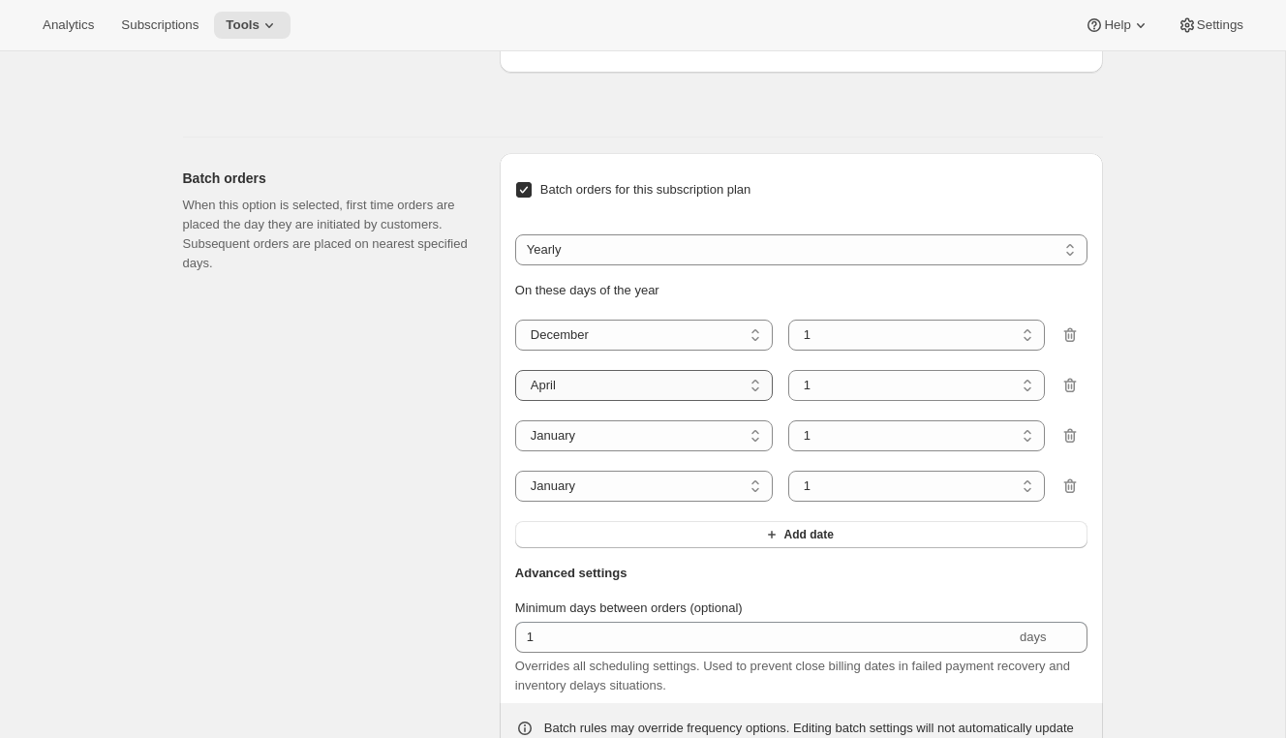
click at [656, 401] on select "January February March April May June July August September October November De…" at bounding box center [644, 385] width 258 height 31
select select "3"
click at [515, 401] on select "January February March April May June July August September October November De…" at bounding box center [644, 385] width 258 height 31
click at [591, 451] on select "January February March April May June July August September October November De…" at bounding box center [644, 435] width 258 height 31
select select "6"
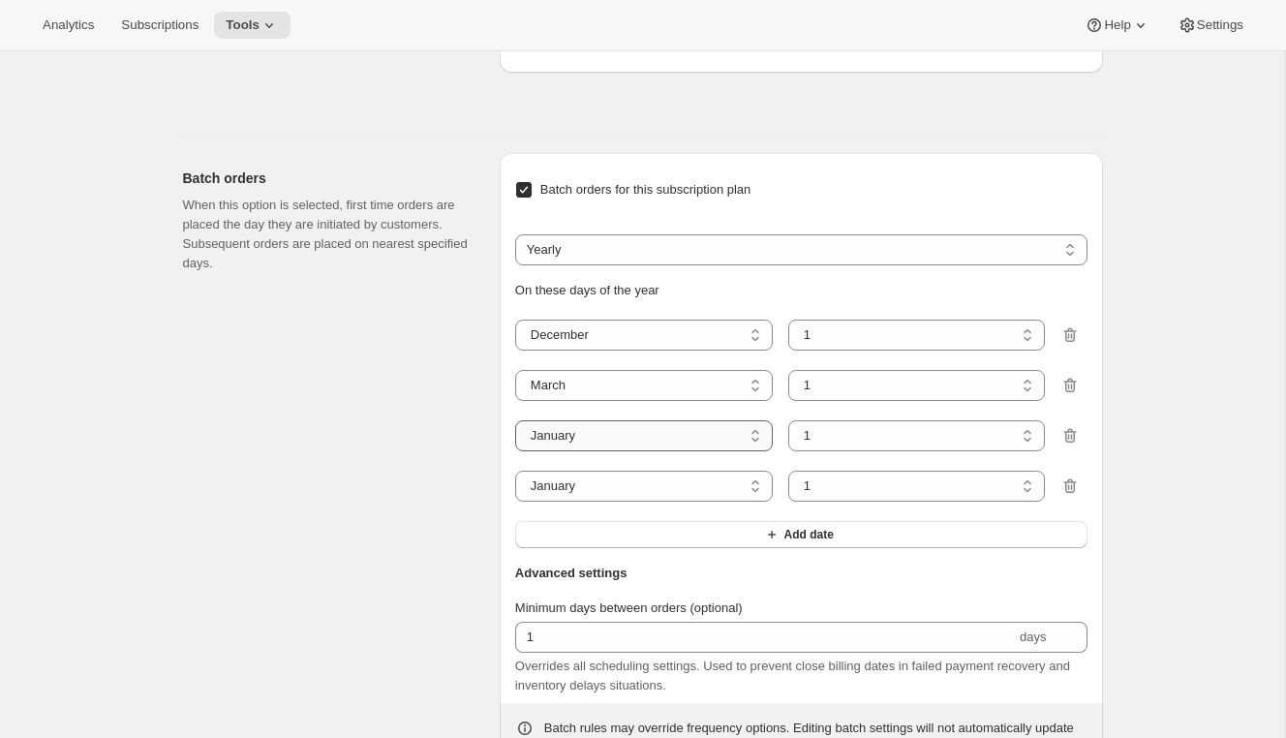
click at [515, 451] on select "January February March April May June July August September October November De…" at bounding box center [644, 435] width 258 height 31
click at [626, 502] on select "January February March April May June July August September October November De…" at bounding box center [644, 486] width 258 height 31
select select "9"
click at [515, 502] on select "January February March April May June July August September October November De…" at bounding box center [644, 486] width 258 height 31
click at [872, 350] on select "1 2 3 4 5 6 7 8 9 10 11 12 13 14 15 16 17 18 19 20 21 22 23 24 25 26 27 28 29 3…" at bounding box center [917, 335] width 258 height 31
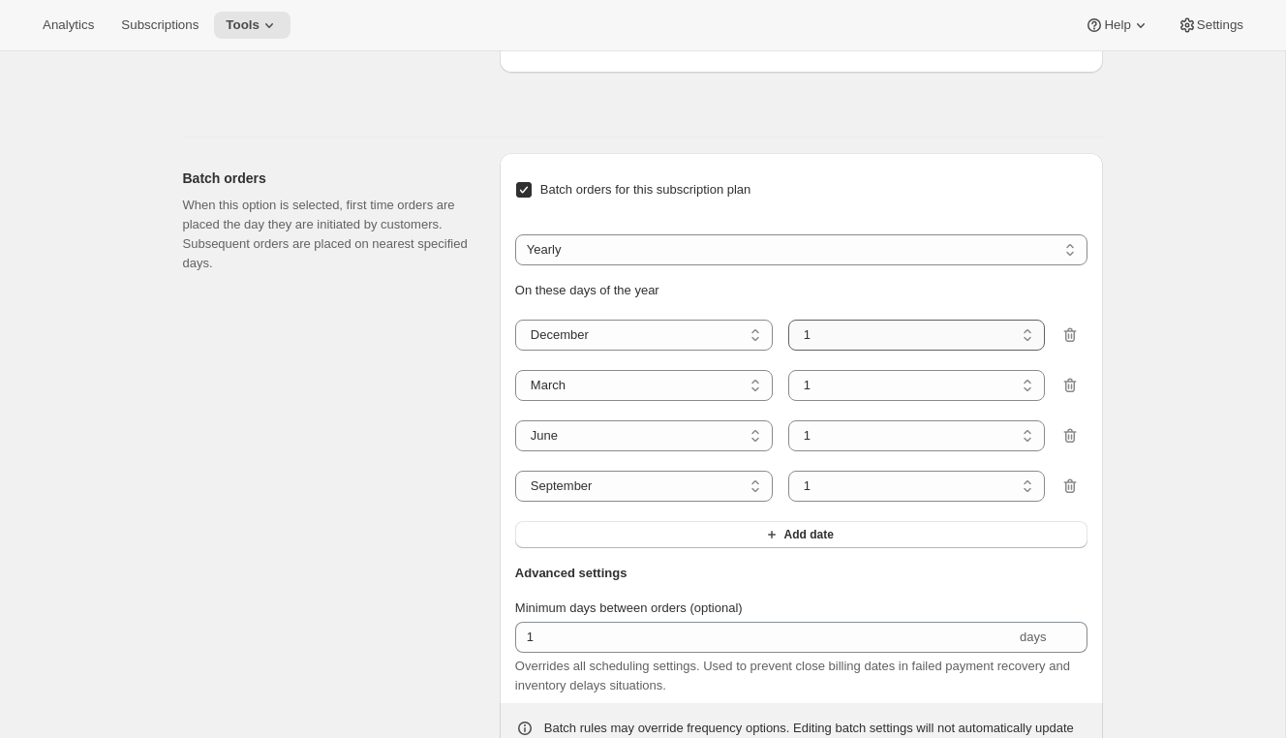
select select "9"
click at [788, 350] on select "1 2 3 4 5 6 7 8 9 10 11 12 13 14 15 16 17 18 19 20 21 22 23 24 25 26 27 28 29 3…" at bounding box center [917, 335] width 258 height 31
click at [871, 401] on select "1 2 3 4 5 6 7 8 9 10 11 12 13 14 15 16 17 18 19 20 21 22 23 24 25 26 27 28 29 3…" at bounding box center [917, 385] width 258 height 31
select select "10"
click at [788, 401] on select "1 2 3 4 5 6 7 8 9 10 11 12 13 14 15 16 17 18 19 20 21 22 23 24 25 26 27 28 29 3…" at bounding box center [917, 385] width 258 height 31
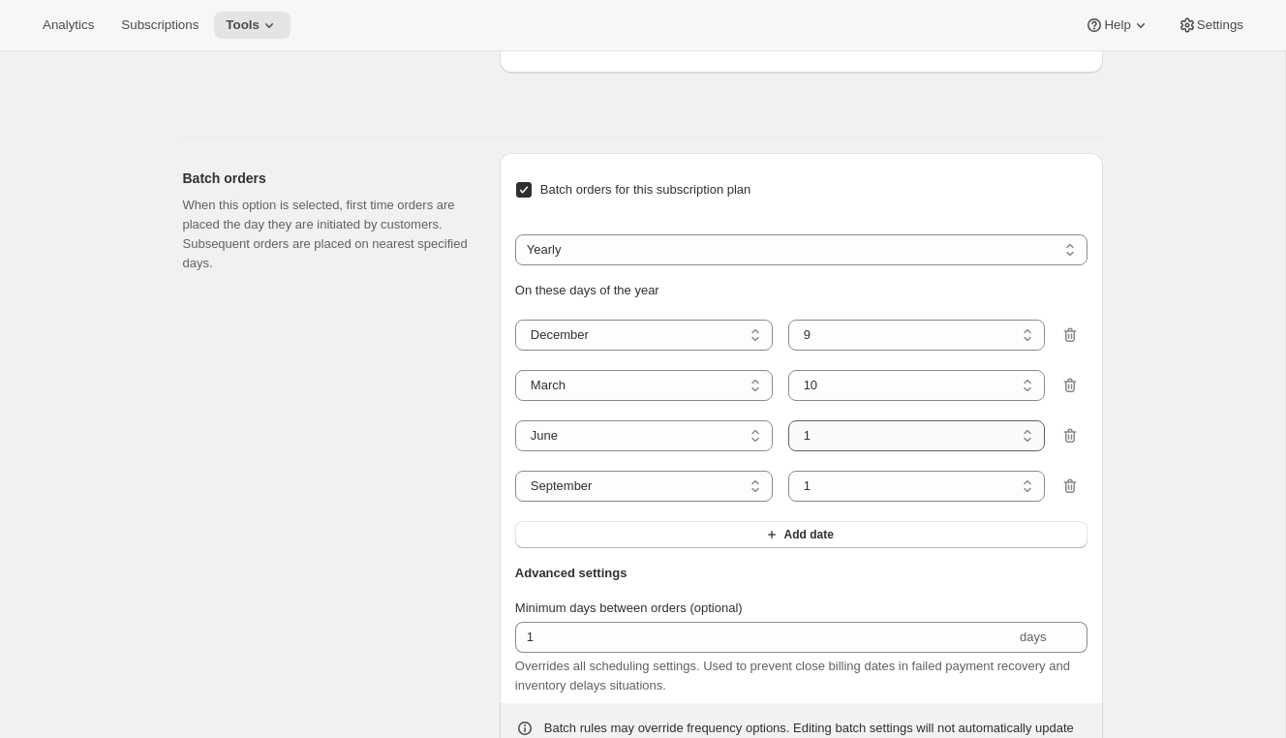
click at [860, 451] on select "1 2 3 4 5 6 7 8 9 10 11 12 13 14 15 16 17 18 19 20 21 22 23 24 25 26 27 28 29 30" at bounding box center [917, 435] width 258 height 31
select select "9"
click at [788, 451] on select "1 2 3 4 5 6 7 8 9 10 11 12 13 14 15 16 17 18 19 20 21 22 23 24 25 26 27 28 29 30" at bounding box center [917, 435] width 258 height 31
click at [859, 502] on select "1 2 3 4 5 6 7 8 9 10 11 12 13 14 15 16 17 18 19 20 21 22 23 24 25 26 27 28 29 30" at bounding box center [917, 486] width 258 height 31
select select "15"
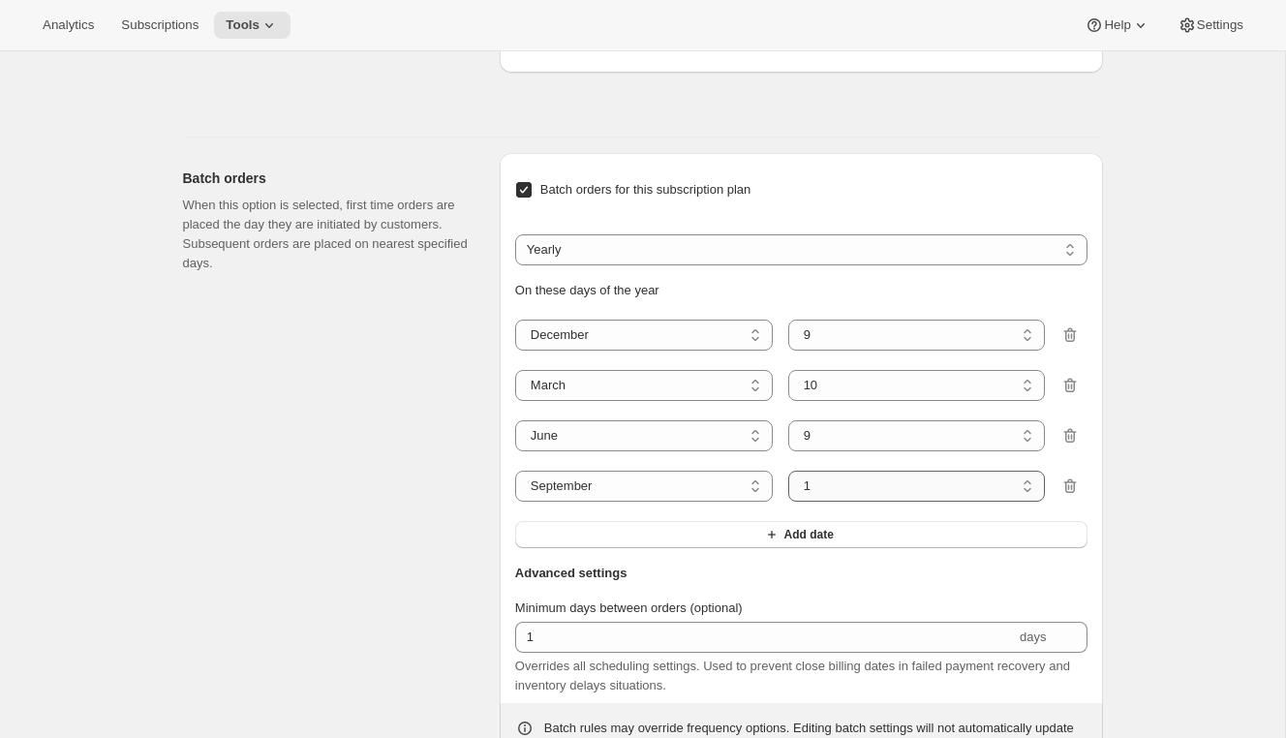
click at [788, 502] on select "1 2 3 4 5 6 7 8 9 10 11 12 13 14 15 16 17 18 19 20 21 22 23 24 25 26 27 28 29 30" at bounding box center [917, 486] width 258 height 31
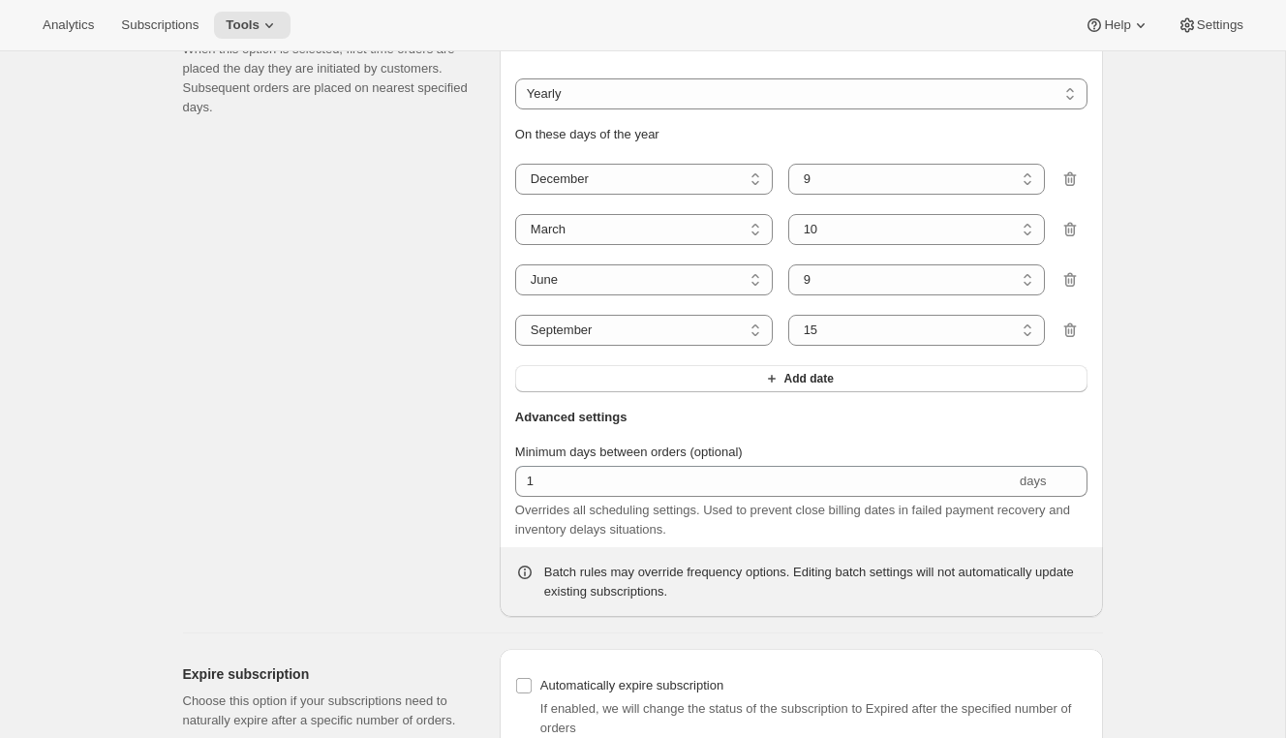
scroll to position [2055, 0]
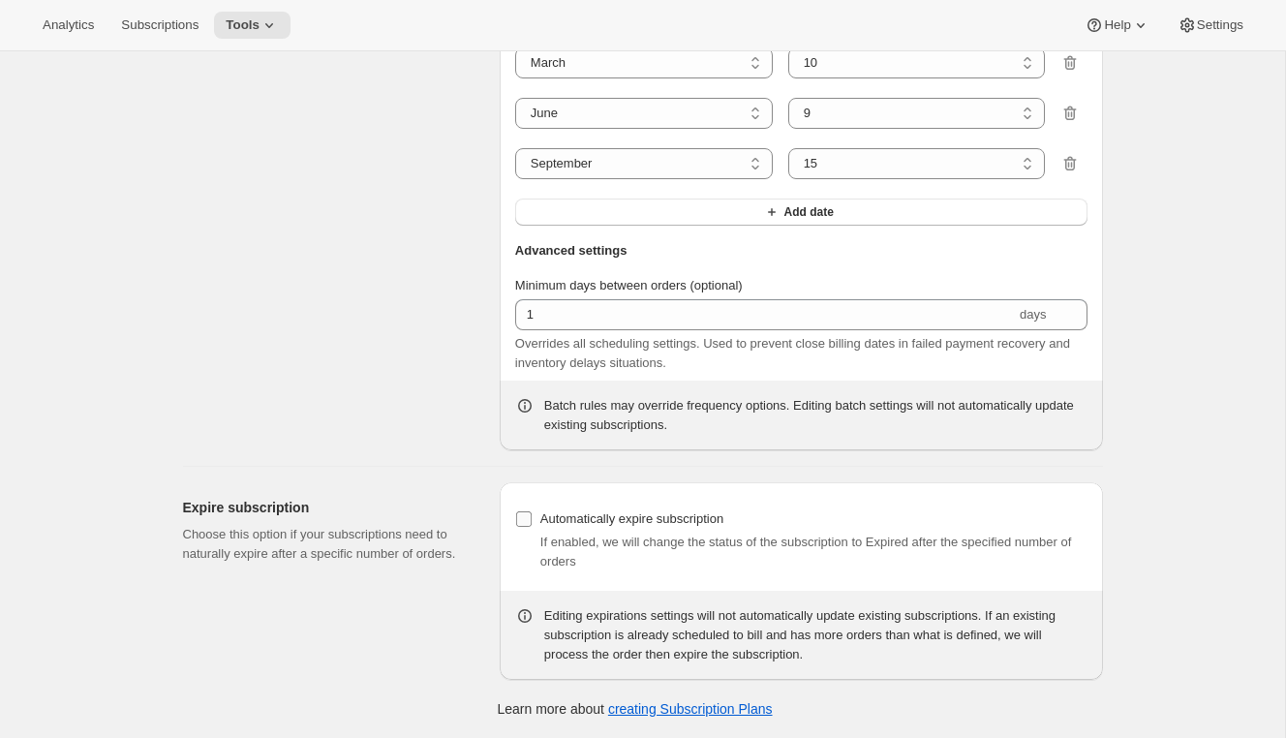
click at [563, 521] on span "Automatically expire subscription" at bounding box center [631, 518] width 183 height 15
click at [532, 521] on input "Automatically expire subscription" at bounding box center [523, 518] width 15 height 15
checkbox input "true"
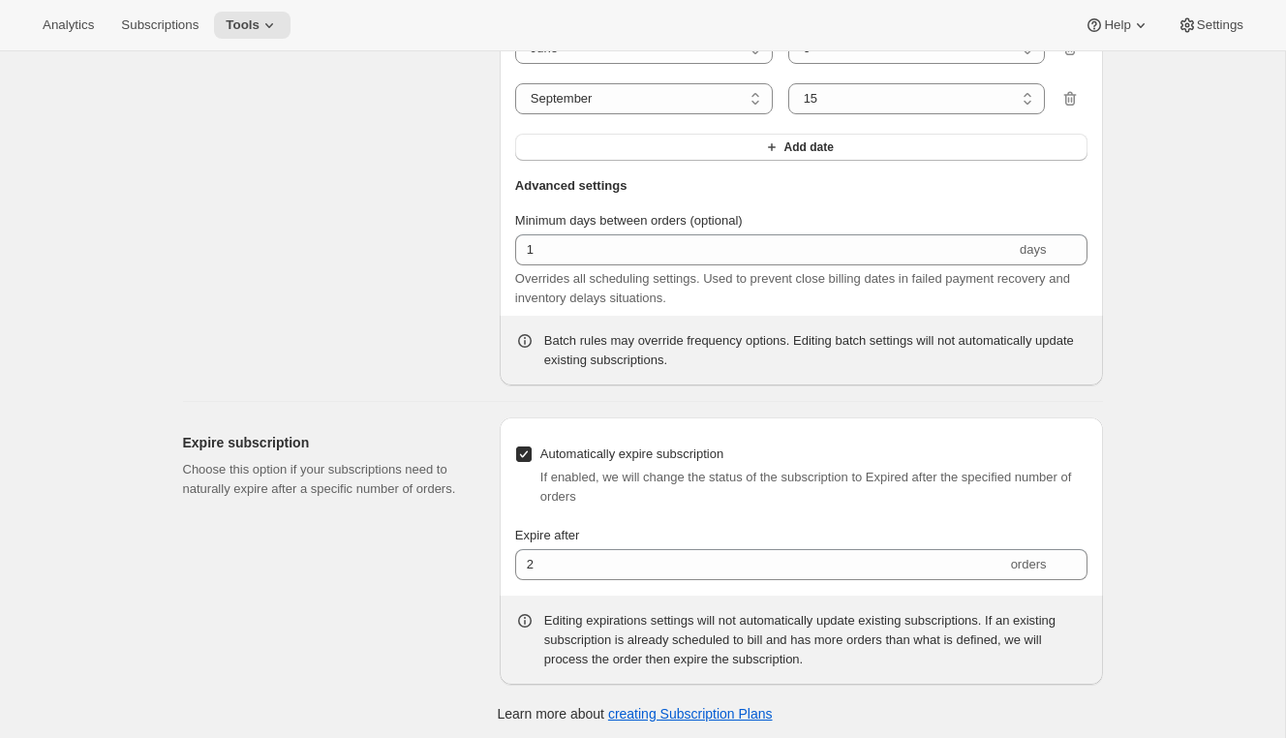
scroll to position [2124, 0]
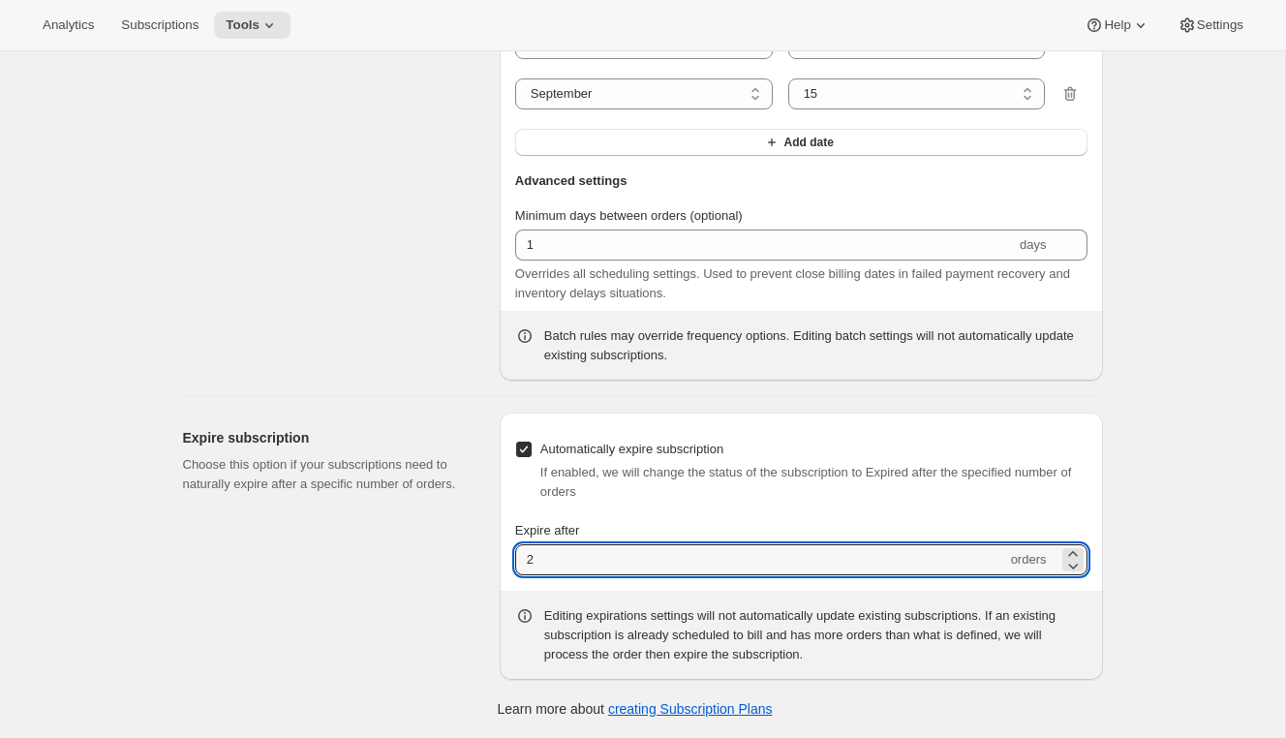
drag, startPoint x: 556, startPoint y: 557, endPoint x: 457, endPoint y: 551, distance: 98.9
click at [457, 551] on div "Expire subscription Choose this option if your subscriptions need to naturally …" at bounding box center [634, 538] width 935 height 283
type input "4"
click at [422, 565] on div "Expire subscription Choose this option if your subscriptions need to naturally …" at bounding box center [333, 545] width 301 height 267
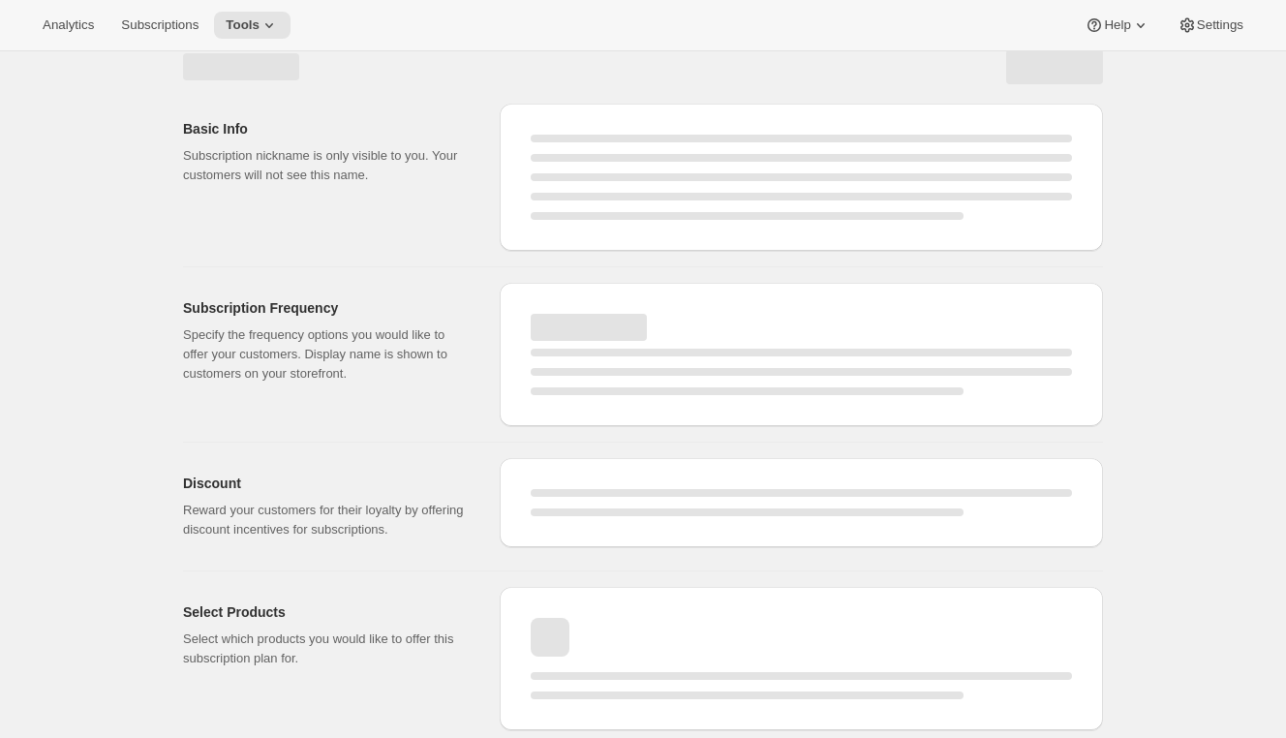
select select "WEEK"
select select "MONTH"
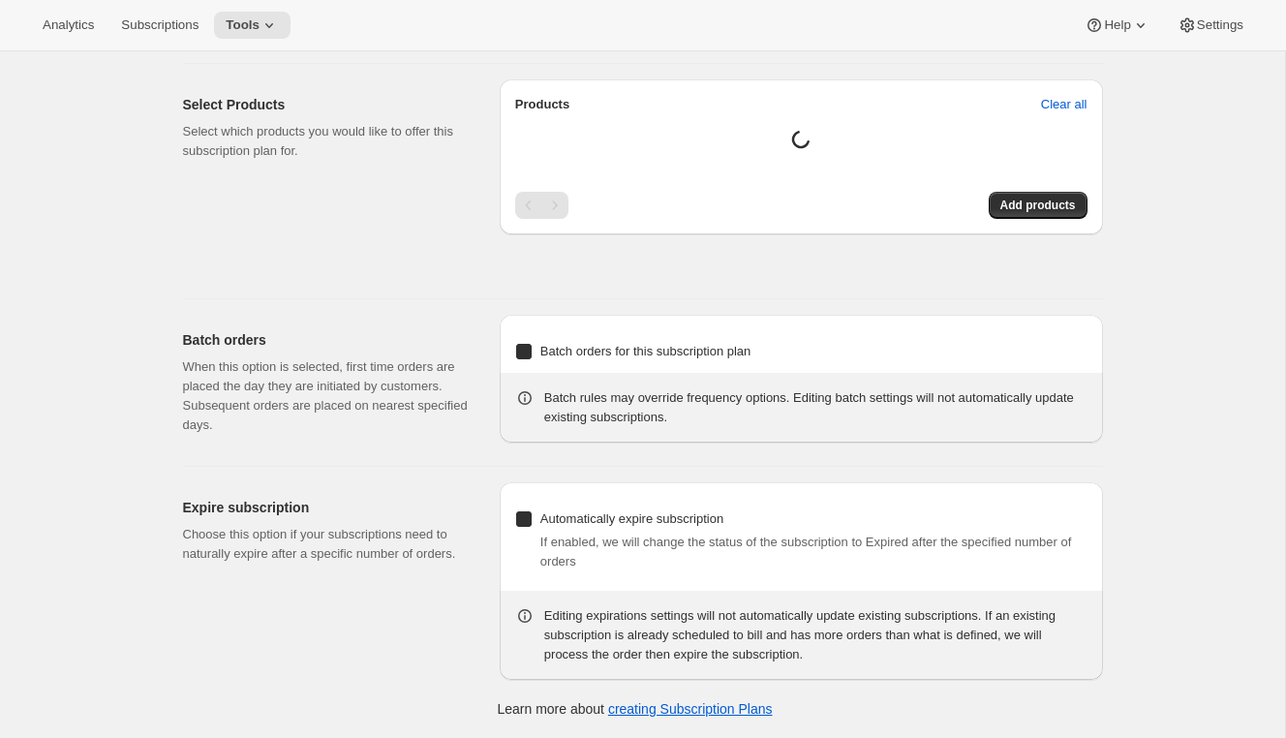
type input "[PERSON_NAME] Club Gift"
type input "Give the gift of the Hunt Club"
type input "3"
select select "MONTH"
type input "3 months"
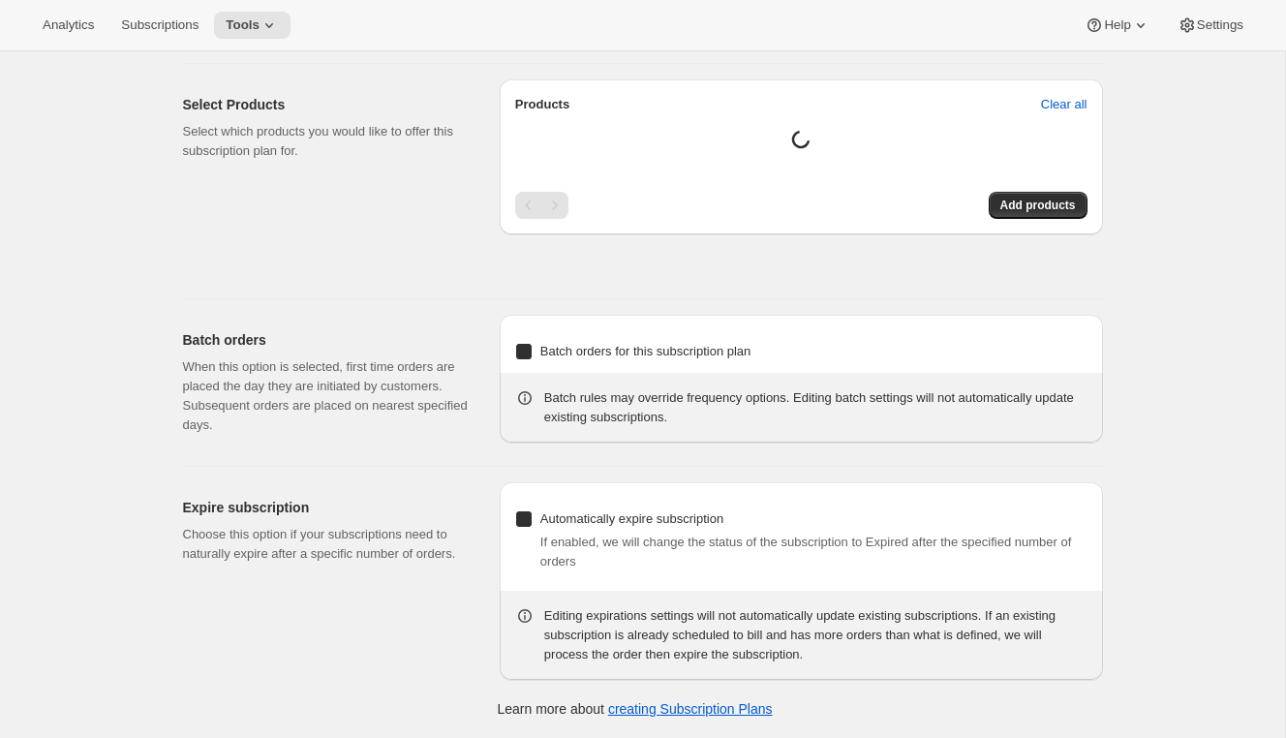
checkbox input "true"
select select "YEARDAY"
select select "12"
select select "9"
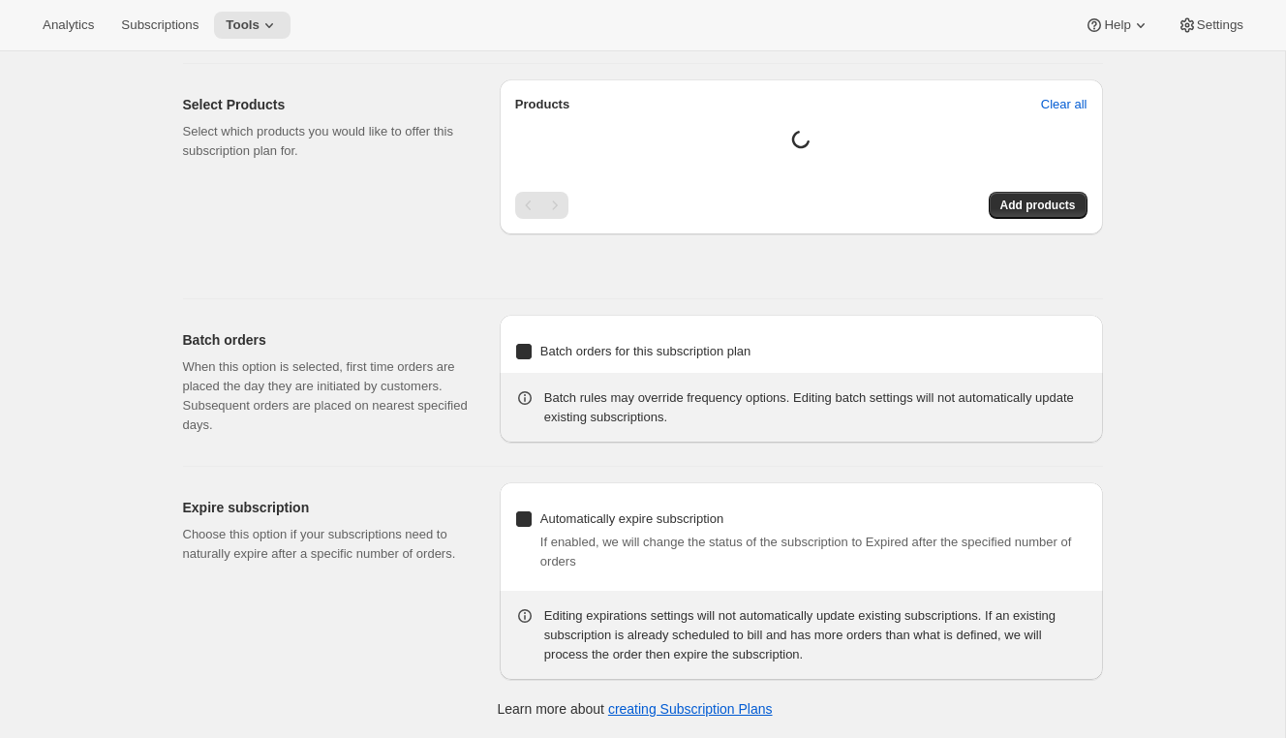
select select "3"
select select "10"
select select "6"
select select "9"
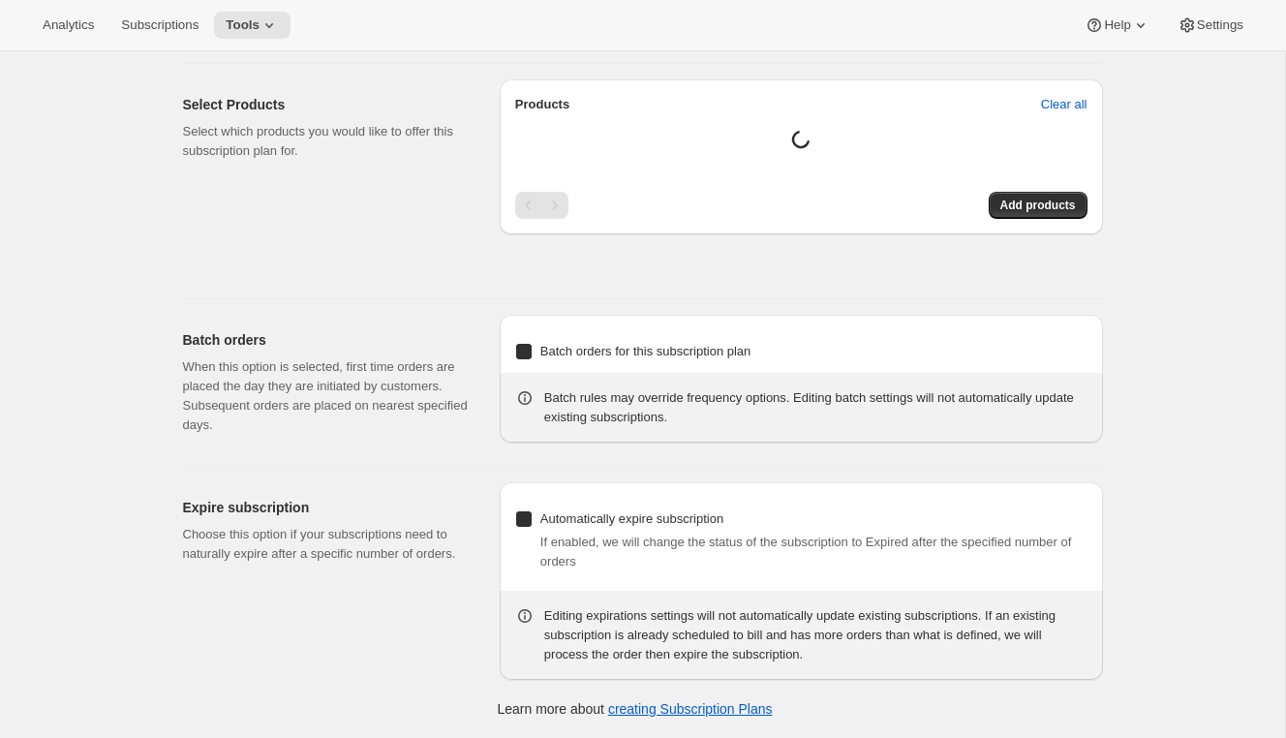
select select "15"
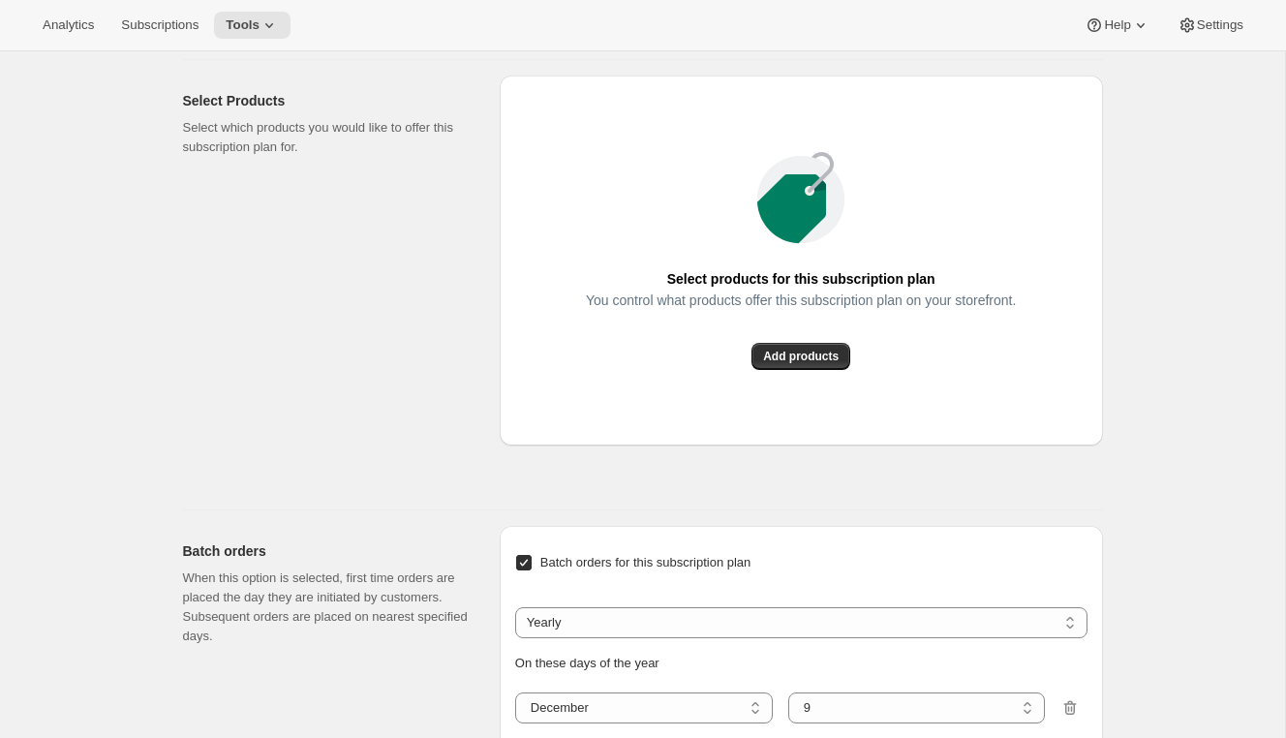
scroll to position [2028, 0]
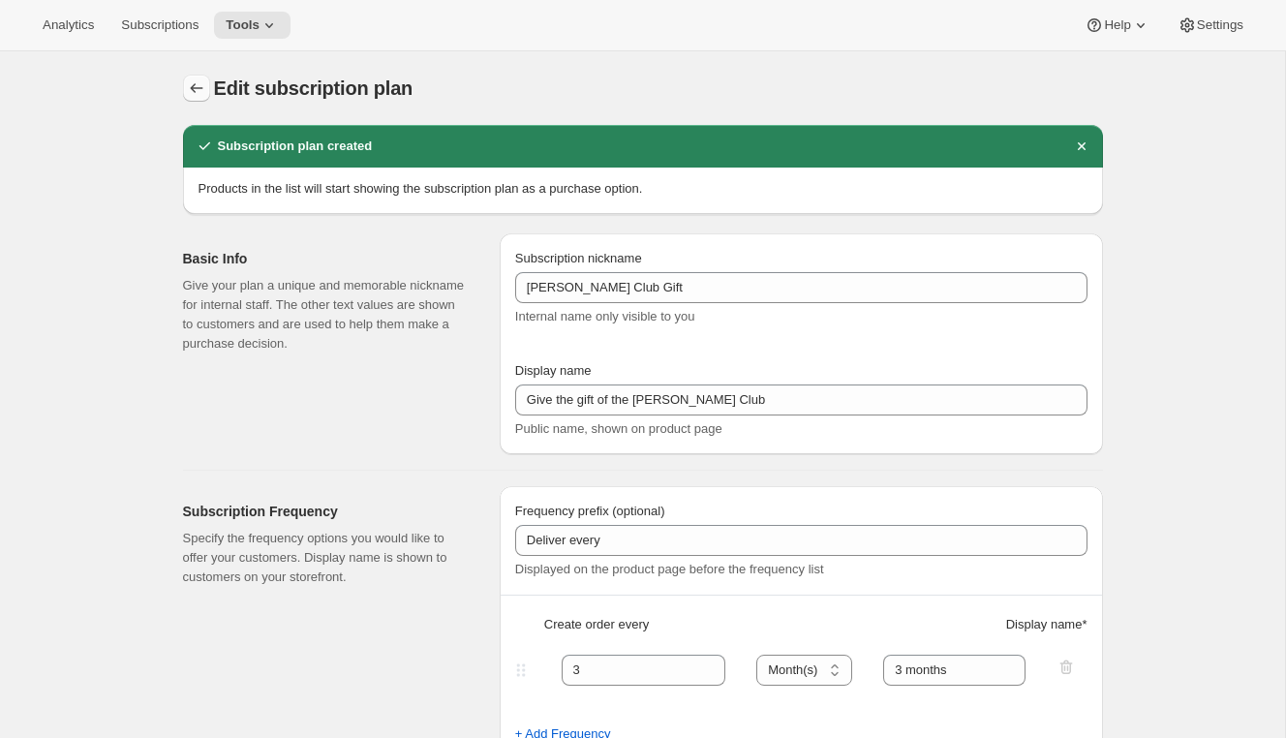
click at [184, 81] on button "Subscription plans" at bounding box center [196, 88] width 27 height 27
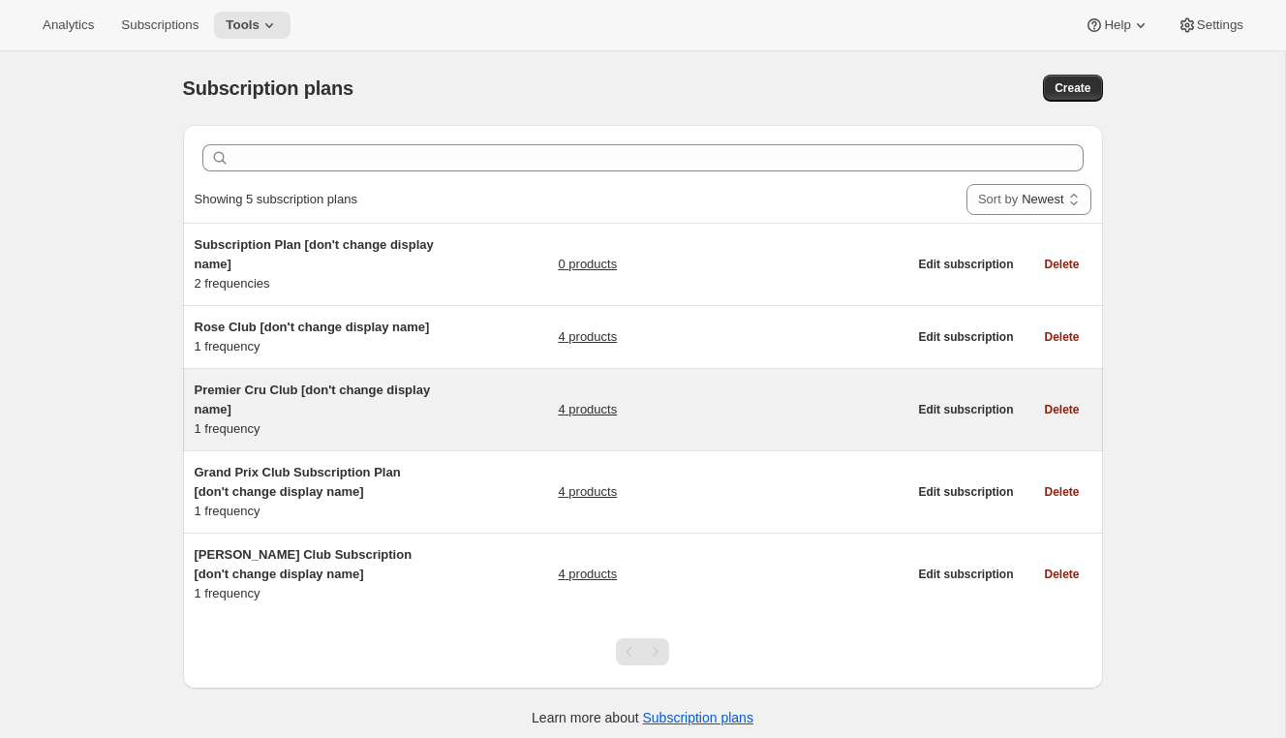
scroll to position [51, 0]
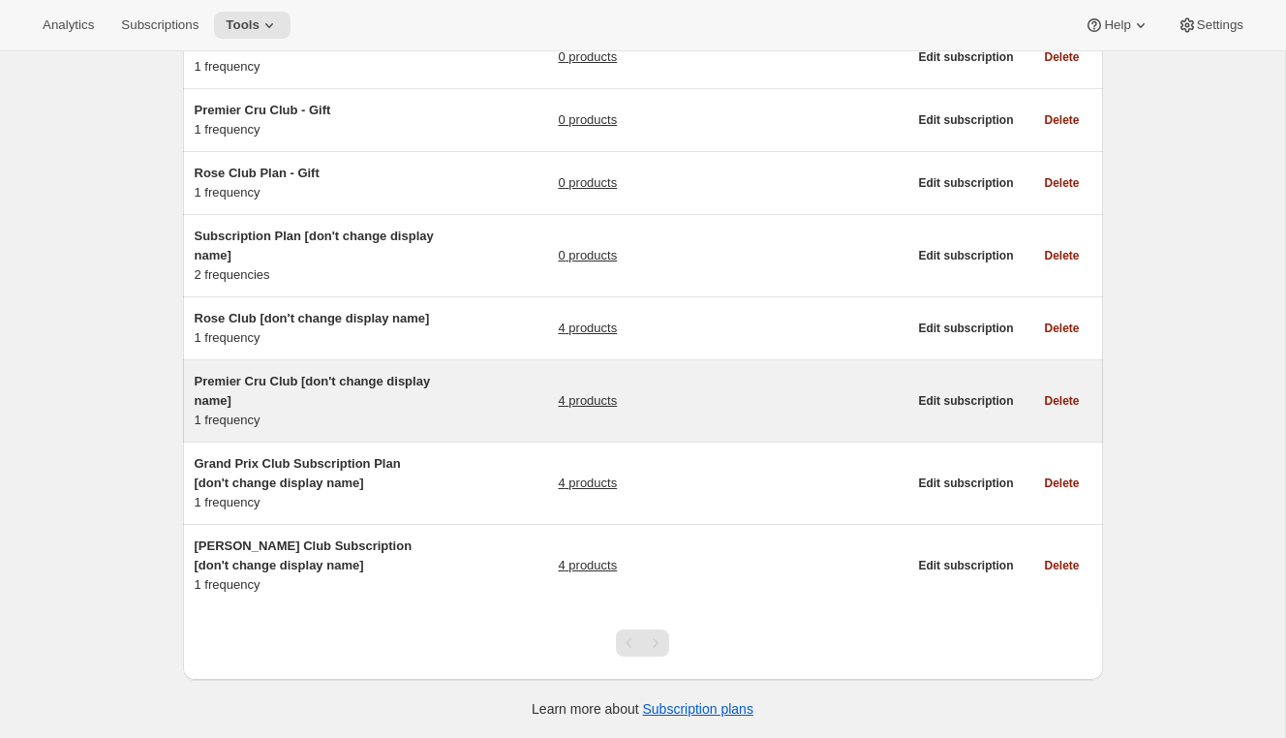
scroll to position [38, 0]
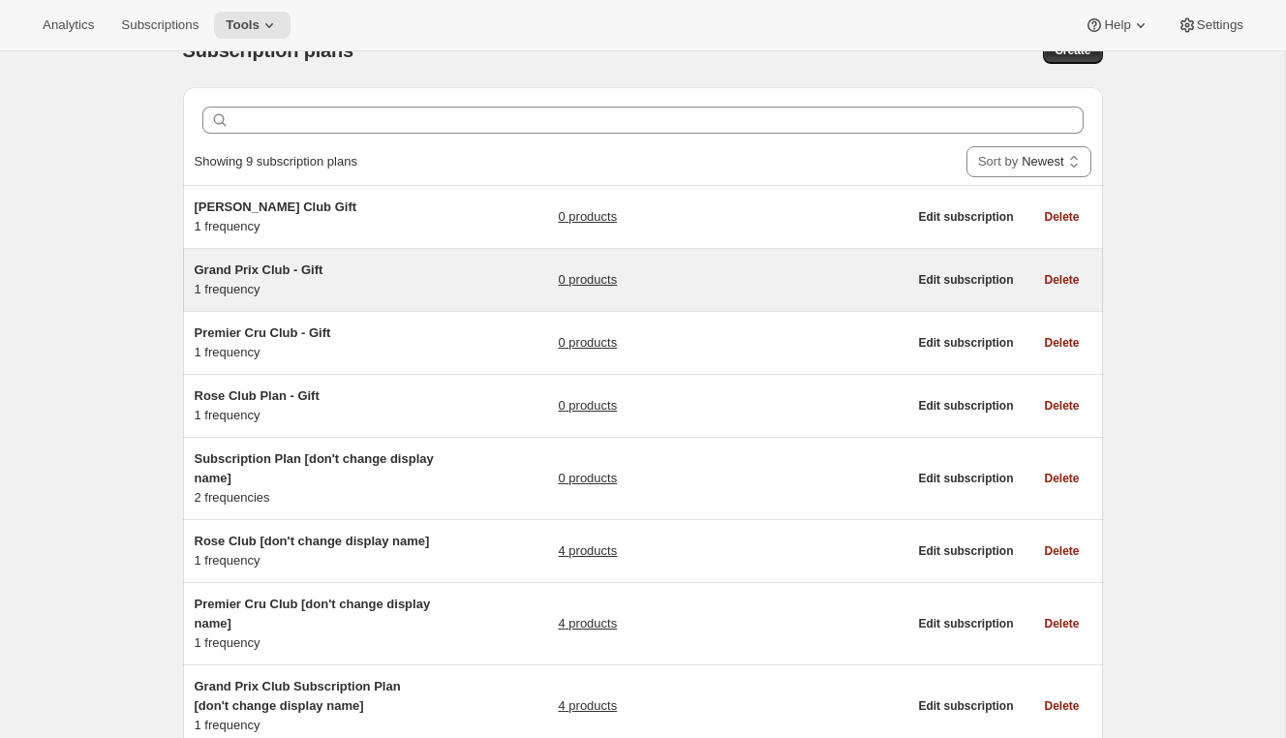
click at [294, 270] on span "Grand Prix Club - Gift" at bounding box center [259, 269] width 129 height 15
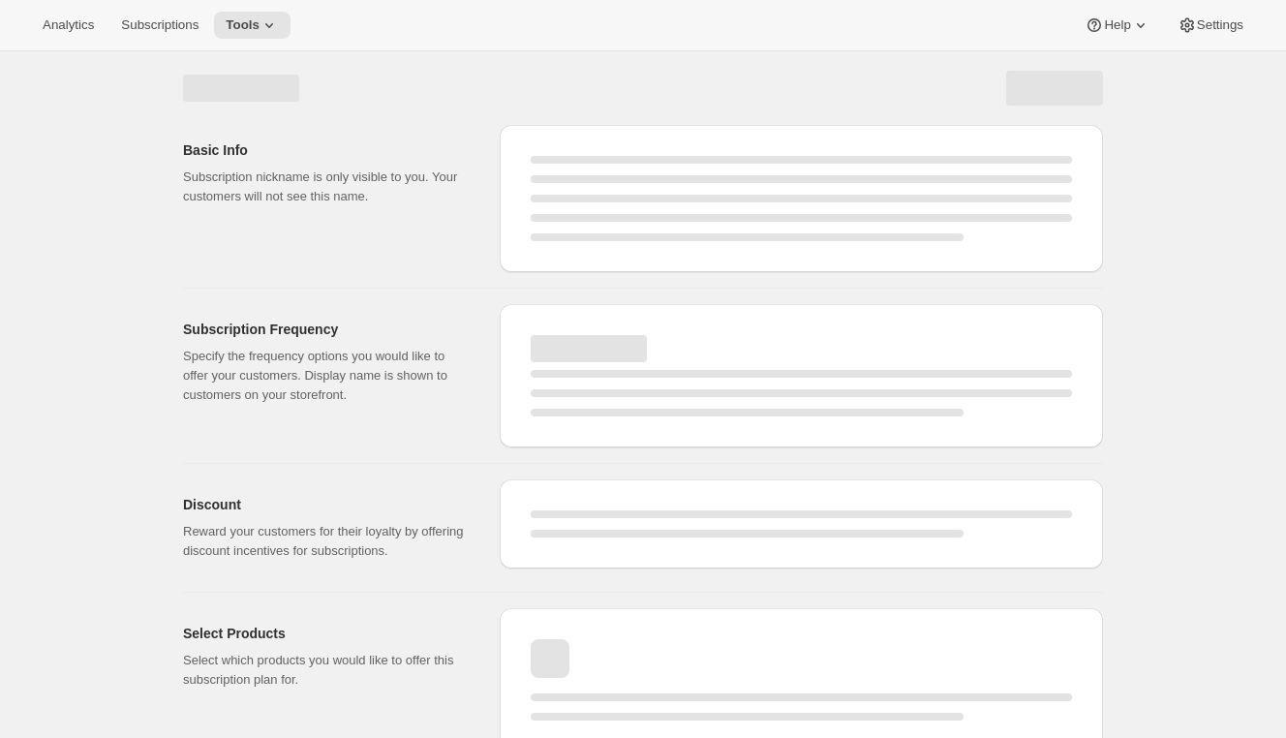
select select "WEEK"
select select "MONTH"
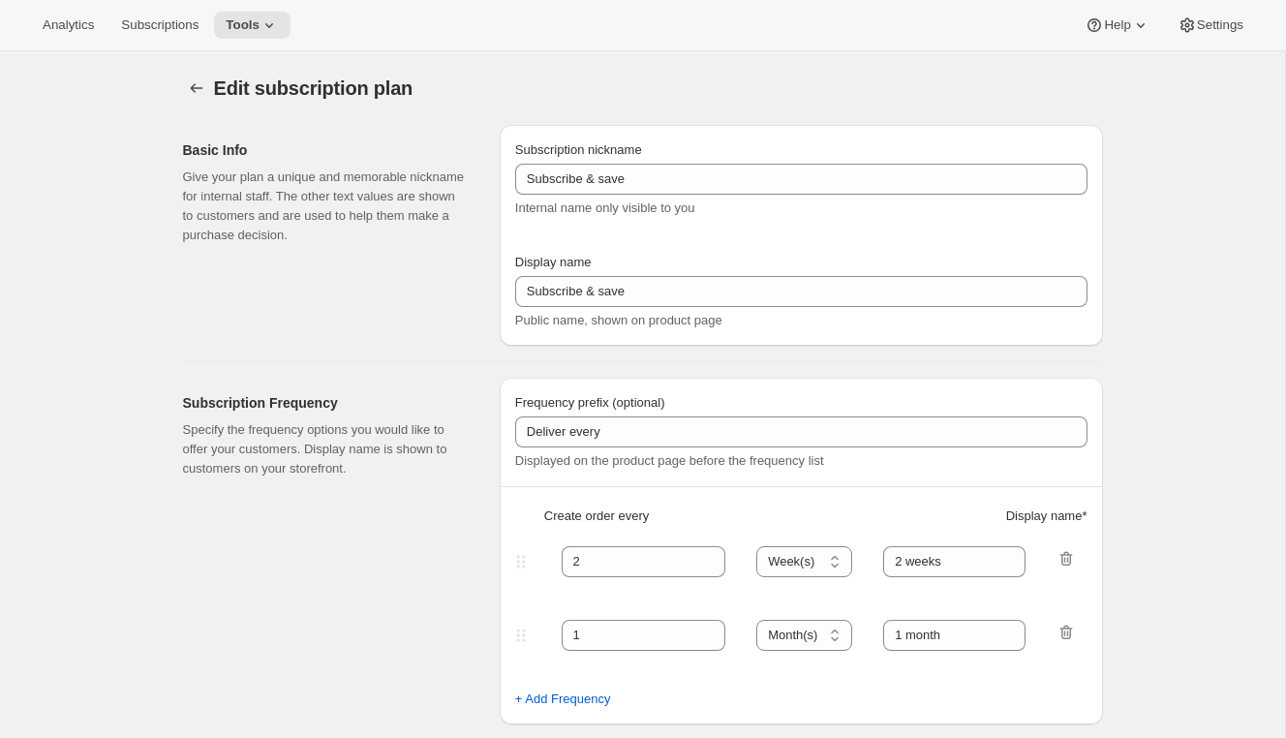
type input "Grand Prix Club - Gift"
type input "Give the gift of the Grand Prix Club"
type input "3"
select select "MONTH"
type input "3 months"
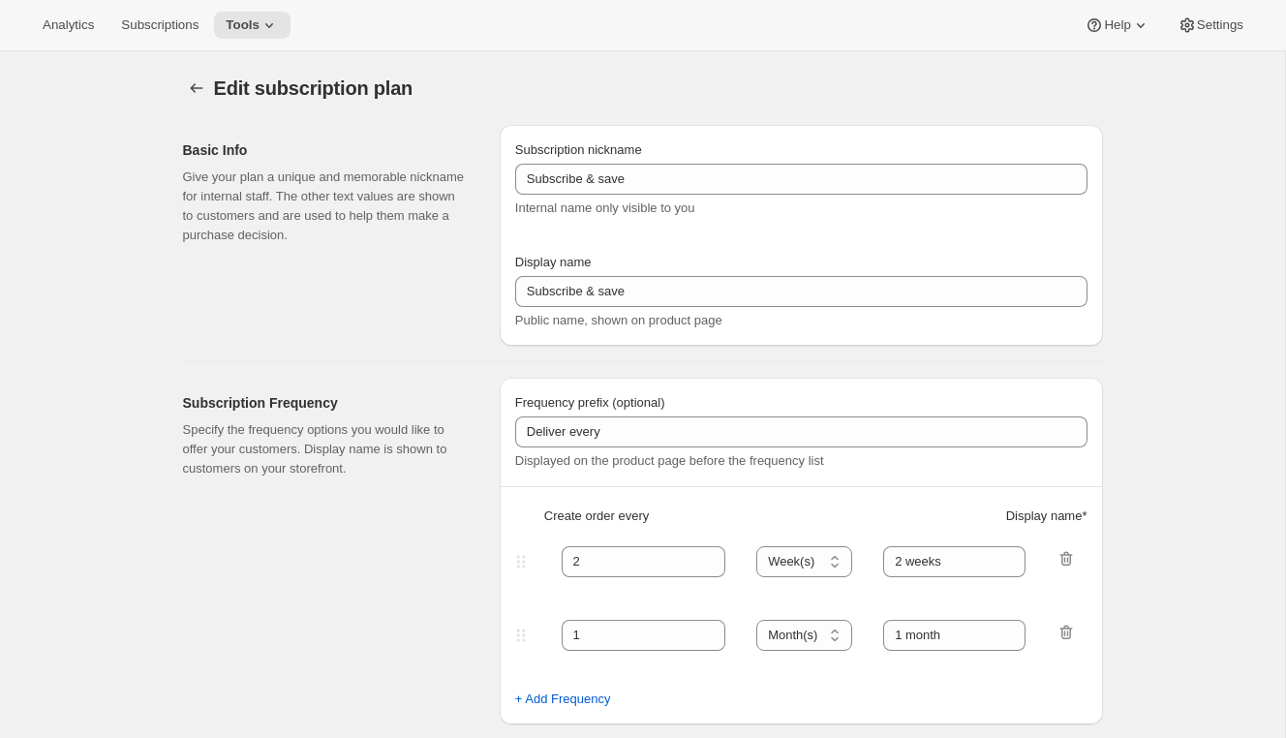
checkbox input "true"
select select "YEARDAY"
select select "12"
select select "9"
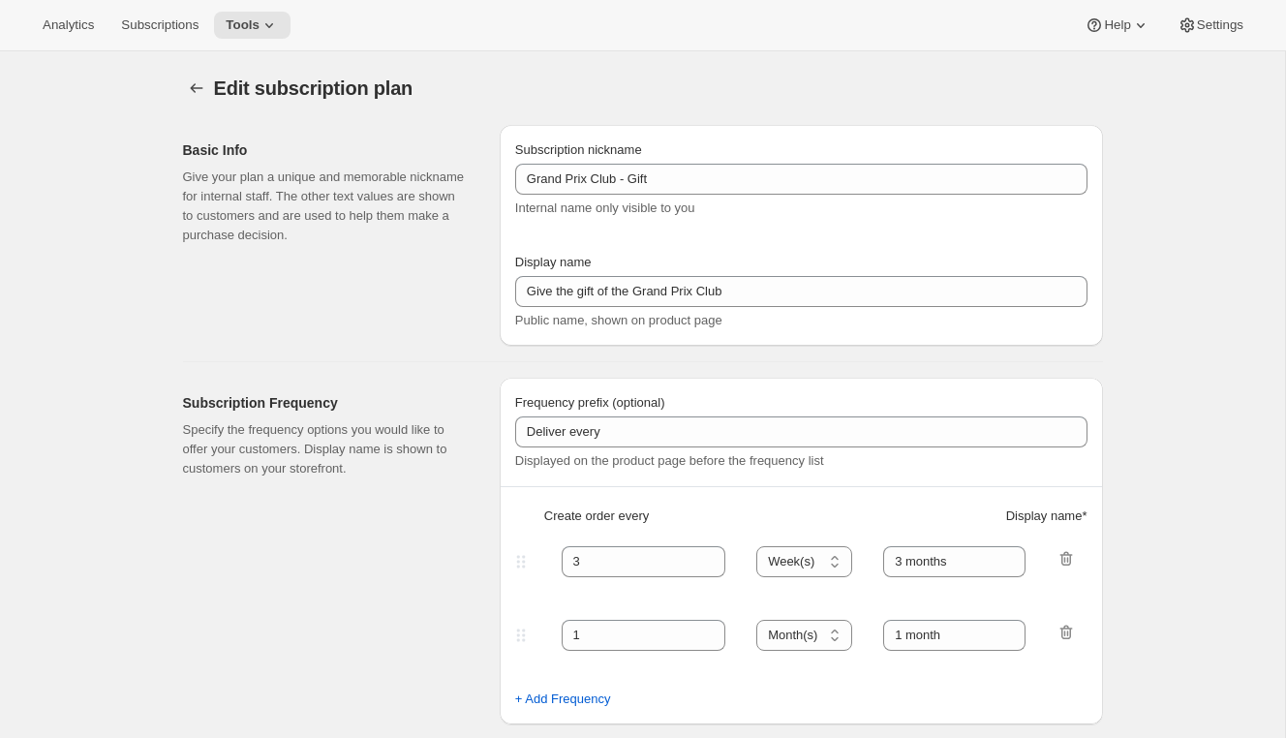
select select "3"
select select "10"
select select "6"
select select "9"
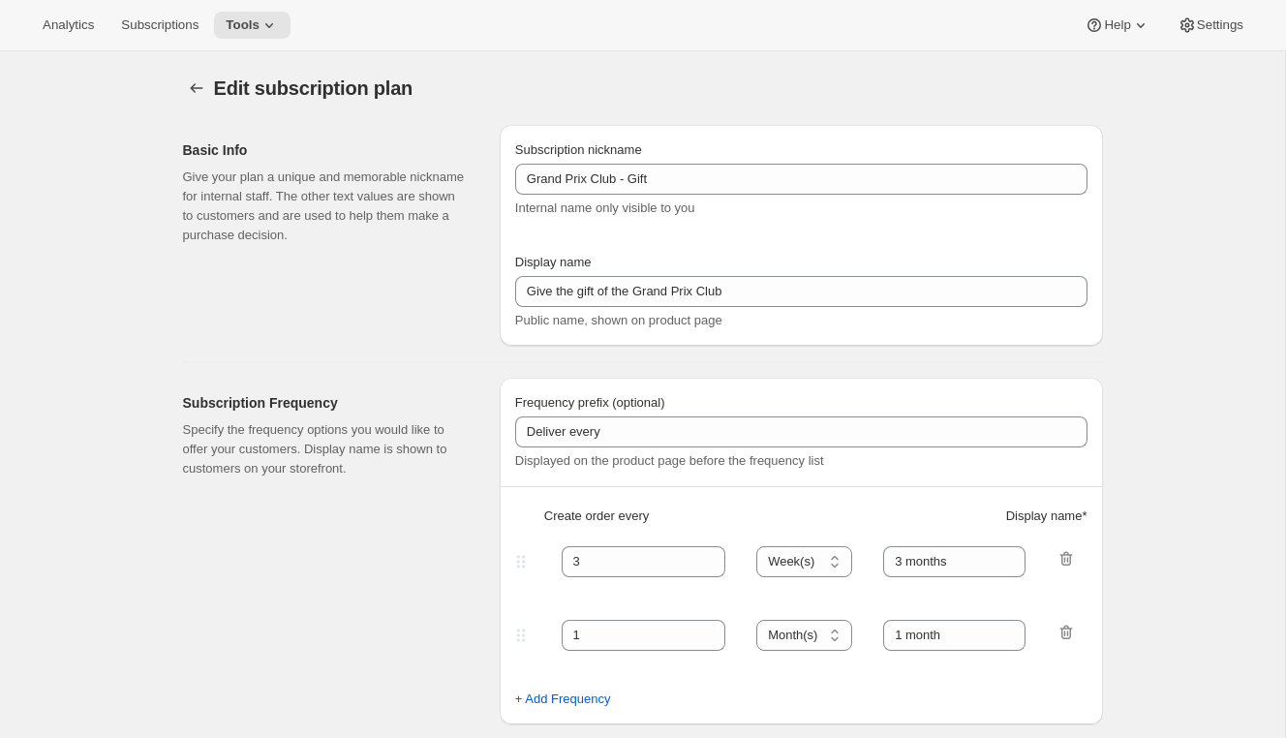
select select "14"
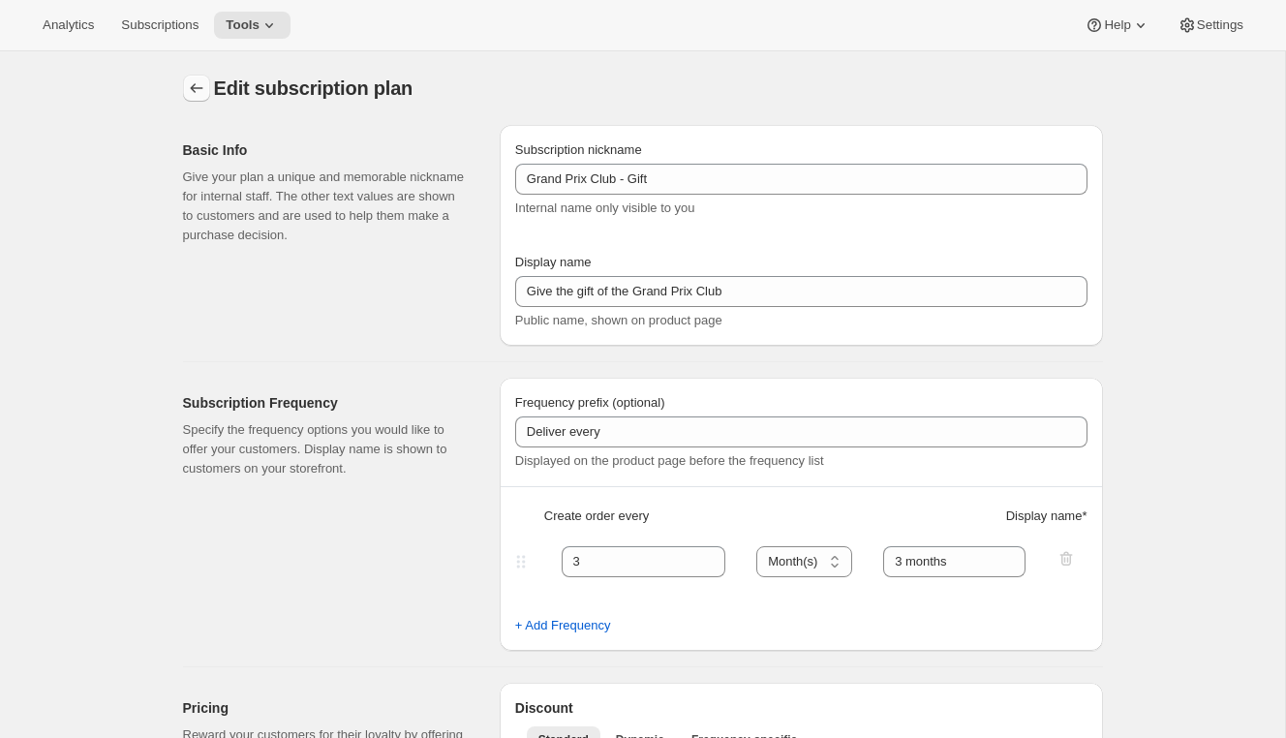
click at [191, 83] on icon "Subscription plans" at bounding box center [196, 87] width 19 height 19
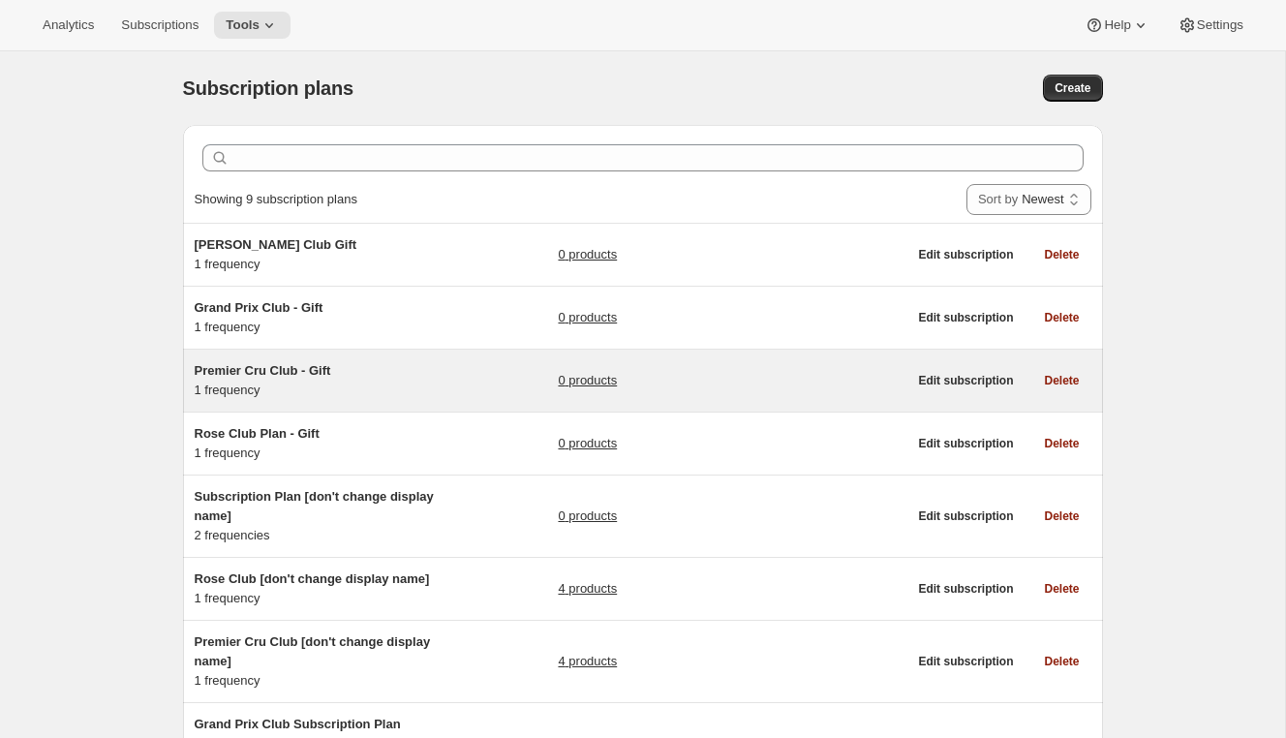
click at [375, 387] on div "Premier Cru Club - Gift 1 frequency" at bounding box center [316, 380] width 242 height 39
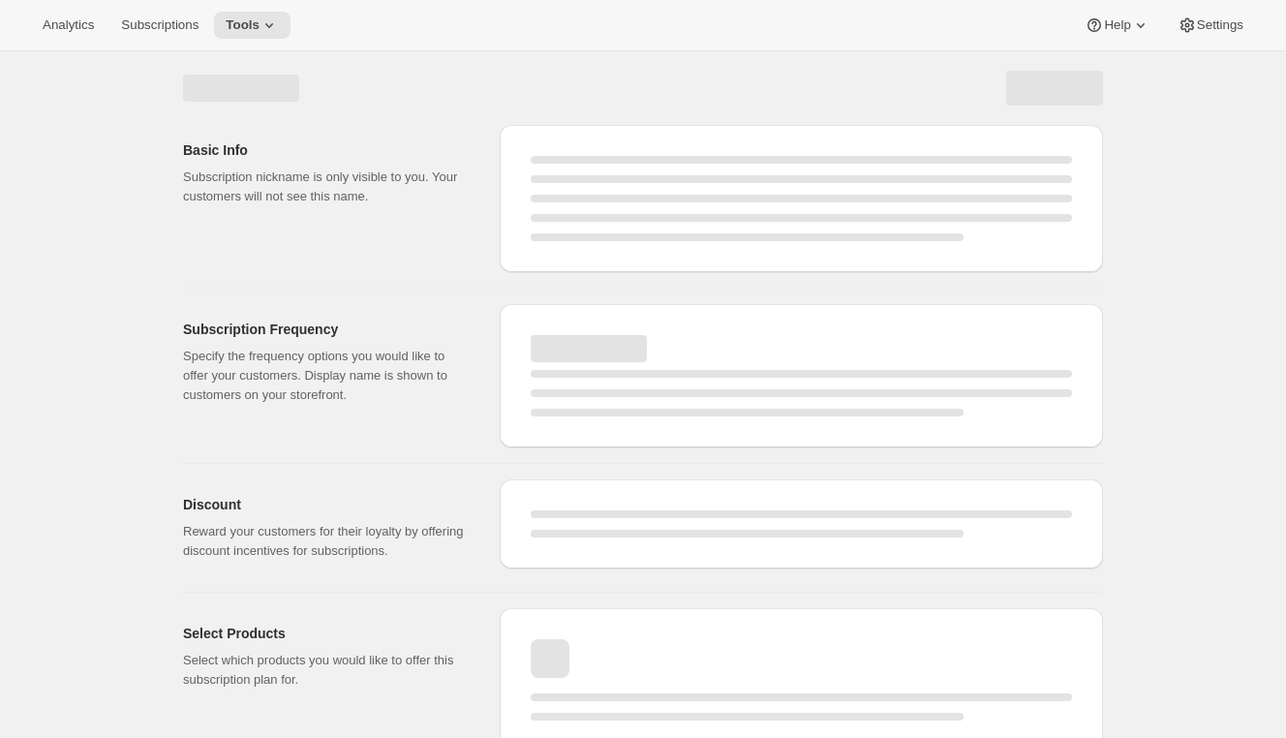
select select "WEEK"
select select "MONTH"
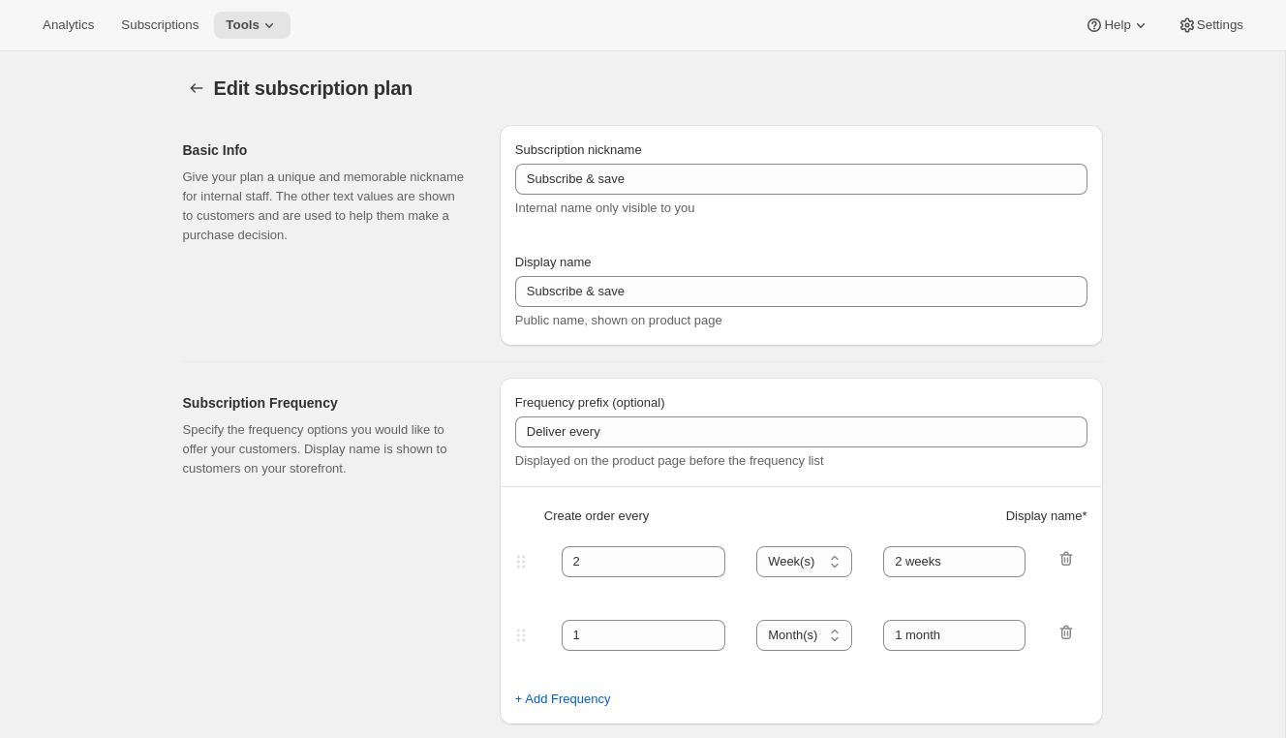
type input "Premier Cru Club - Gift"
type input "Give the gift of the Premier Cru Club"
type input "3"
select select "MONTH"
type input "3 months"
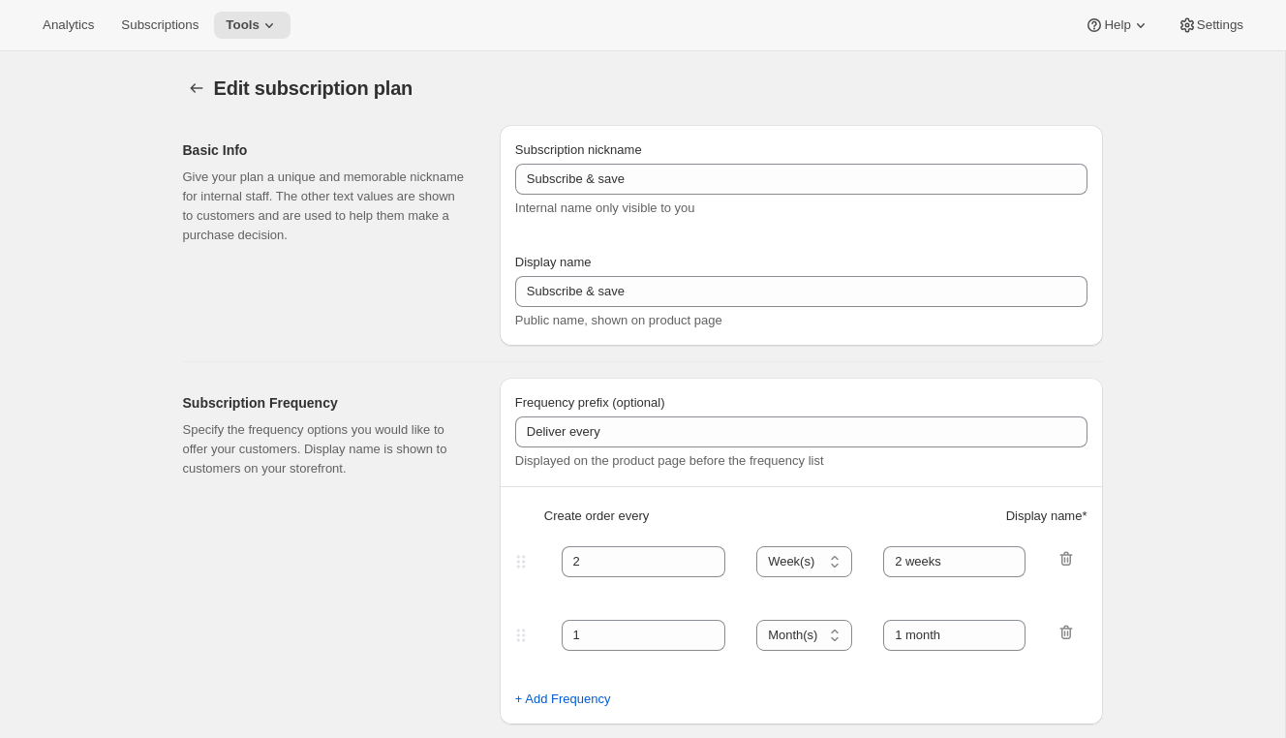
checkbox input "true"
select select "YEARDAY"
select select "12"
select select "9"
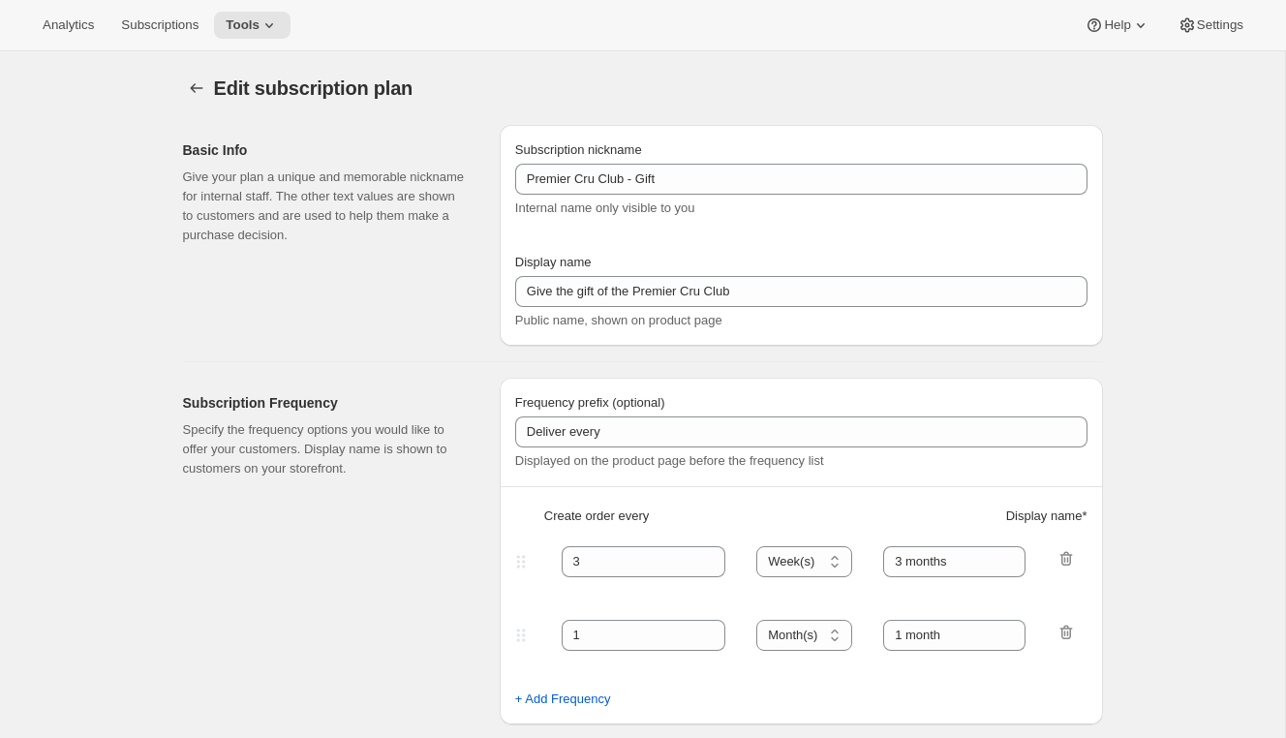
select select "3"
select select "10"
select select "6"
select select "9"
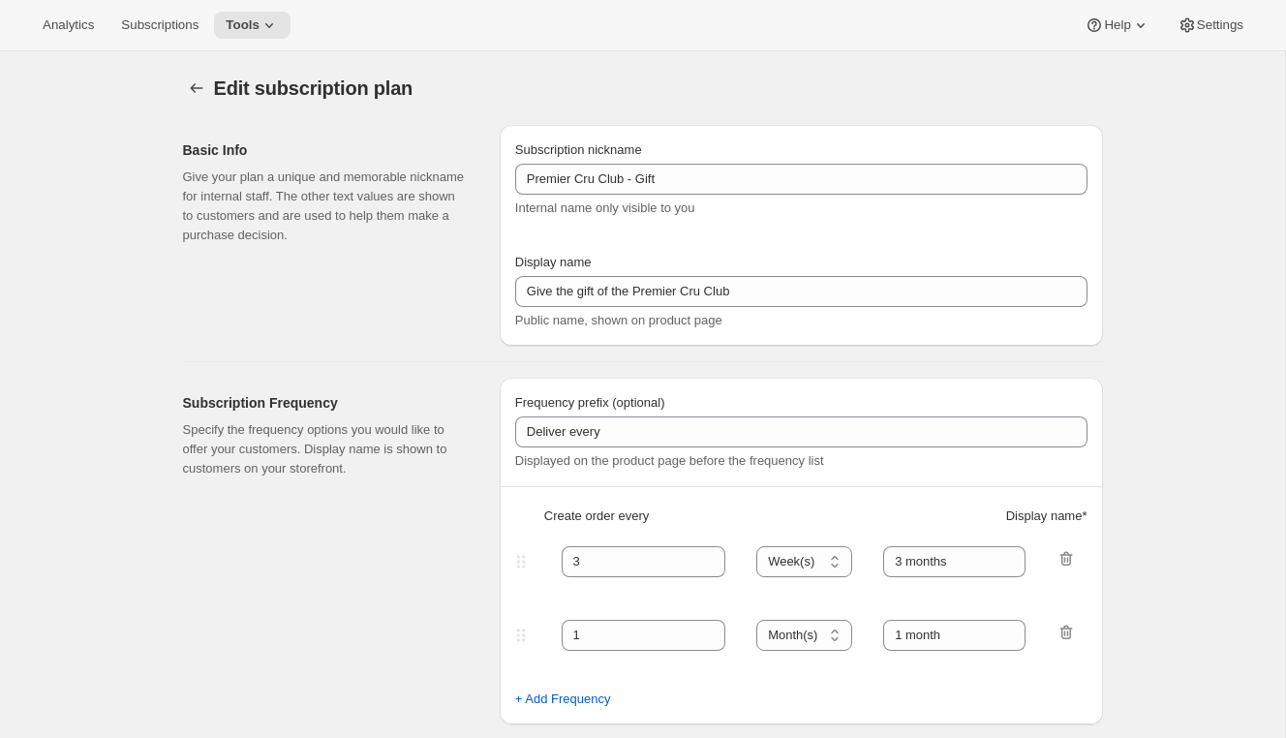
select select "15"
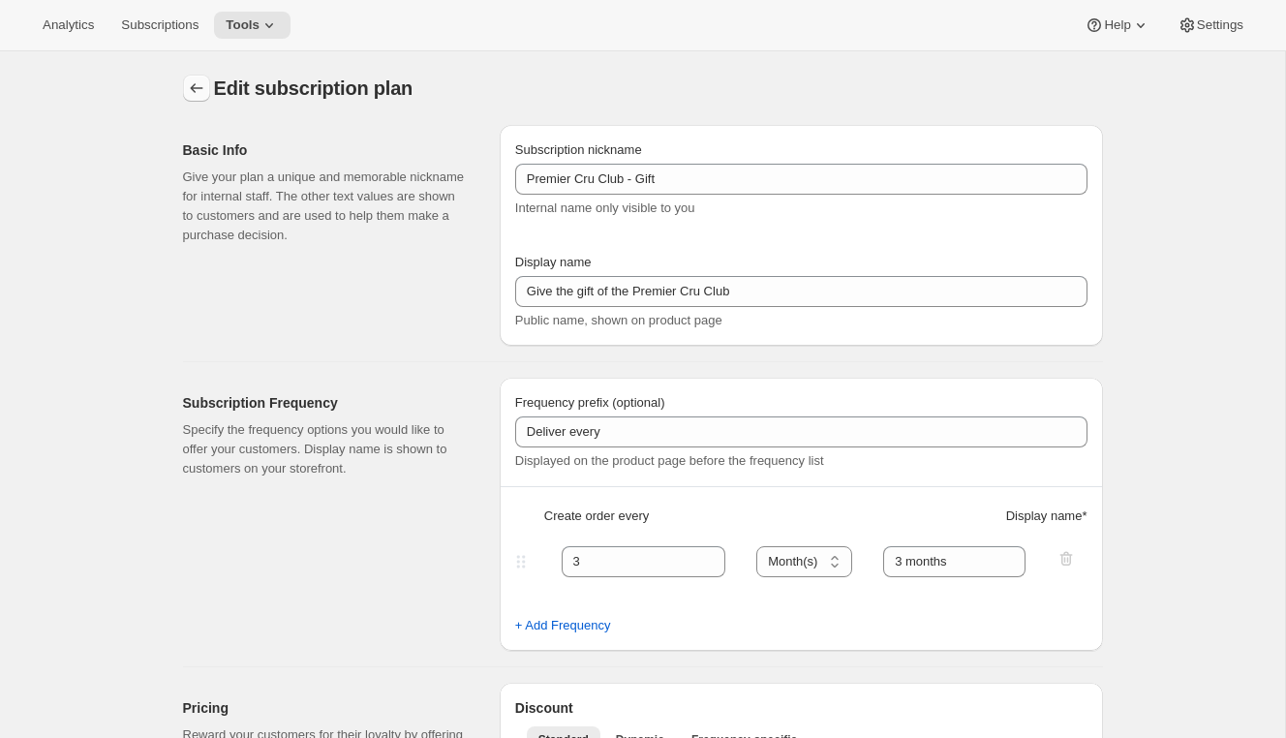
click at [196, 79] on icon "Subscription plans" at bounding box center [196, 87] width 19 height 19
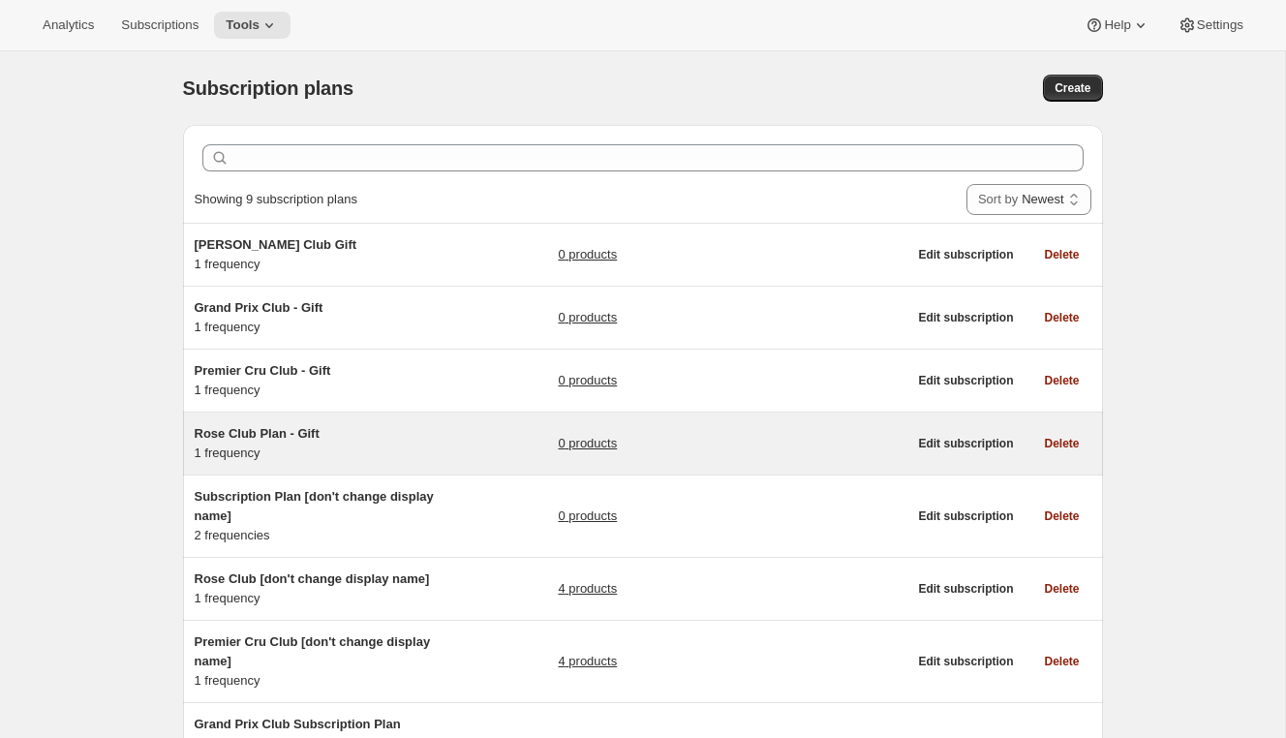
click at [347, 439] on h5 "Rose Club Plan - Gift" at bounding box center [316, 433] width 242 height 19
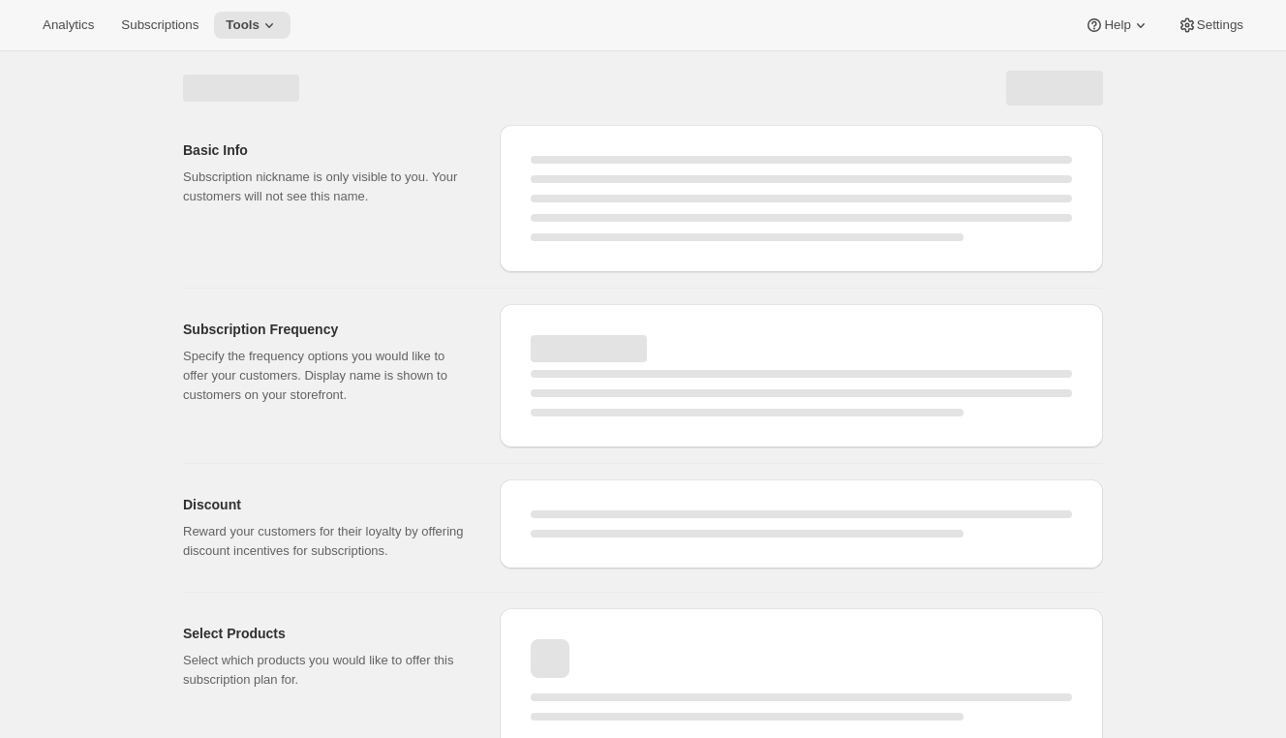
select select "WEEK"
select select "MONTH"
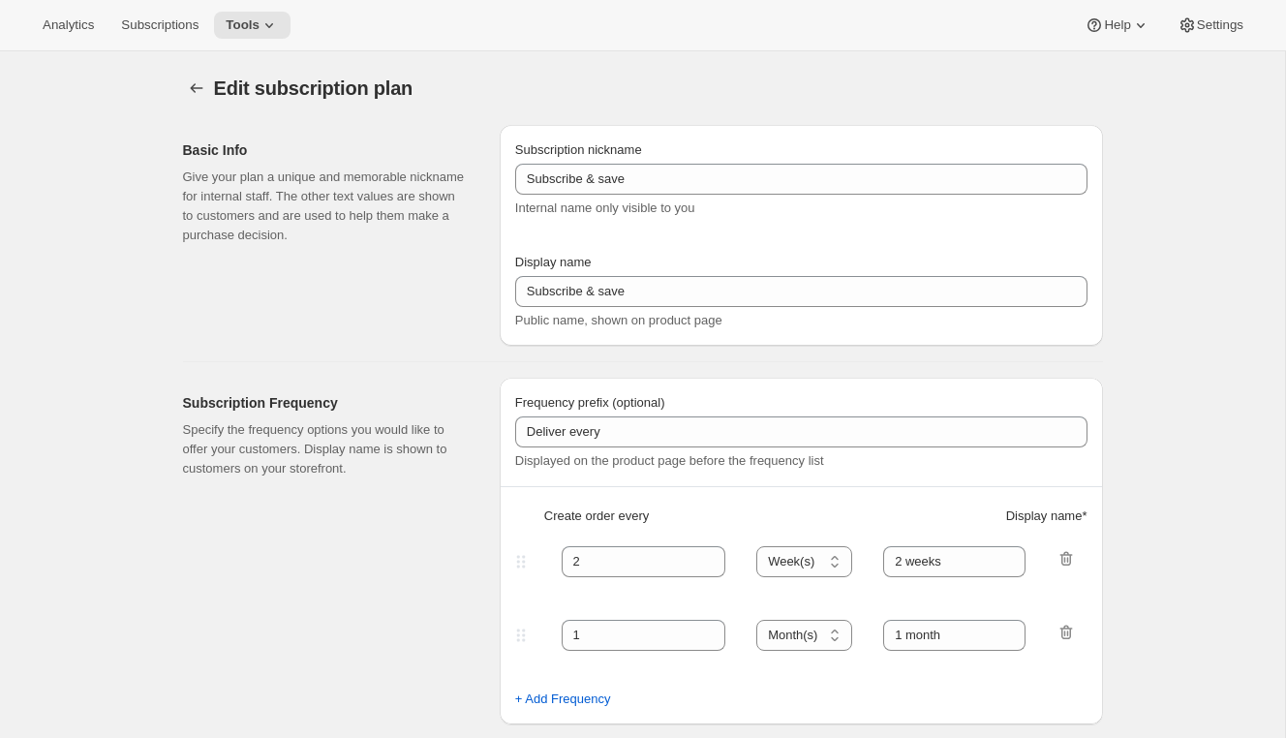
type input "Rose Club Plan - Gift"
type input "Give the Gift of the Rosé Club"
type input "3"
select select "MONTH"
type input "3 months"
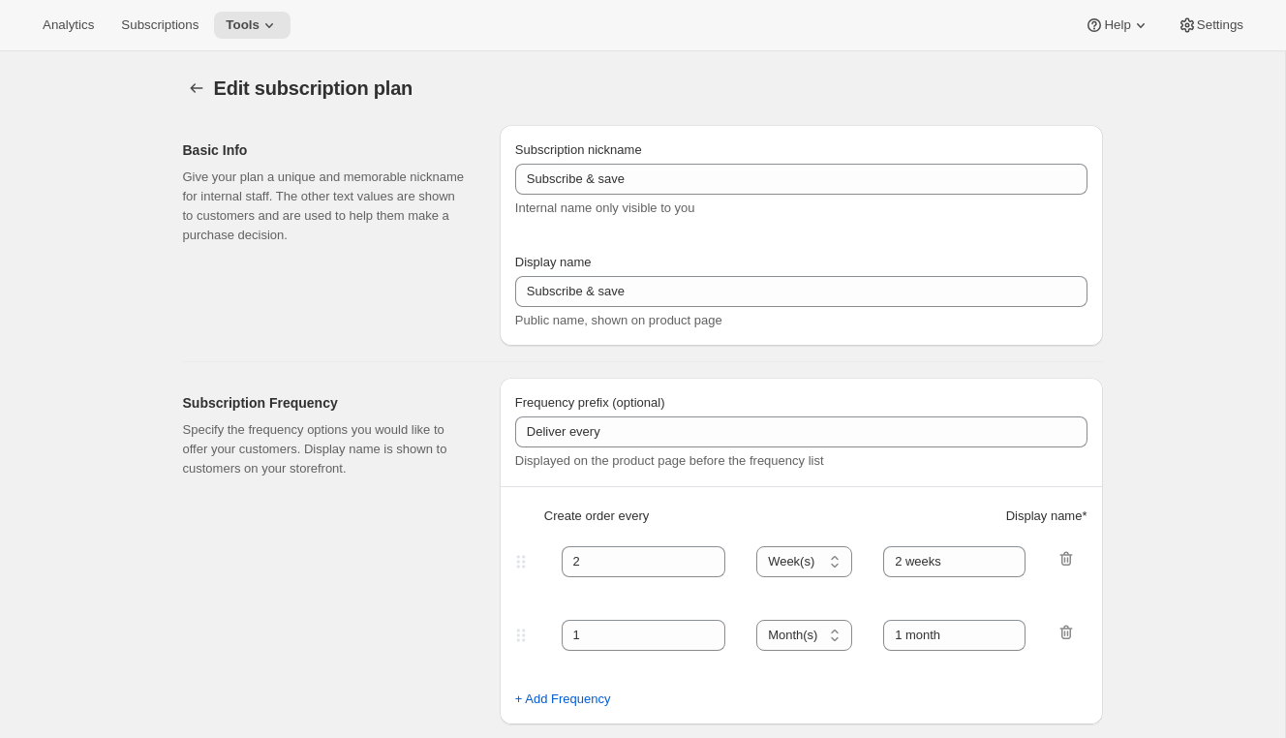
checkbox input "true"
select select "YEARDAY"
select select "12"
select select "9"
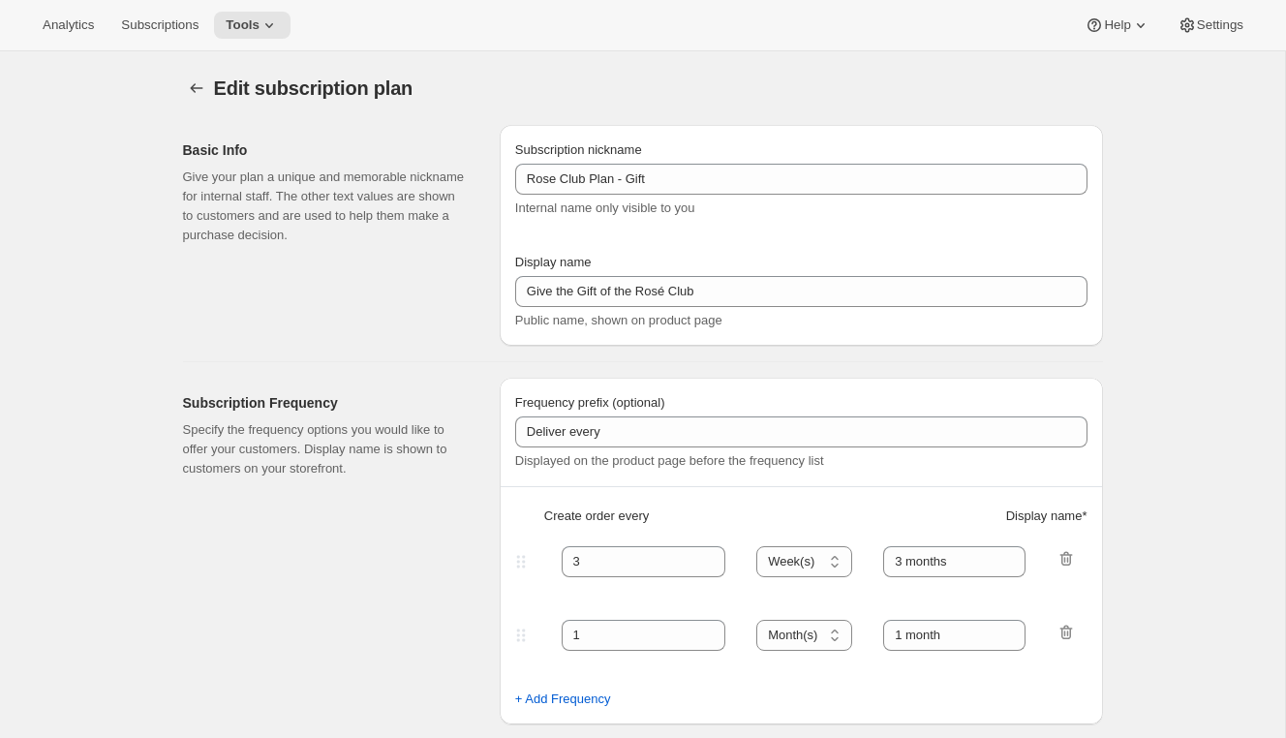
select select "3"
select select "10"
select select "6"
select select "9"
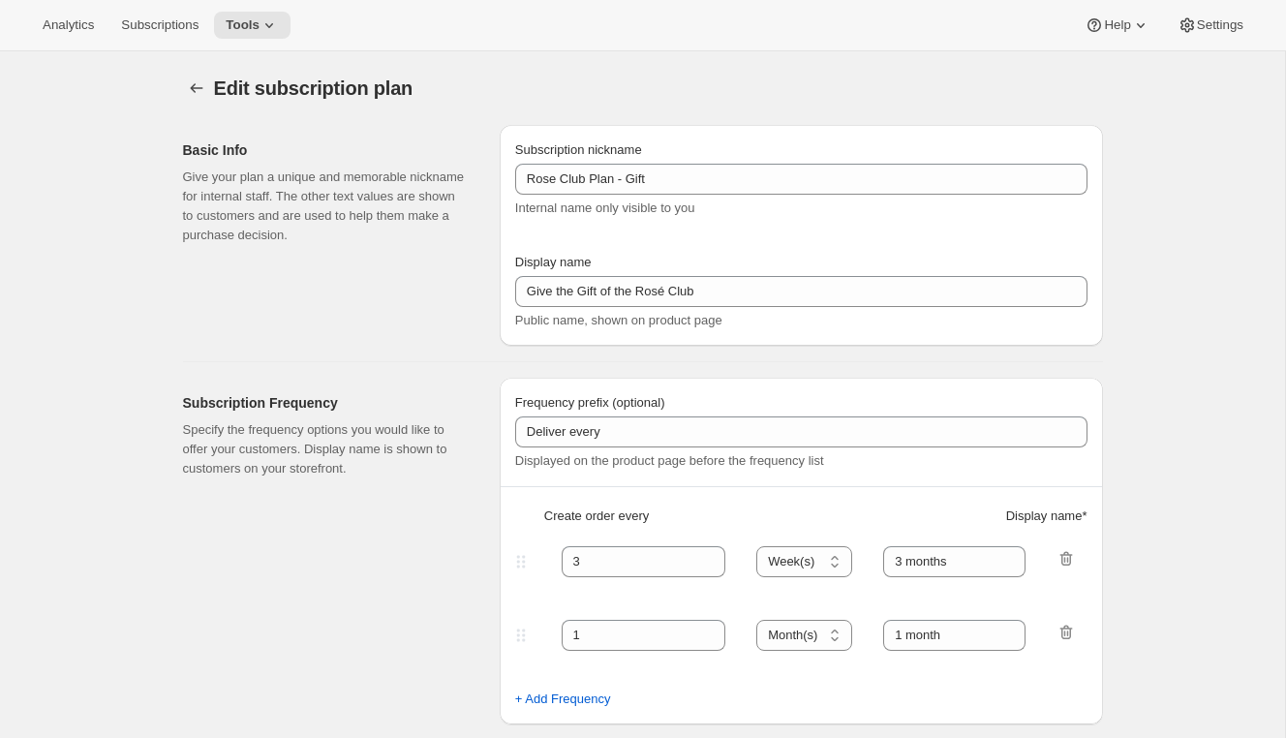
select select "15"
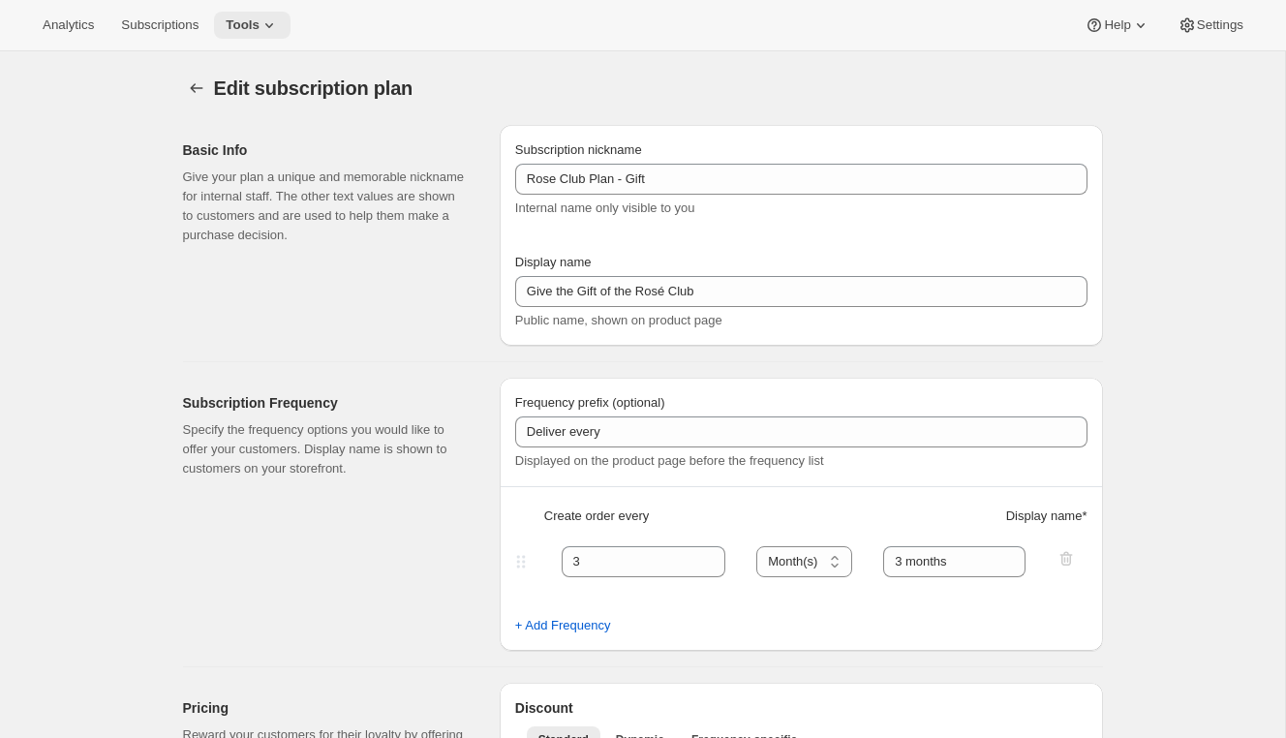
click at [271, 26] on icon at bounding box center [268, 24] width 19 height 19
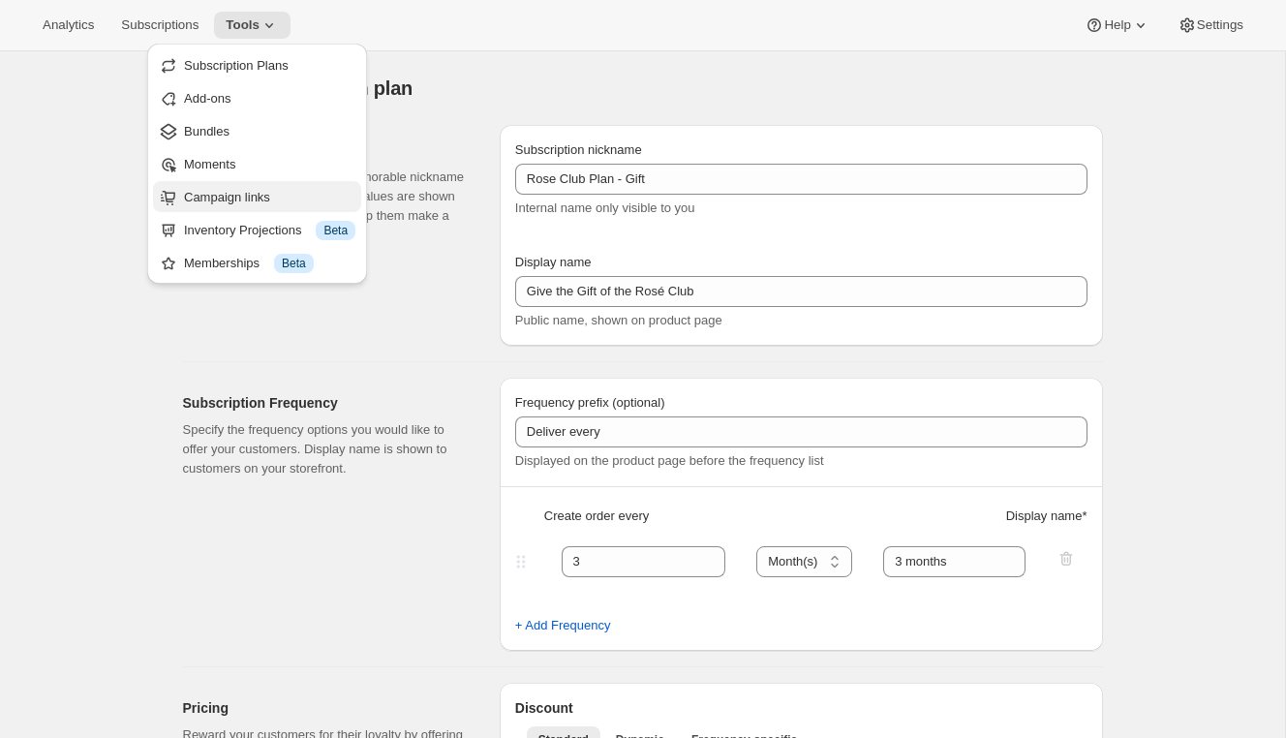
click at [243, 186] on button "Campaign links" at bounding box center [257, 196] width 208 height 31
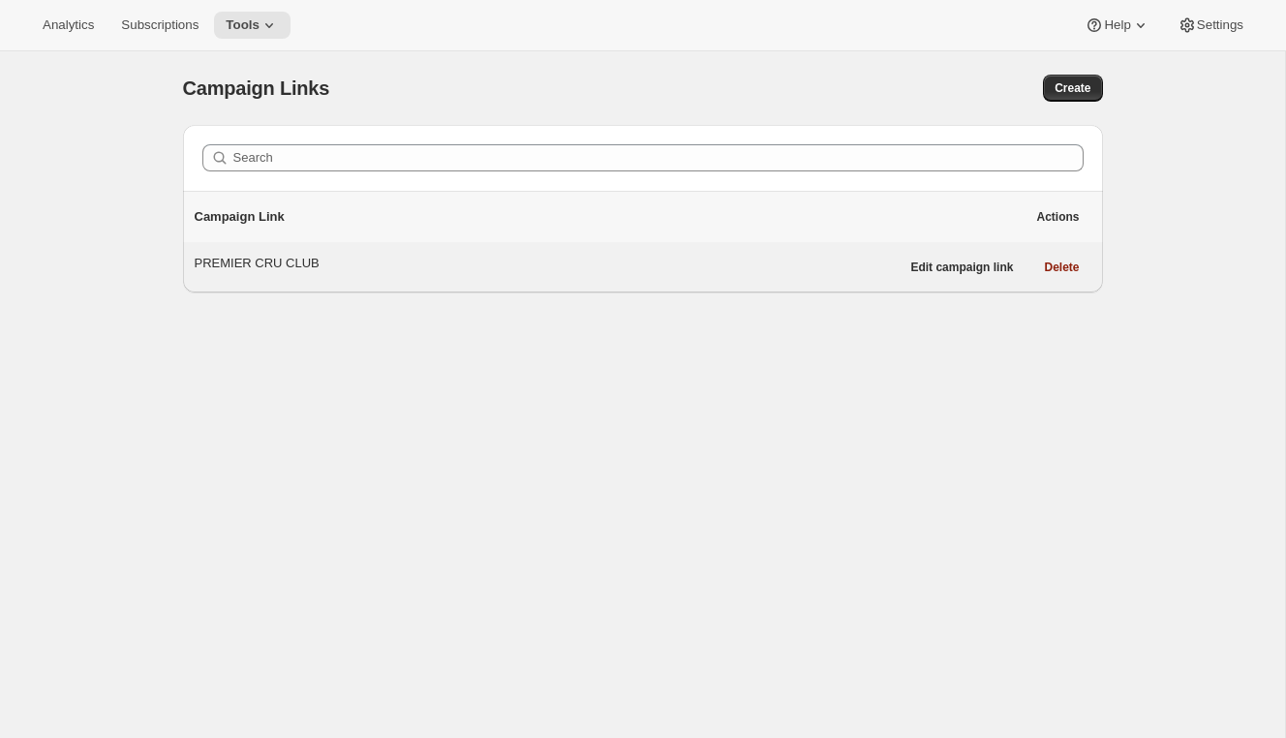
click at [487, 261] on div "PREMIER CRU CLUB" at bounding box center [547, 263] width 705 height 19
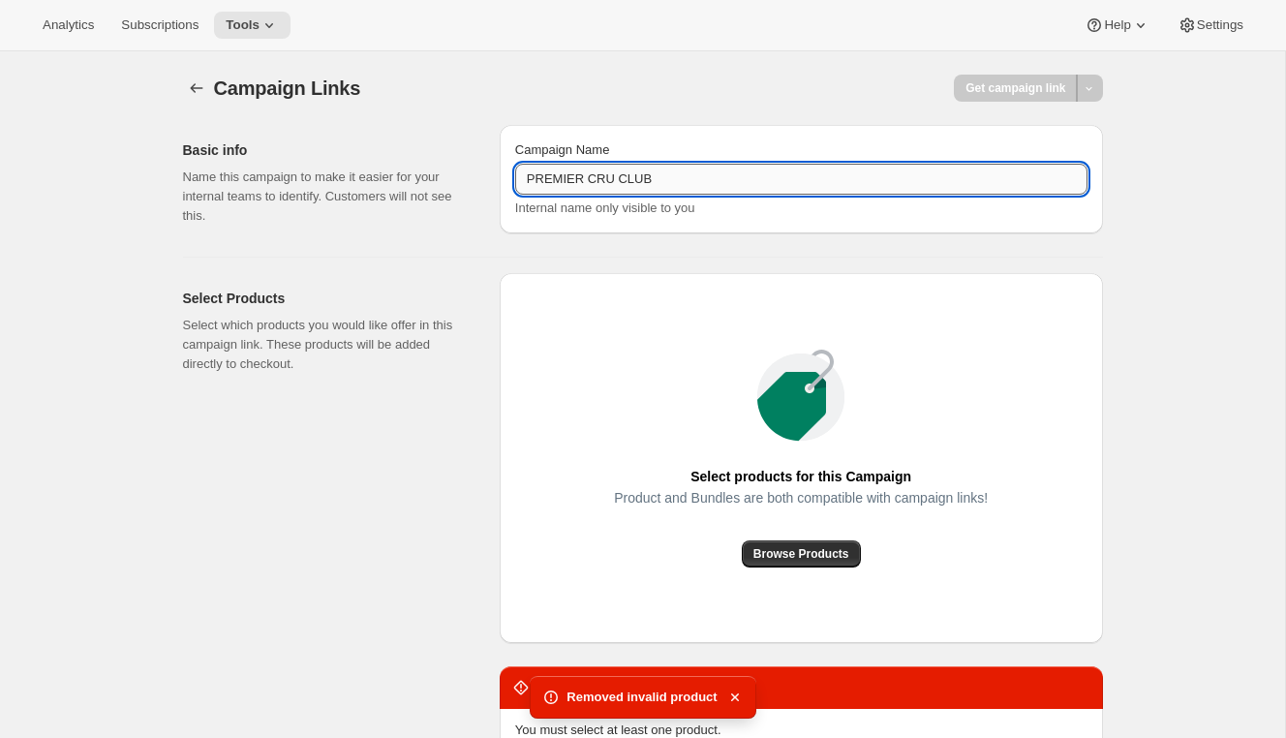
click at [655, 175] on input "PREMIER CRU CLUB" at bounding box center [801, 179] width 572 height 31
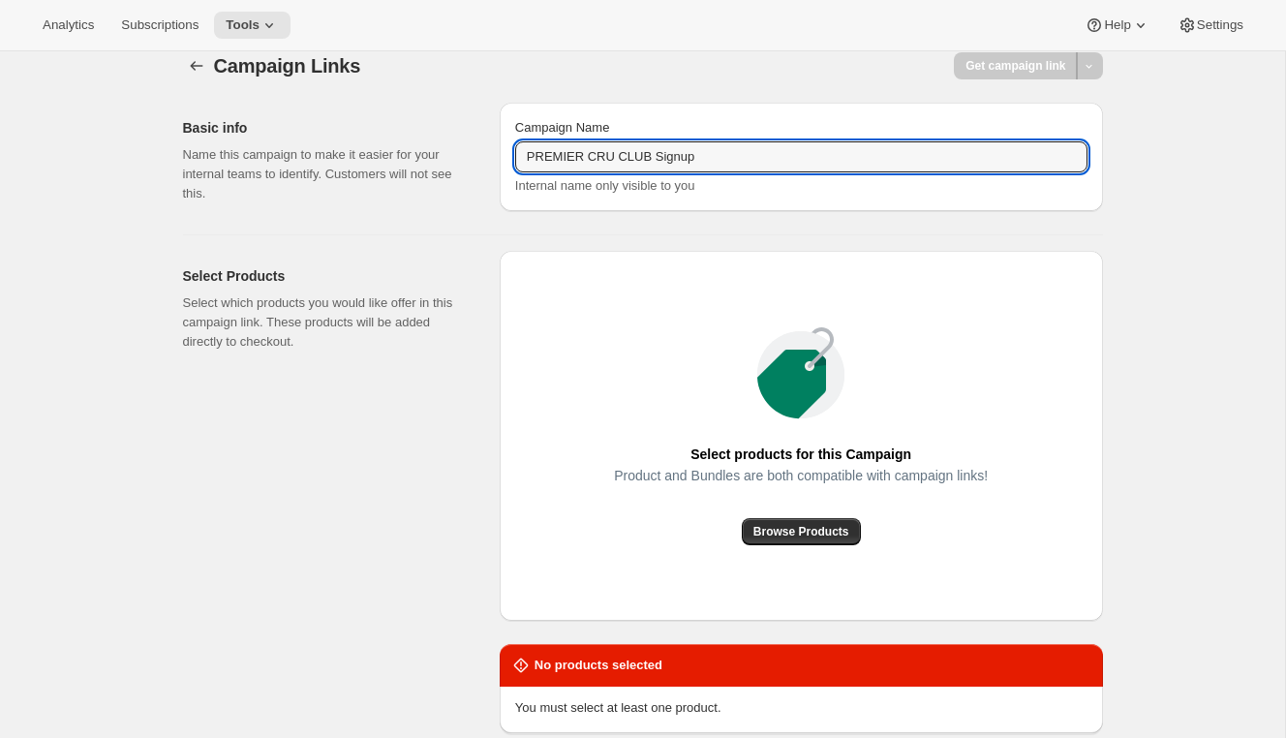
scroll to position [231, 0]
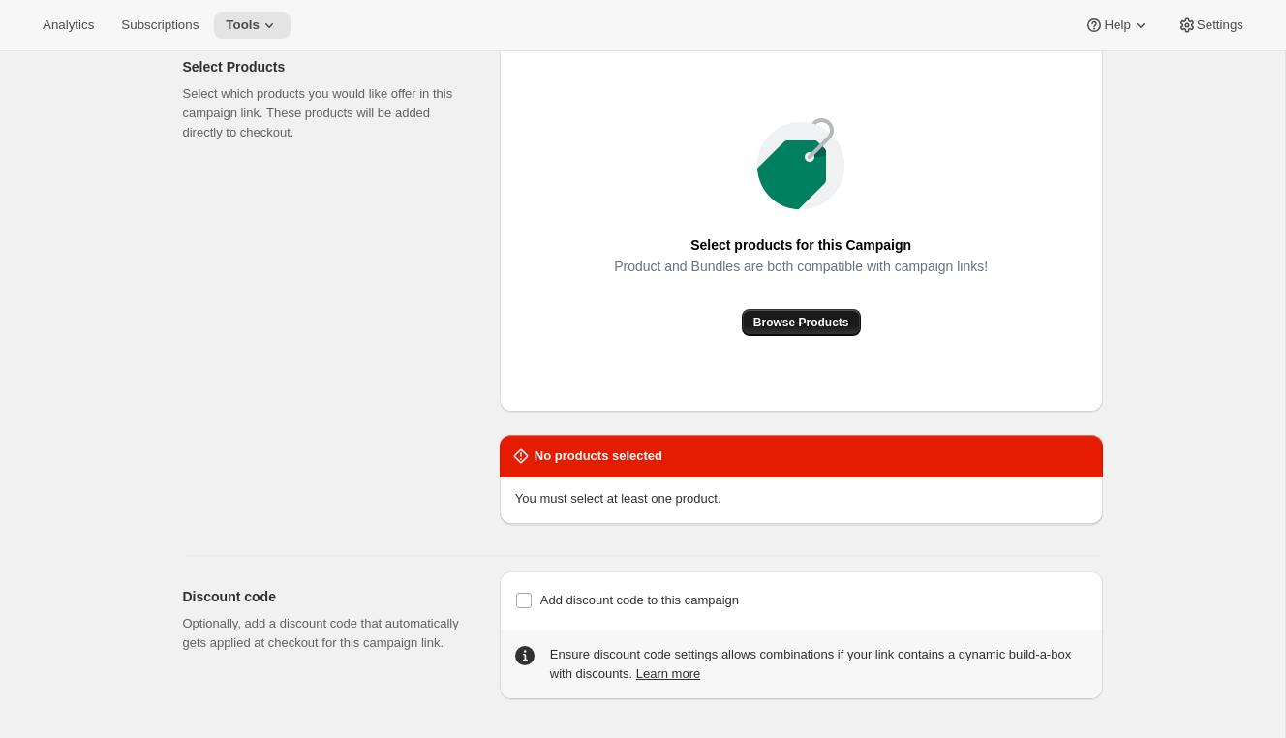
type input "PREMIER CRU CLUB Signup"
click at [772, 319] on span "Browse Products" at bounding box center [801, 322] width 96 height 15
